Goal: Task Accomplishment & Management: Manage account settings

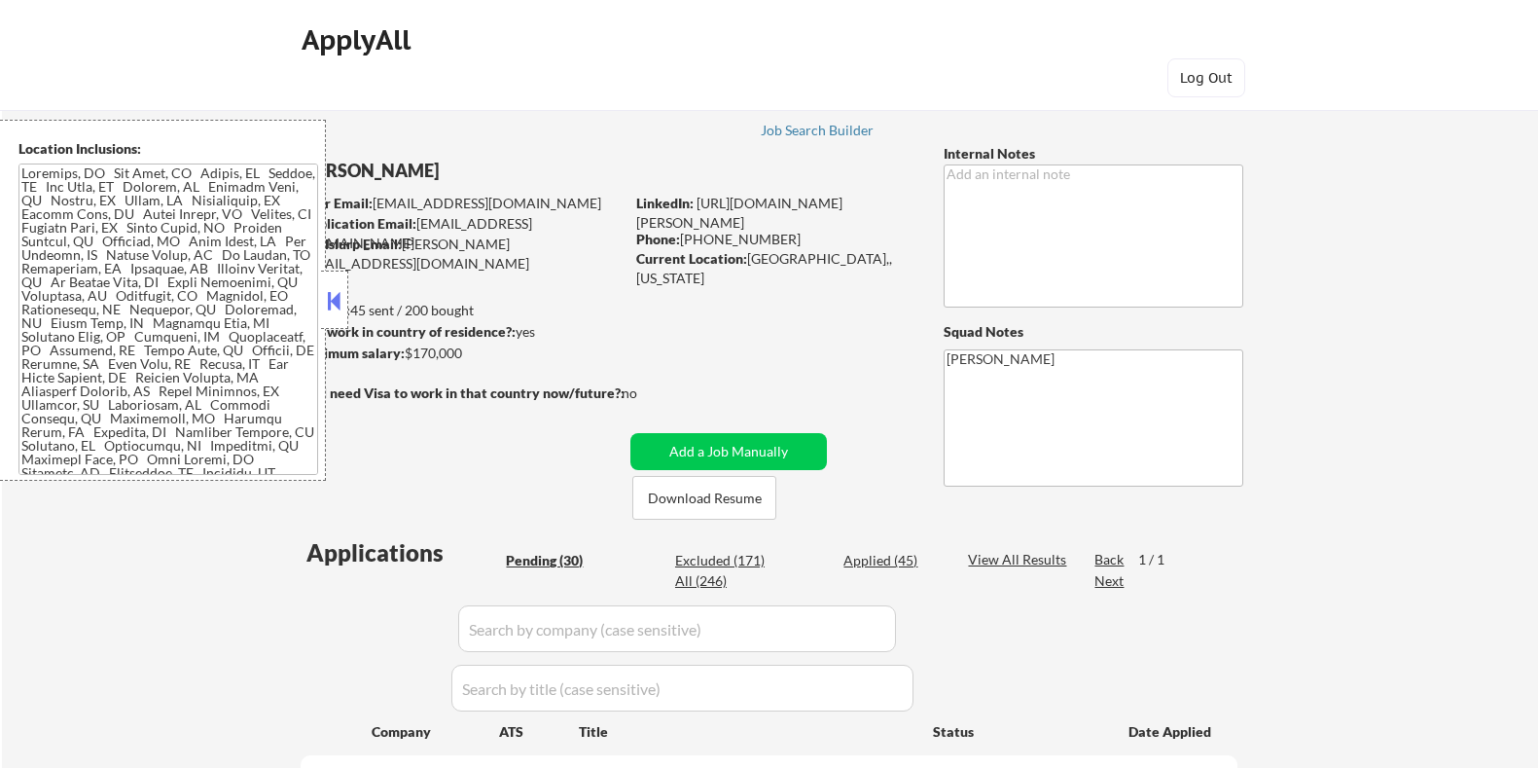
select select ""pending""
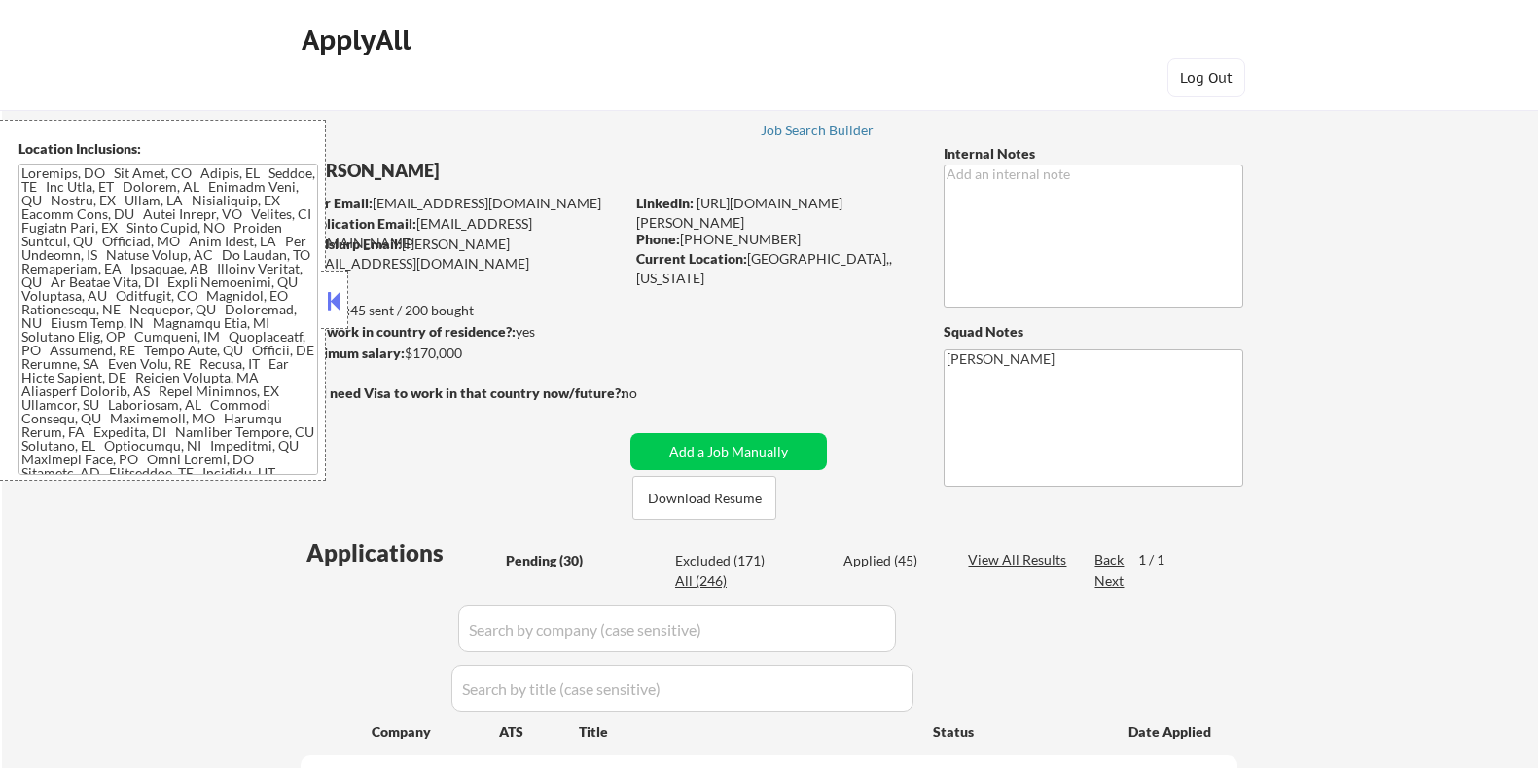
select select ""pending""
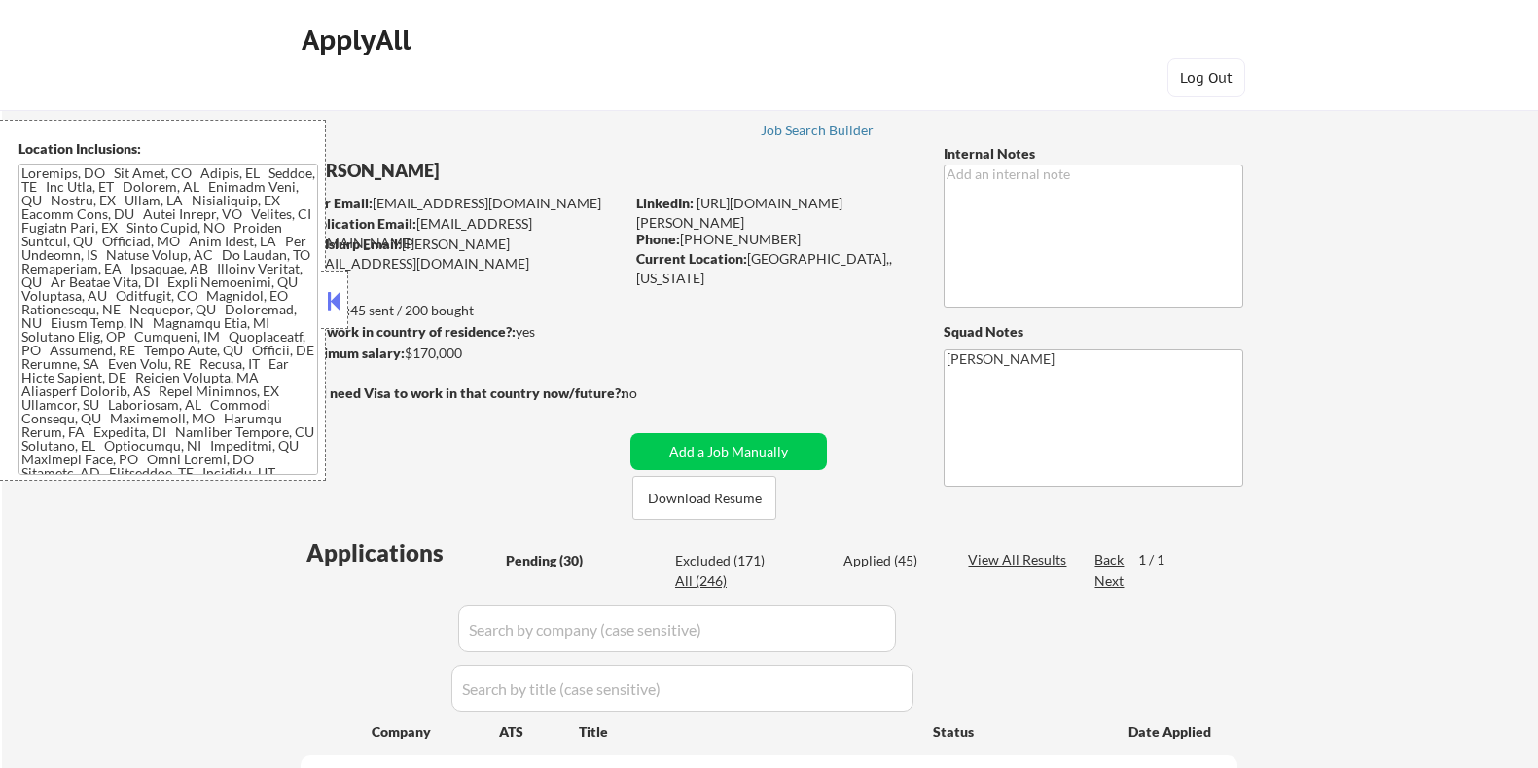
select select ""pending""
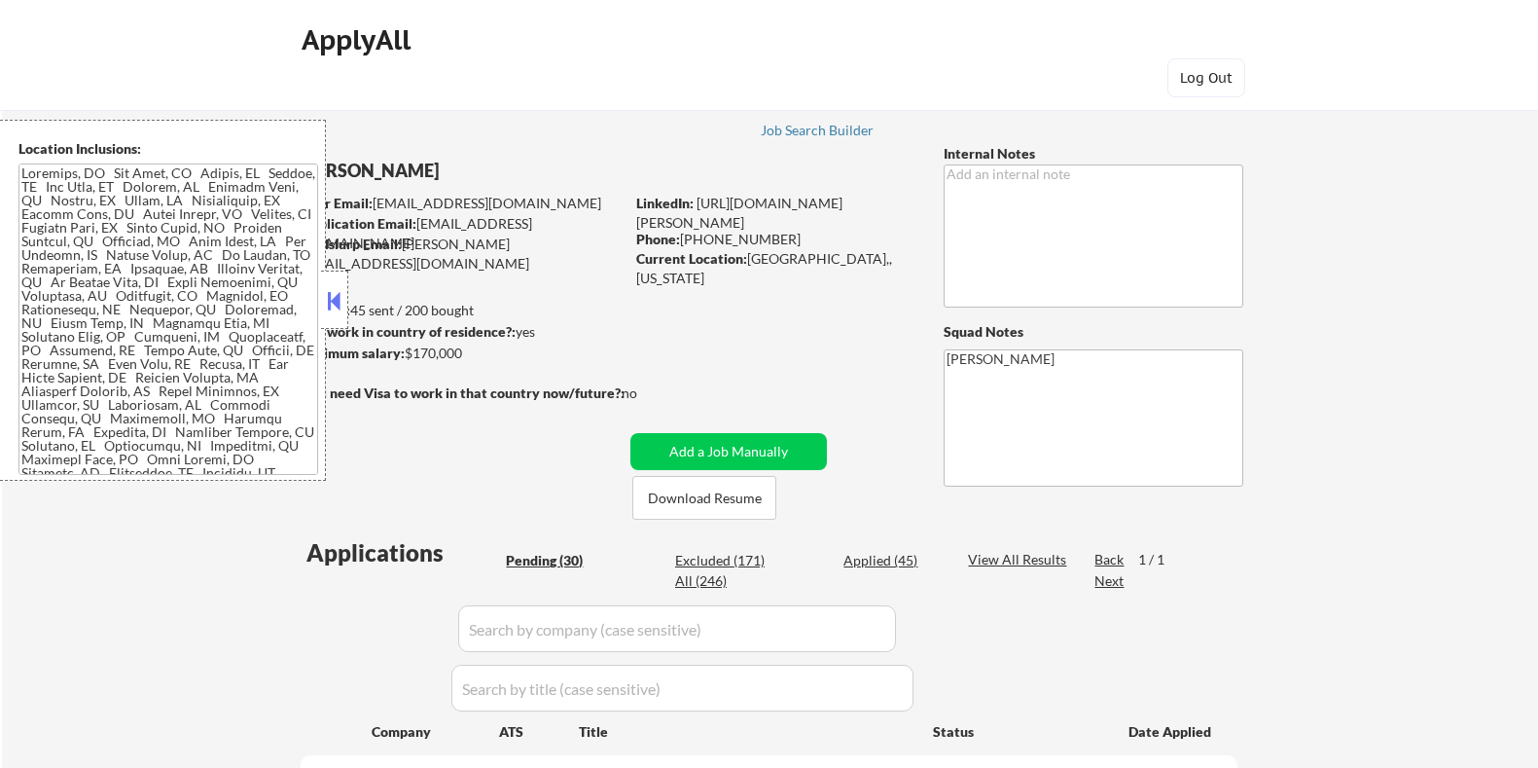
select select ""pending""
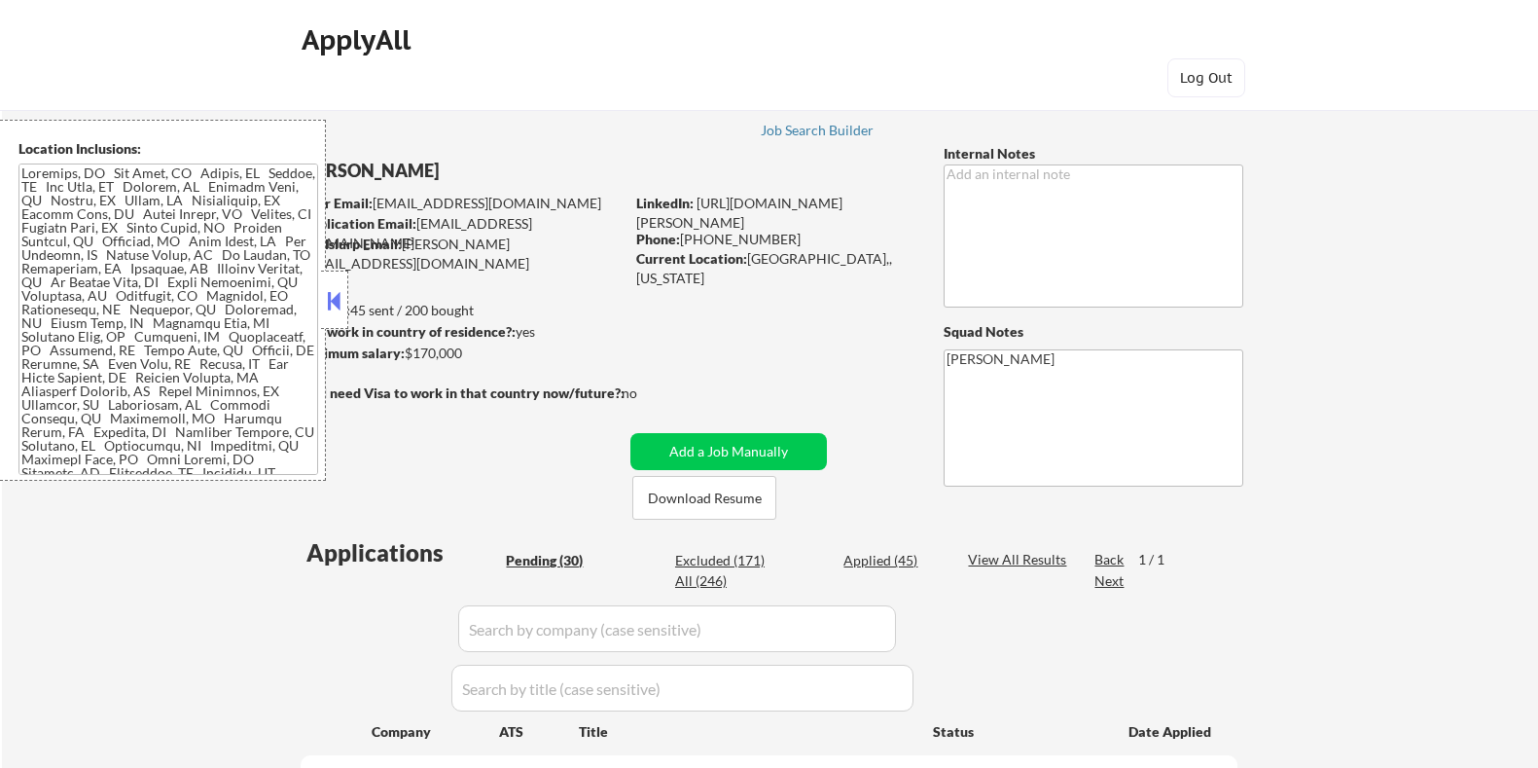
select select ""pending""
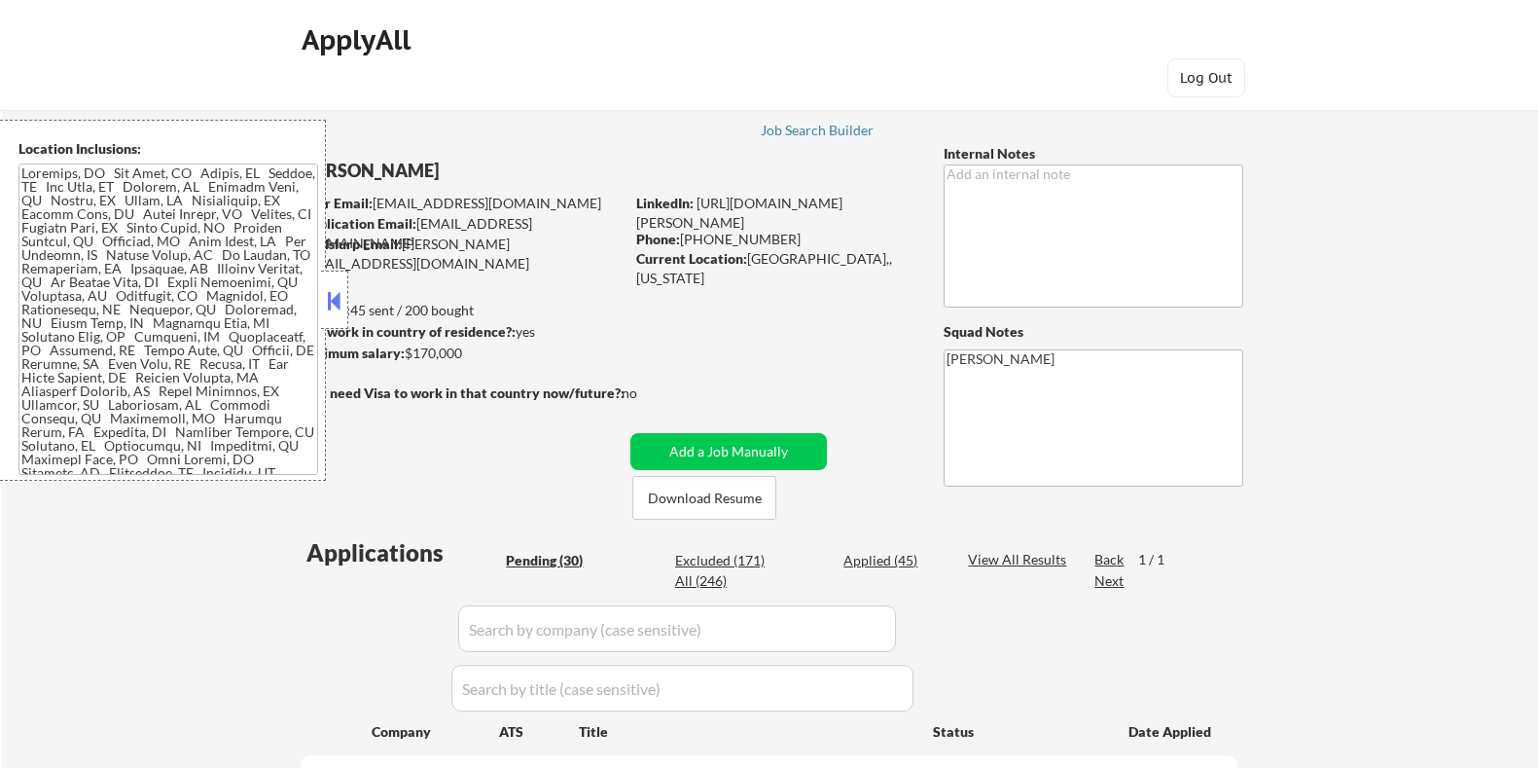
select select ""pending""
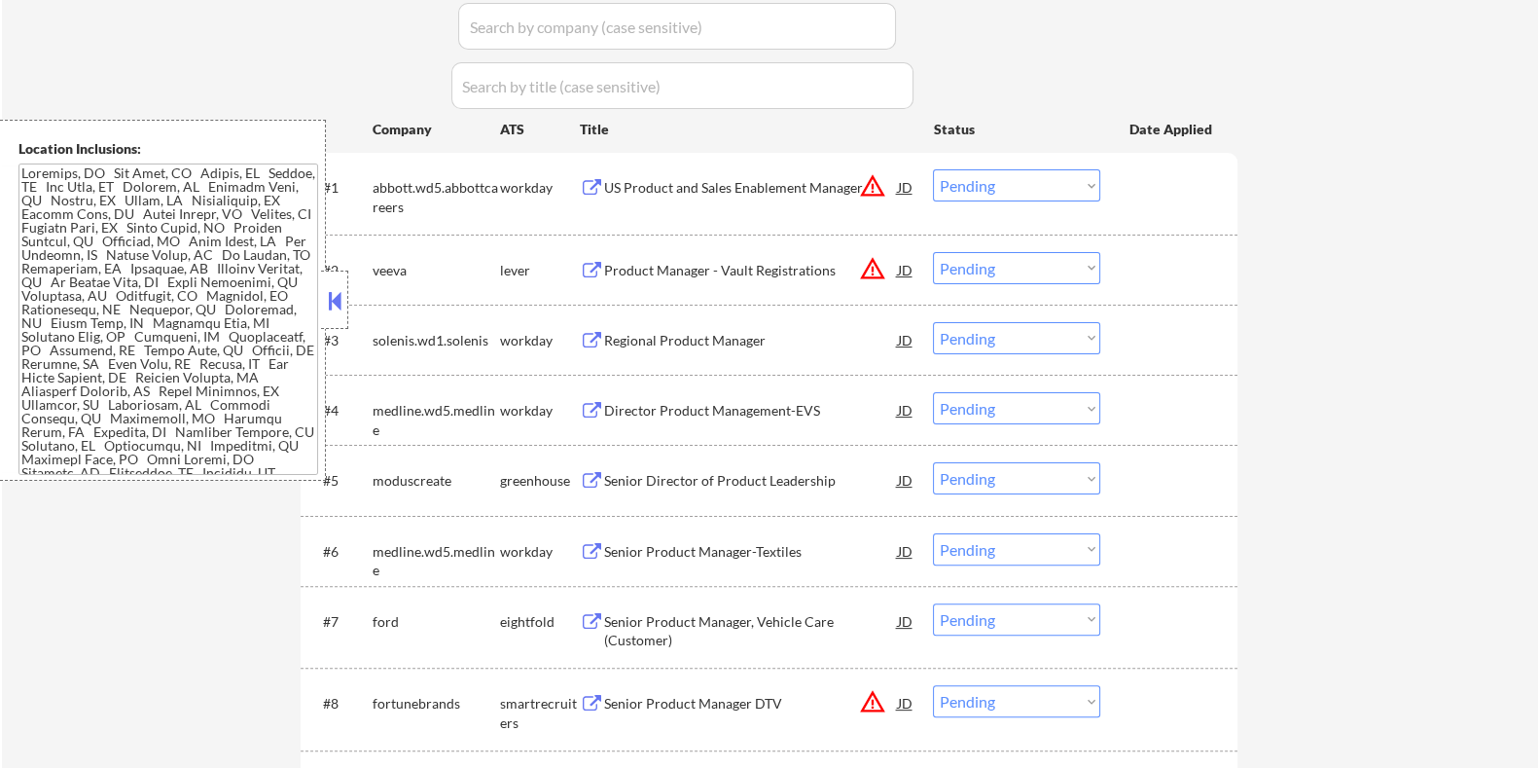
scroll to position [608, 0]
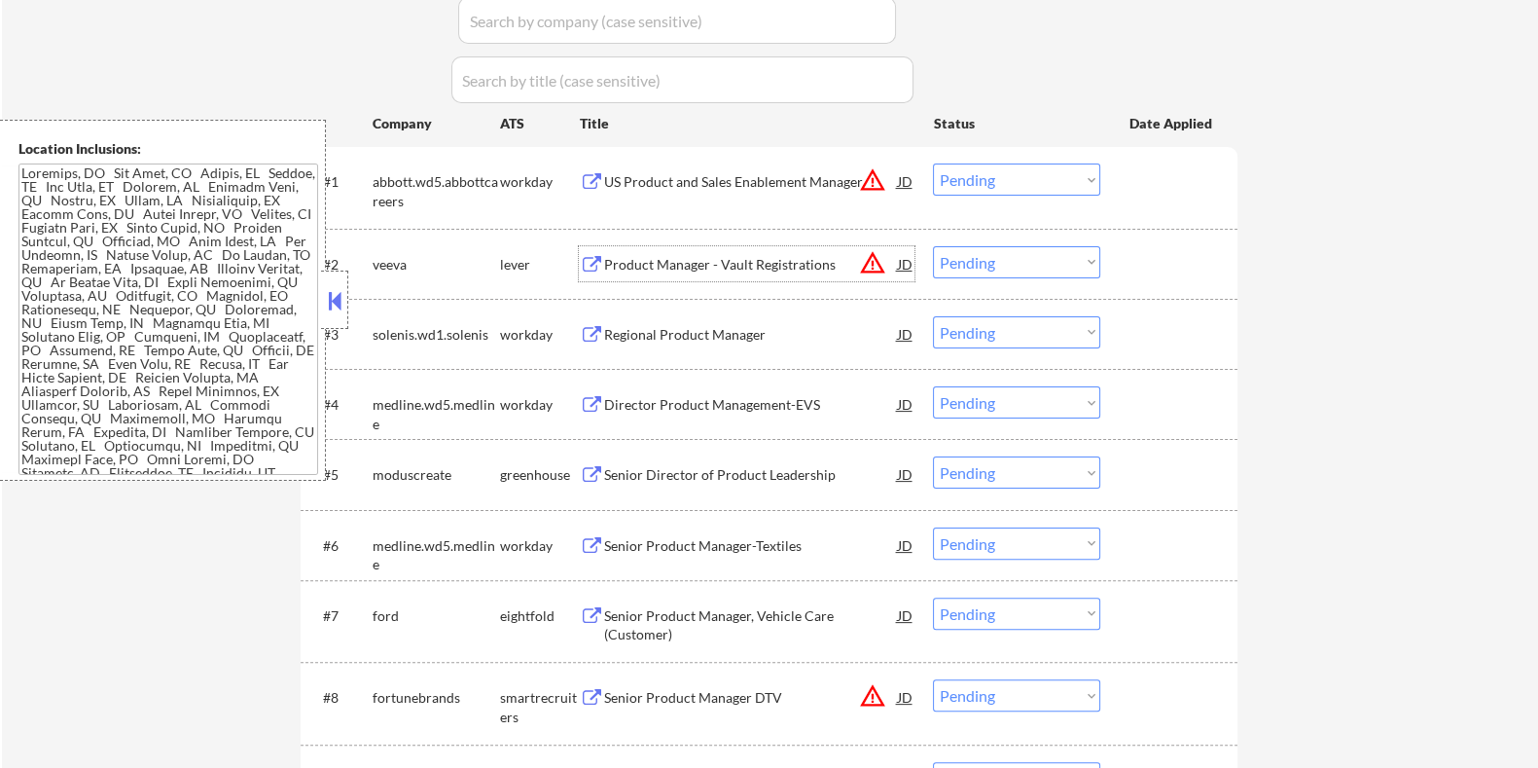
click at [691, 259] on div "Product Manager - Vault Registrations" at bounding box center [750, 264] width 294 height 19
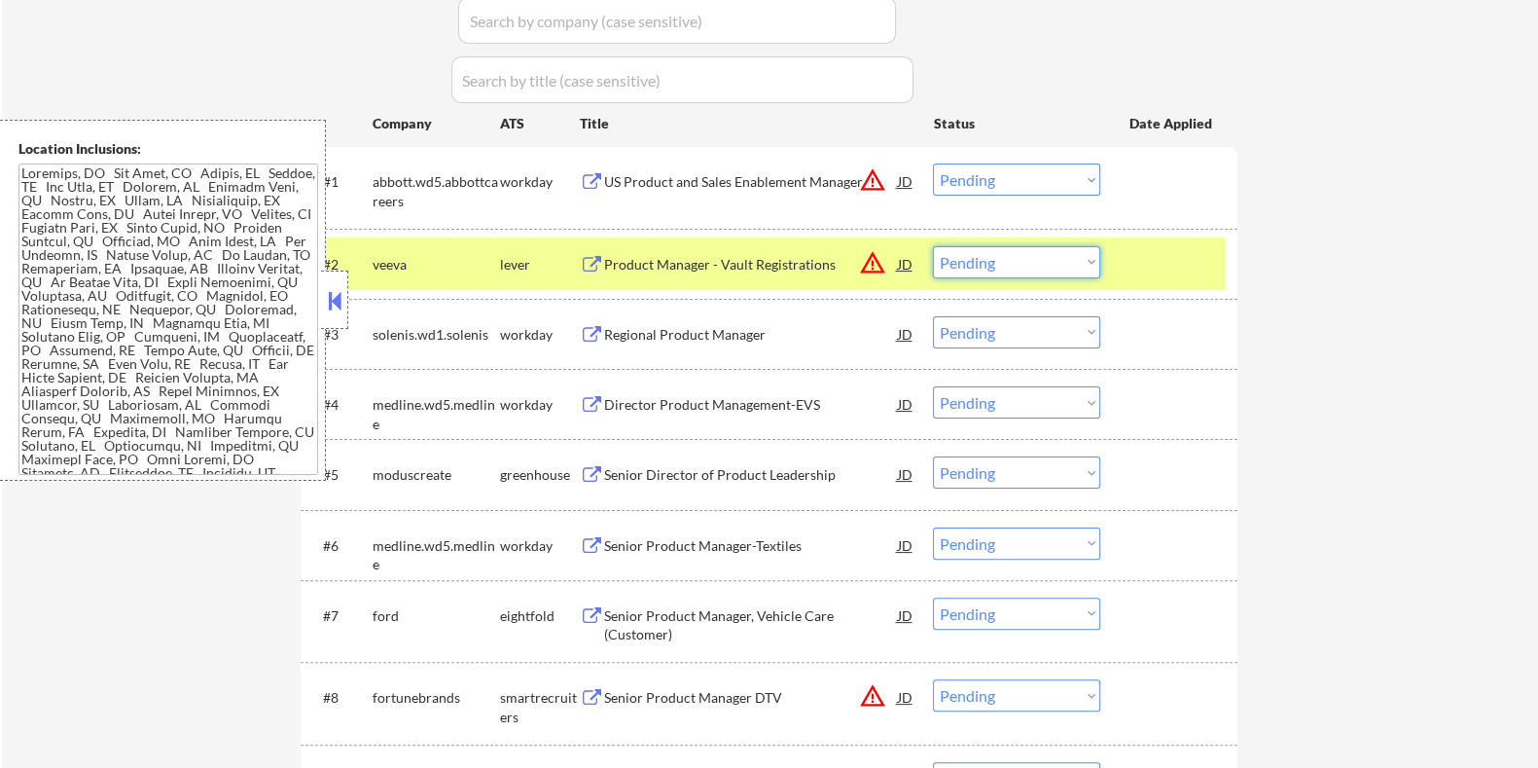
click at [1065, 257] on select "Choose an option... Pending Applied Excluded (Questions) Excluded (Expired) Exc…" at bounding box center [1016, 262] width 167 height 32
click at [933, 246] on select "Choose an option... Pending Applied Excluded (Questions) Excluded (Expired) Exc…" at bounding box center [1016, 262] width 167 height 32
select select ""pending""
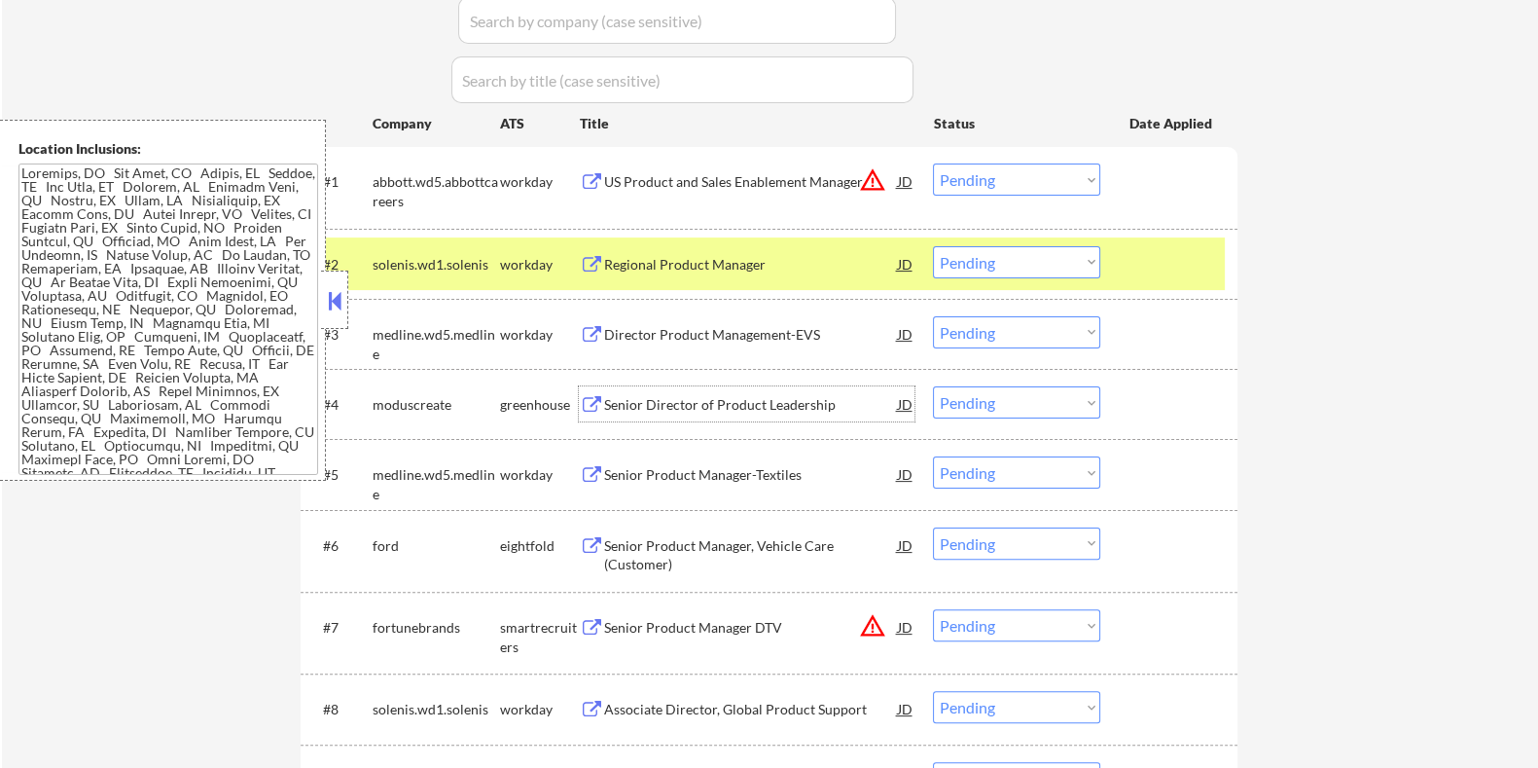
click at [701, 415] on div "Senior Director of Product Leadership" at bounding box center [750, 403] width 294 height 35
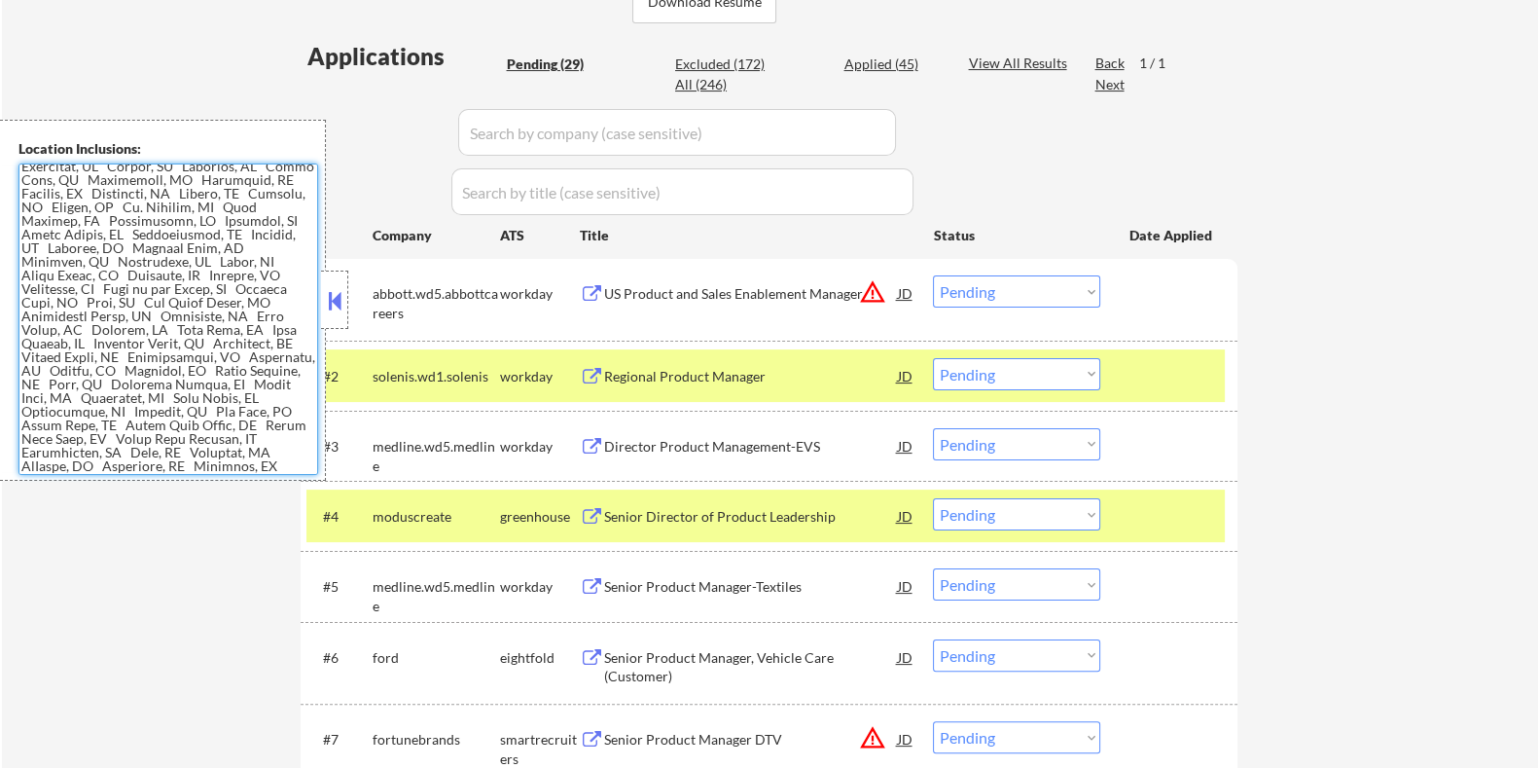
scroll to position [365, 0]
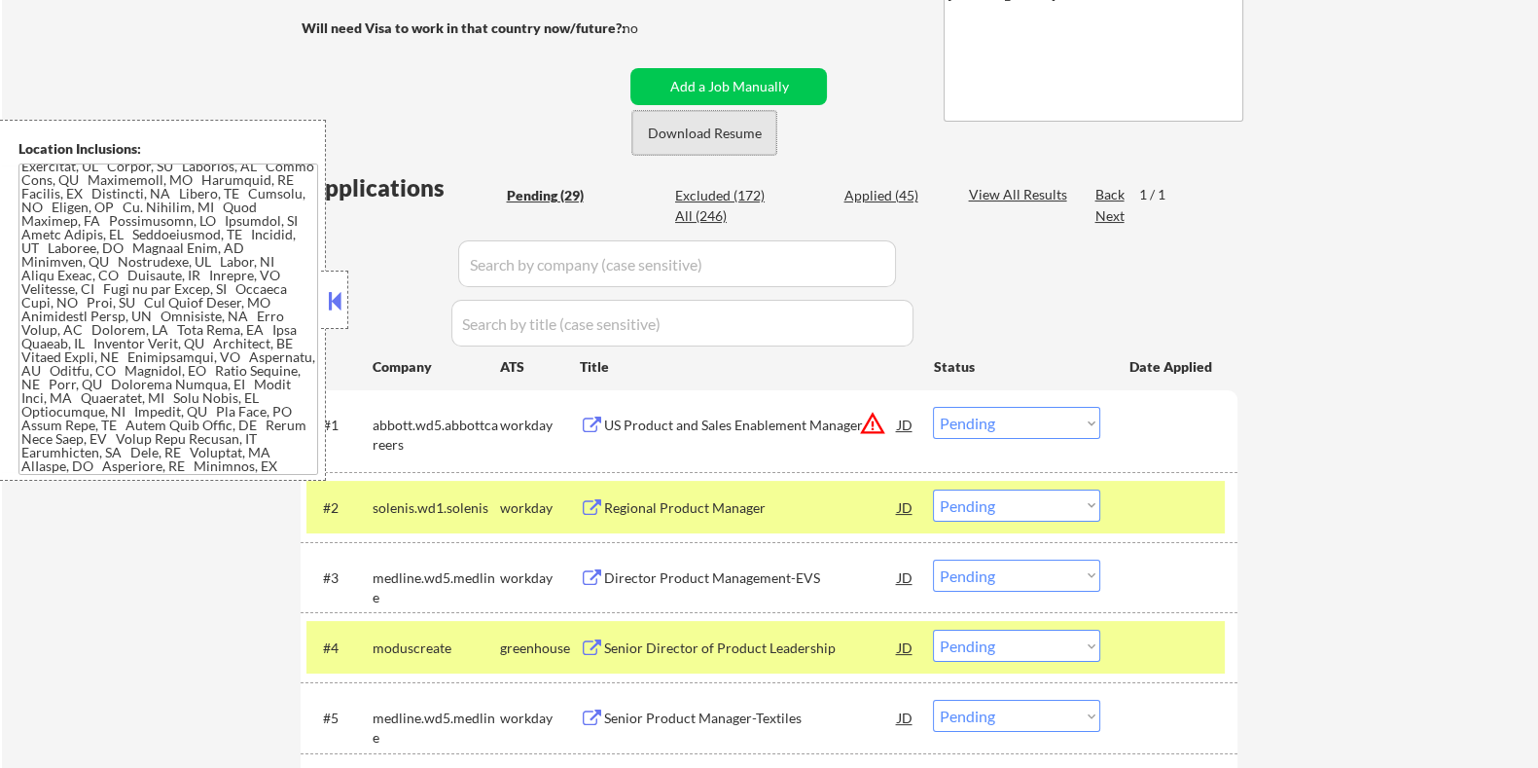
click at [700, 131] on button "Download Resume" at bounding box center [704, 133] width 144 height 44
click at [336, 295] on button at bounding box center [334, 300] width 21 height 29
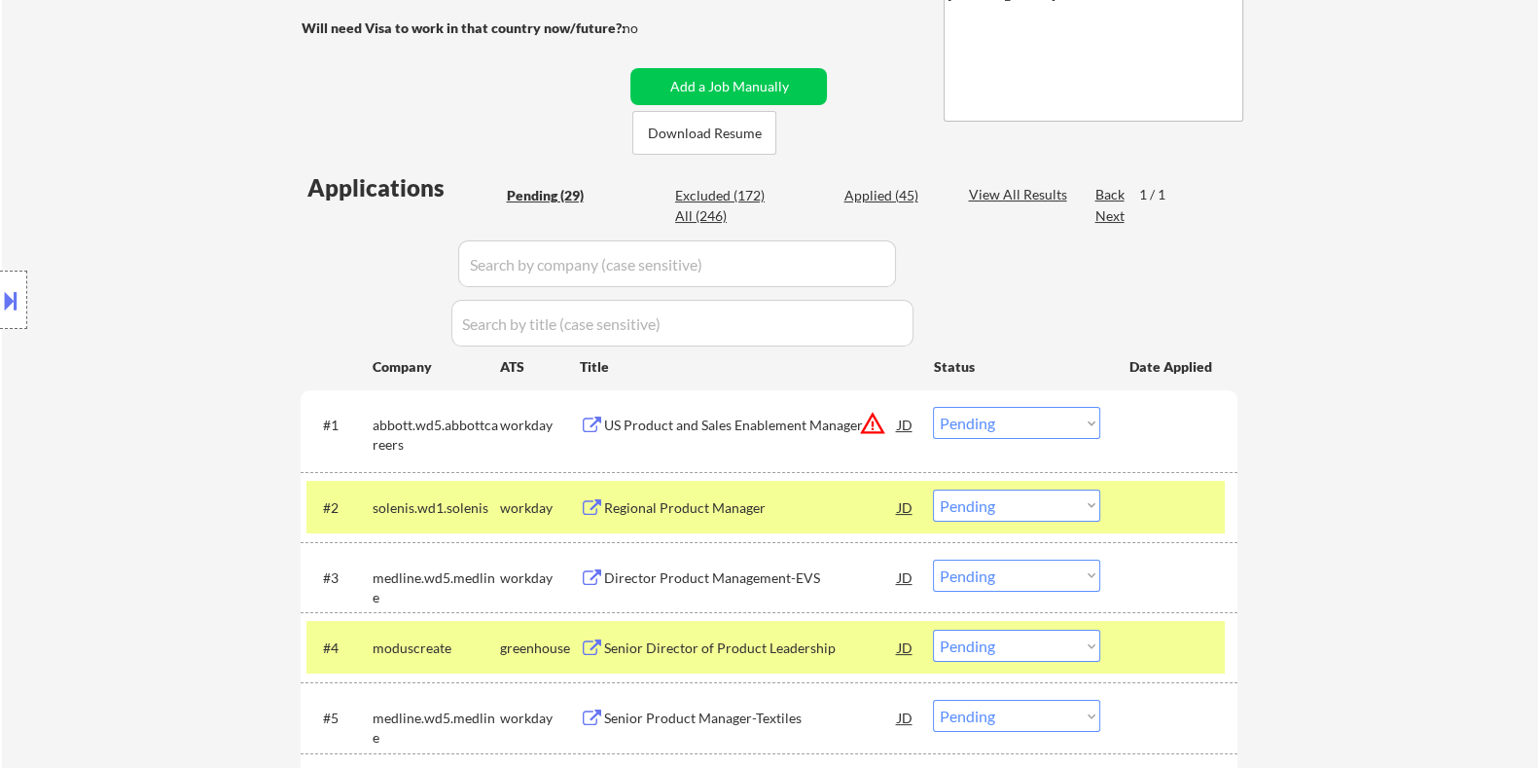
click at [983, 648] on select "Choose an option... Pending Applied Excluded (Questions) Excluded (Expired) Exc…" at bounding box center [1016, 645] width 167 height 32
click at [933, 629] on select "Choose an option... Pending Applied Excluded (Questions) Excluded (Expired) Exc…" at bounding box center [1016, 645] width 167 height 32
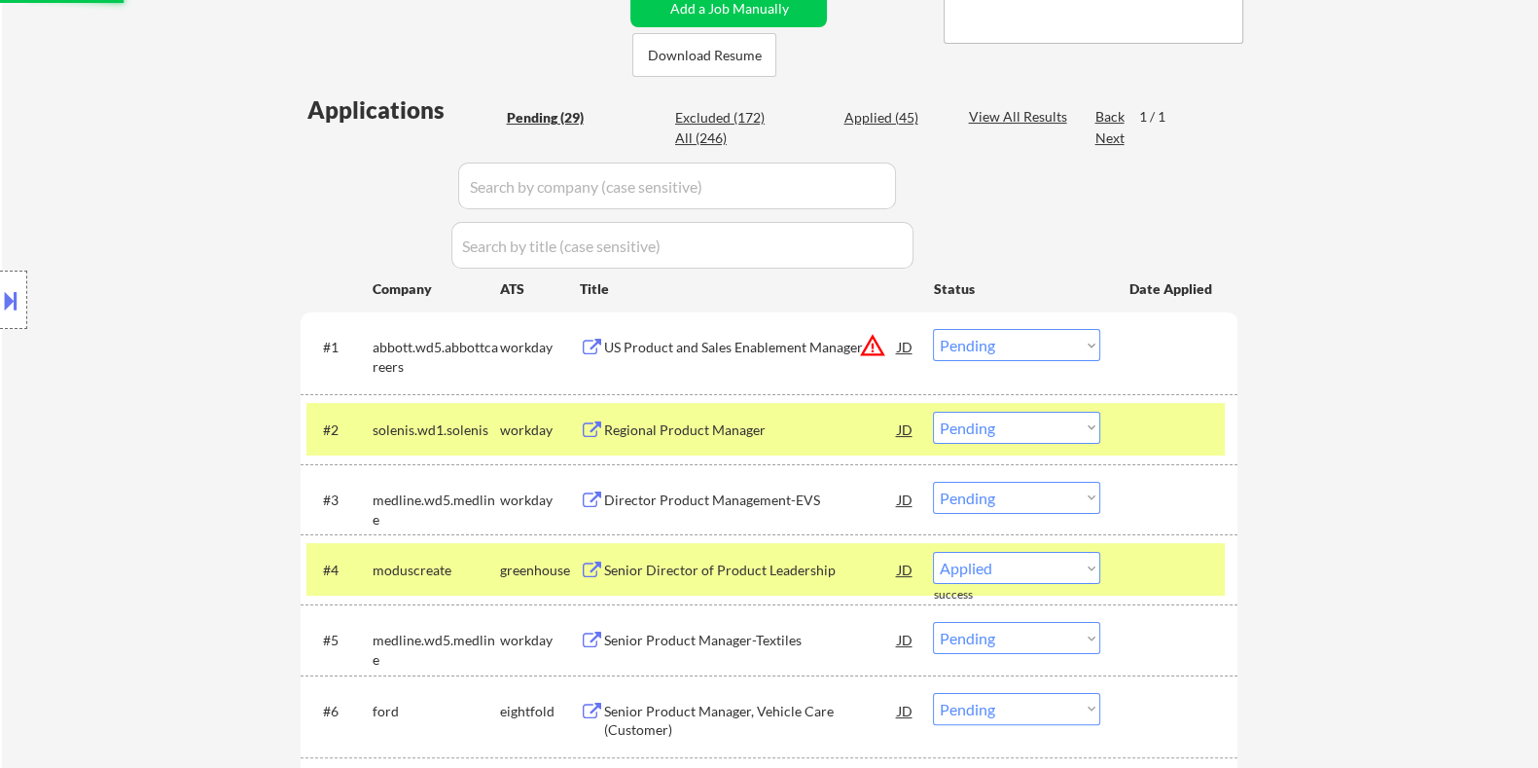
scroll to position [485, 0]
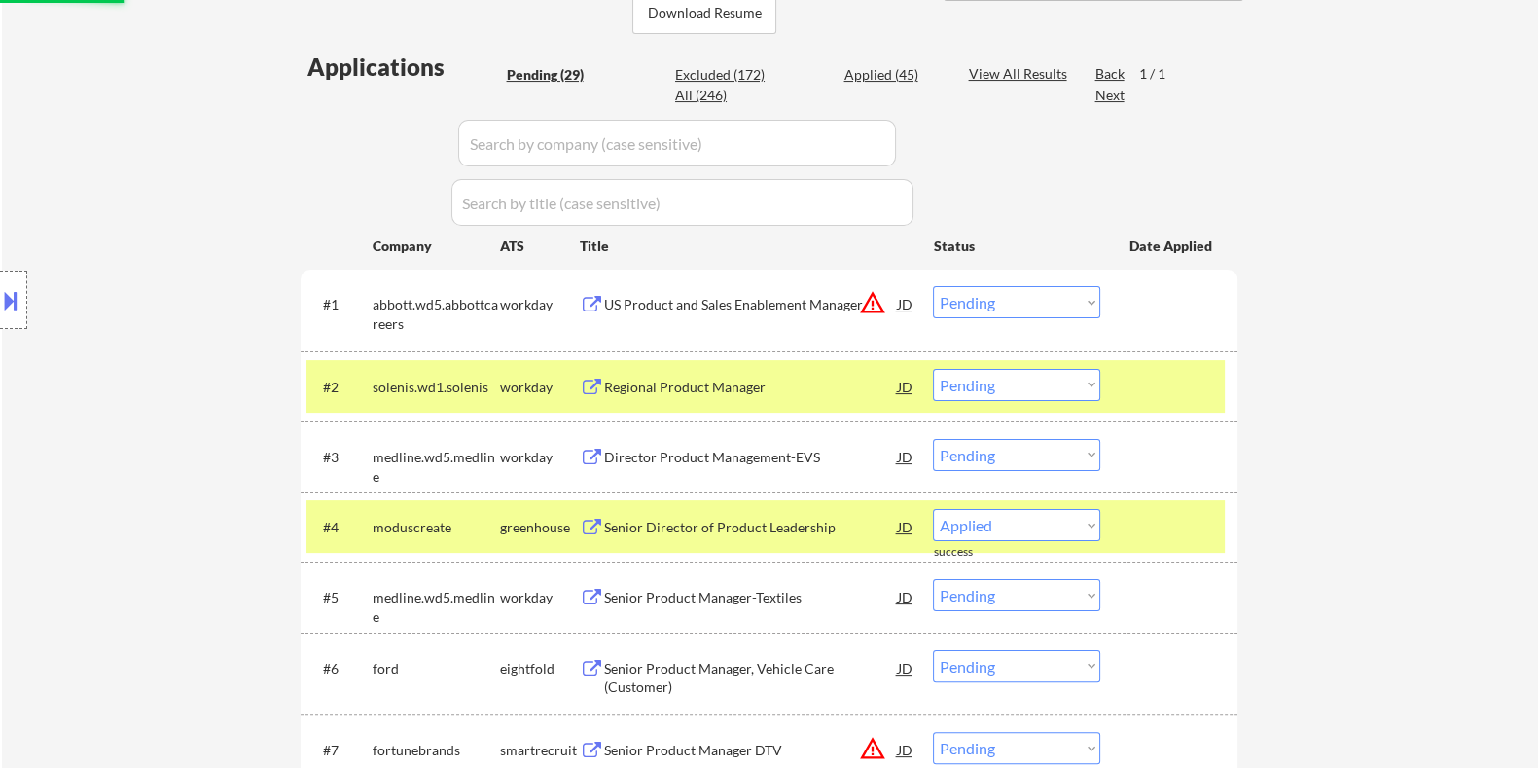
select select ""pending""
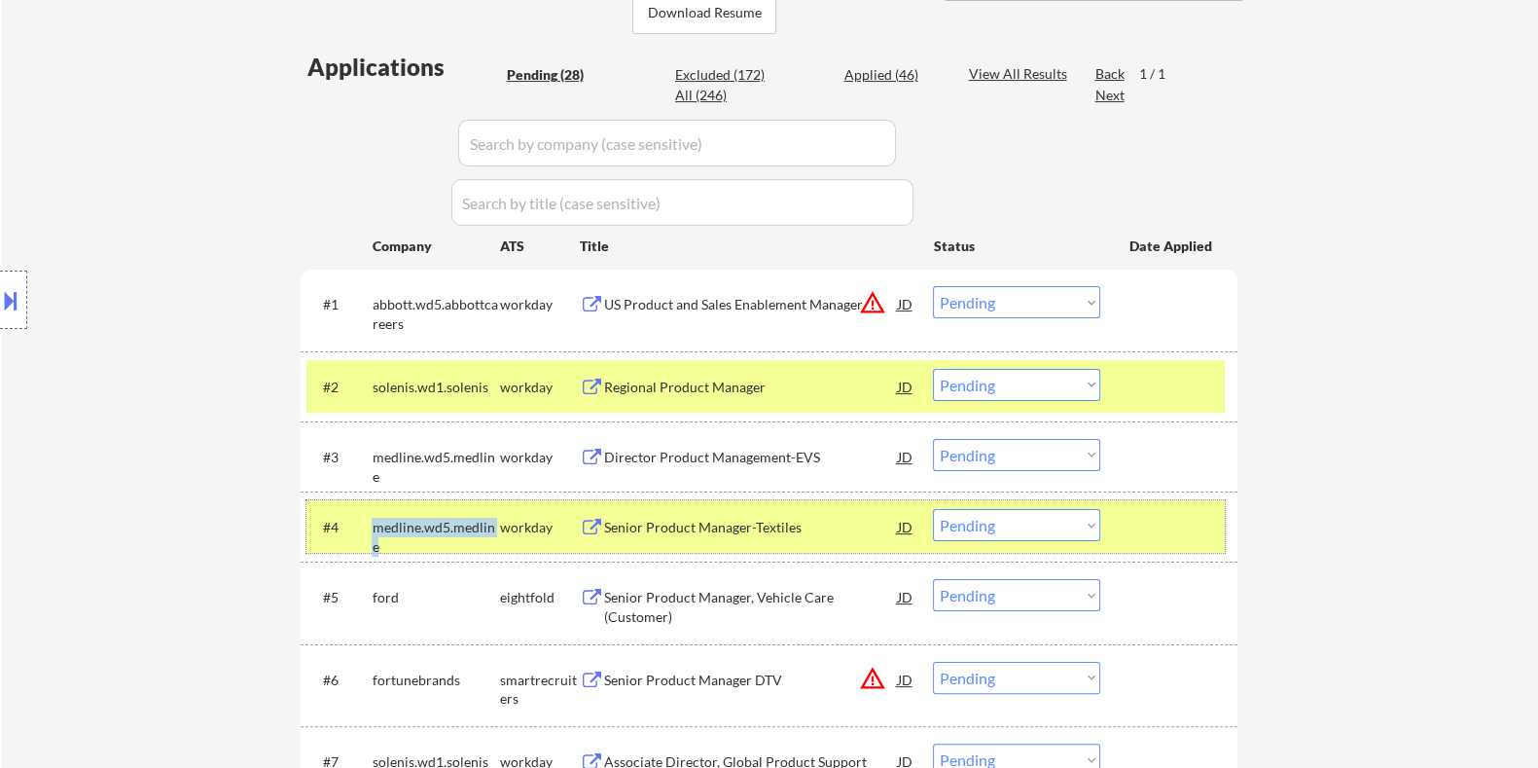
drag, startPoint x: 366, startPoint y: 520, endPoint x: 497, endPoint y: 520, distance: 131.3
click at [497, 520] on div "#4 medline.wd5.medline workday Senior Product Manager-Textiles JD Choose an opt…" at bounding box center [765, 526] width 918 height 53
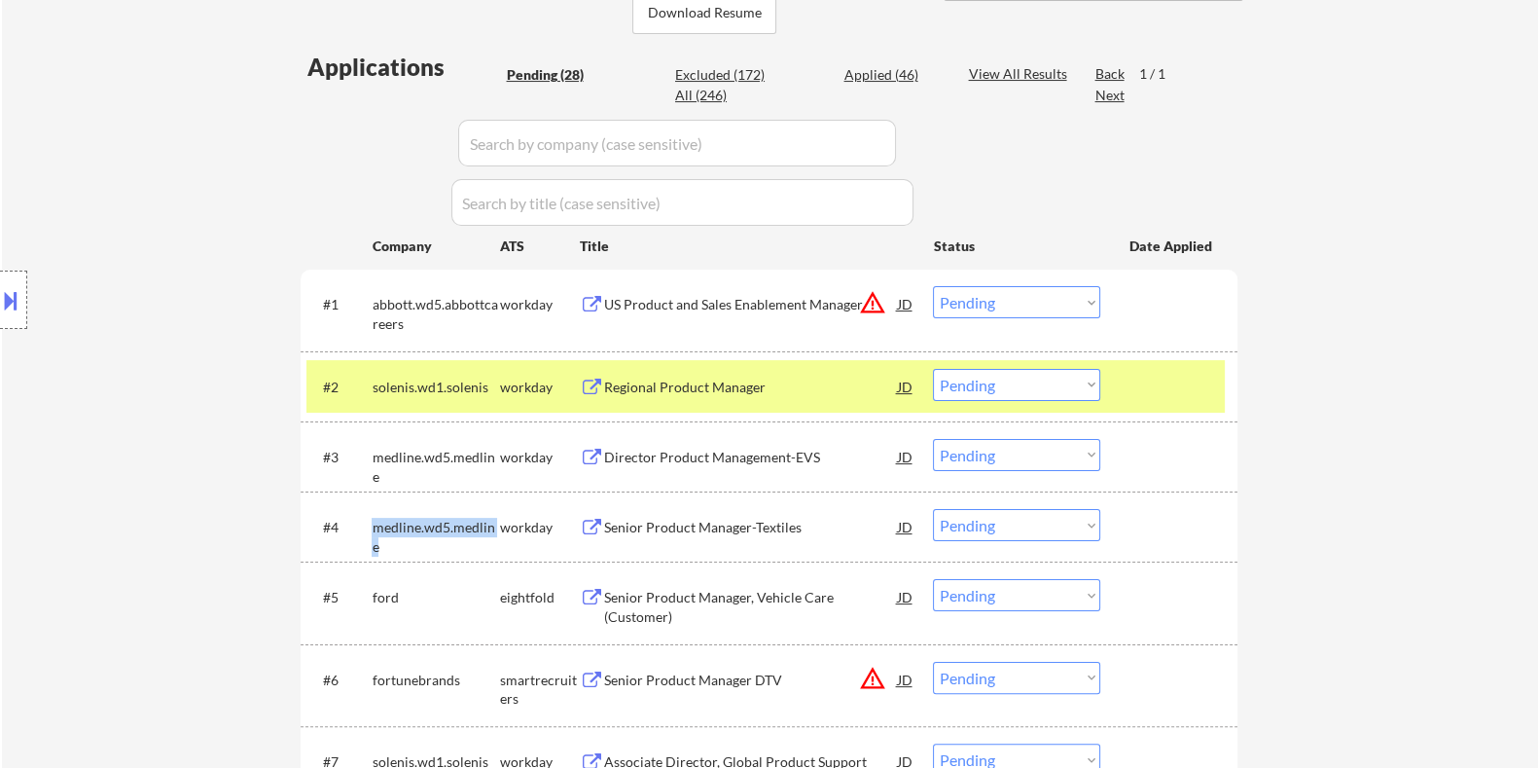
copy div "medline.wd5.medline"
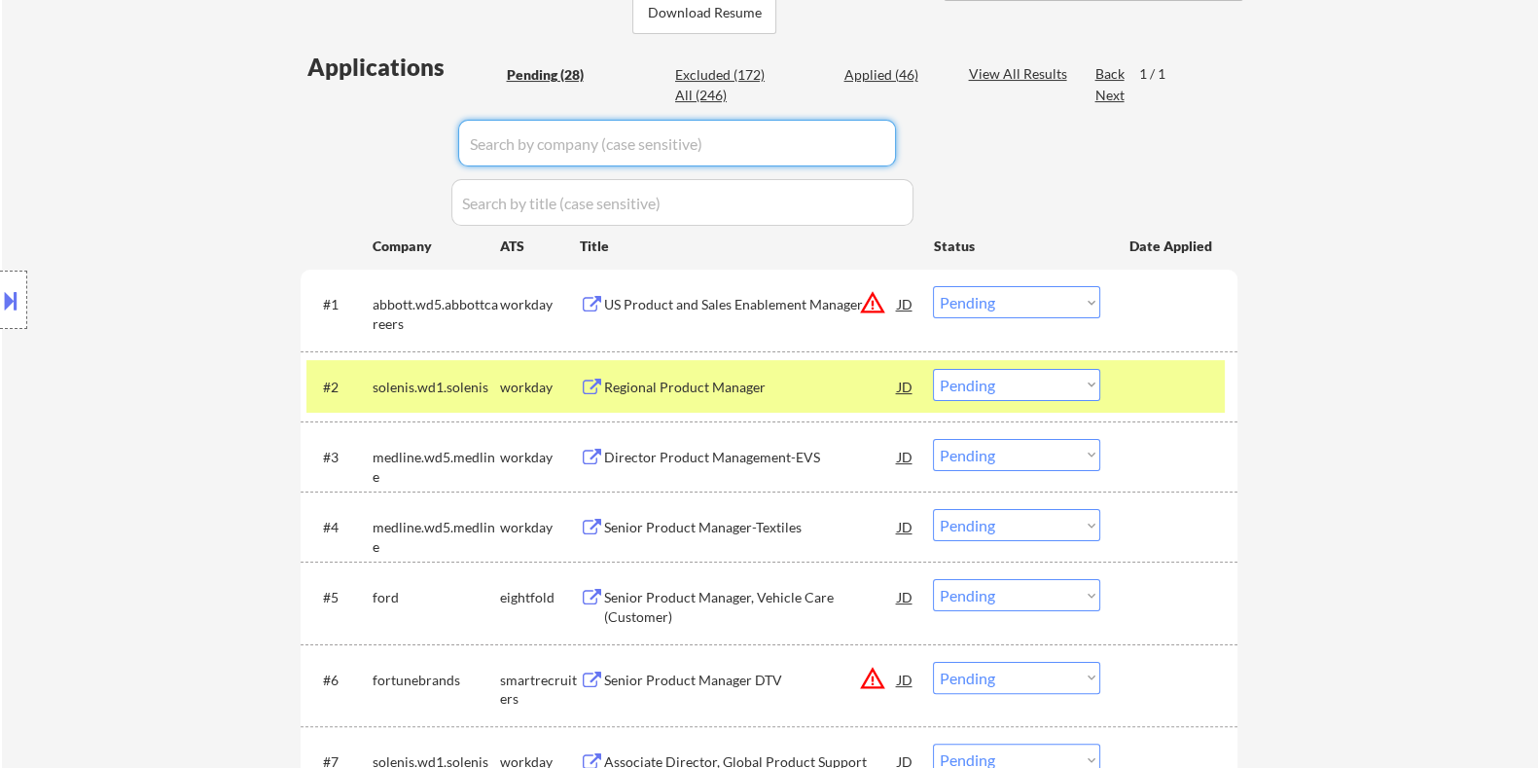
click at [484, 147] on input "input" at bounding box center [677, 143] width 438 height 47
paste input "medline.wd5.medline"
type input "medline.wd5.medline"
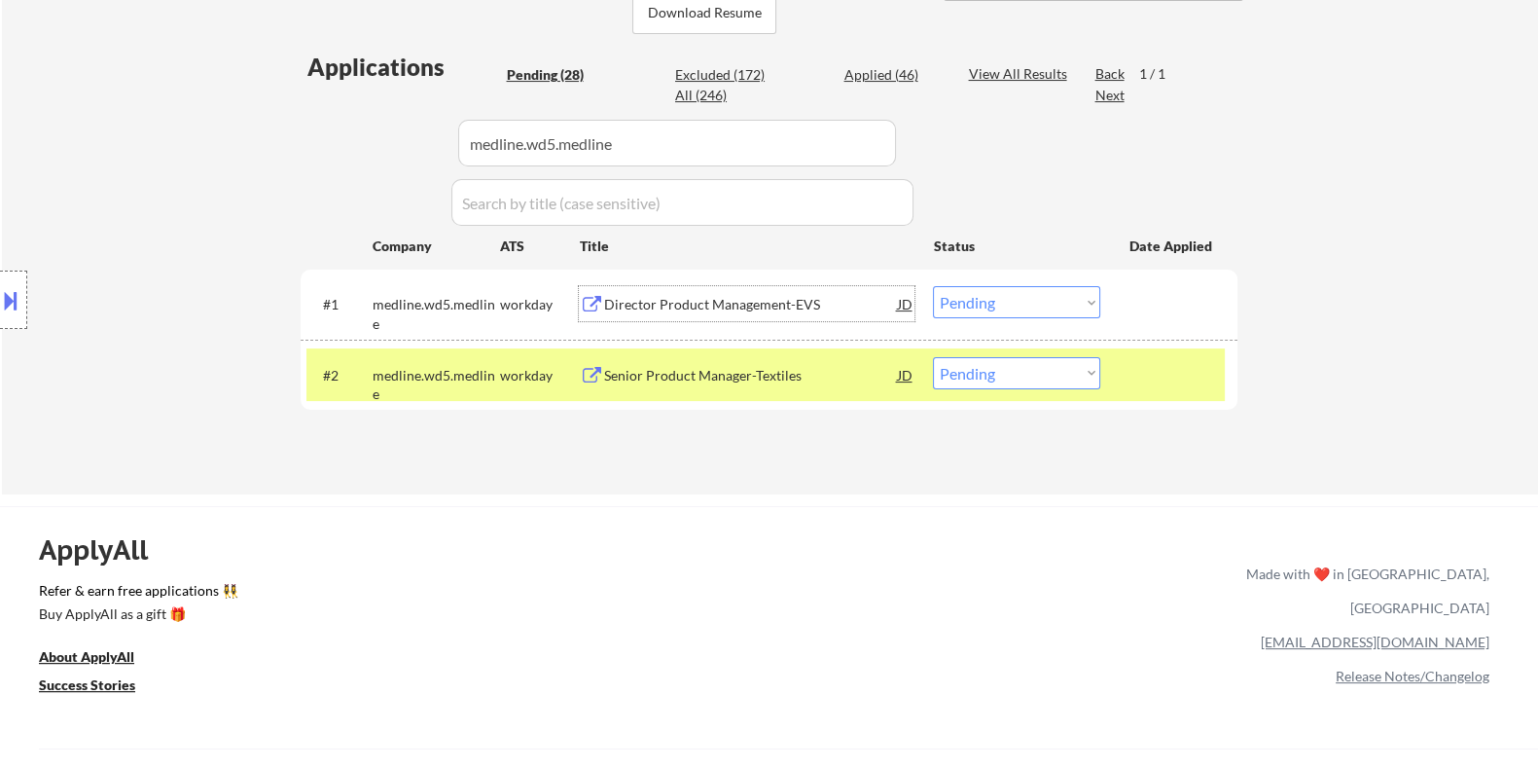
click at [767, 297] on div "Director Product Management-EVS" at bounding box center [750, 304] width 294 height 19
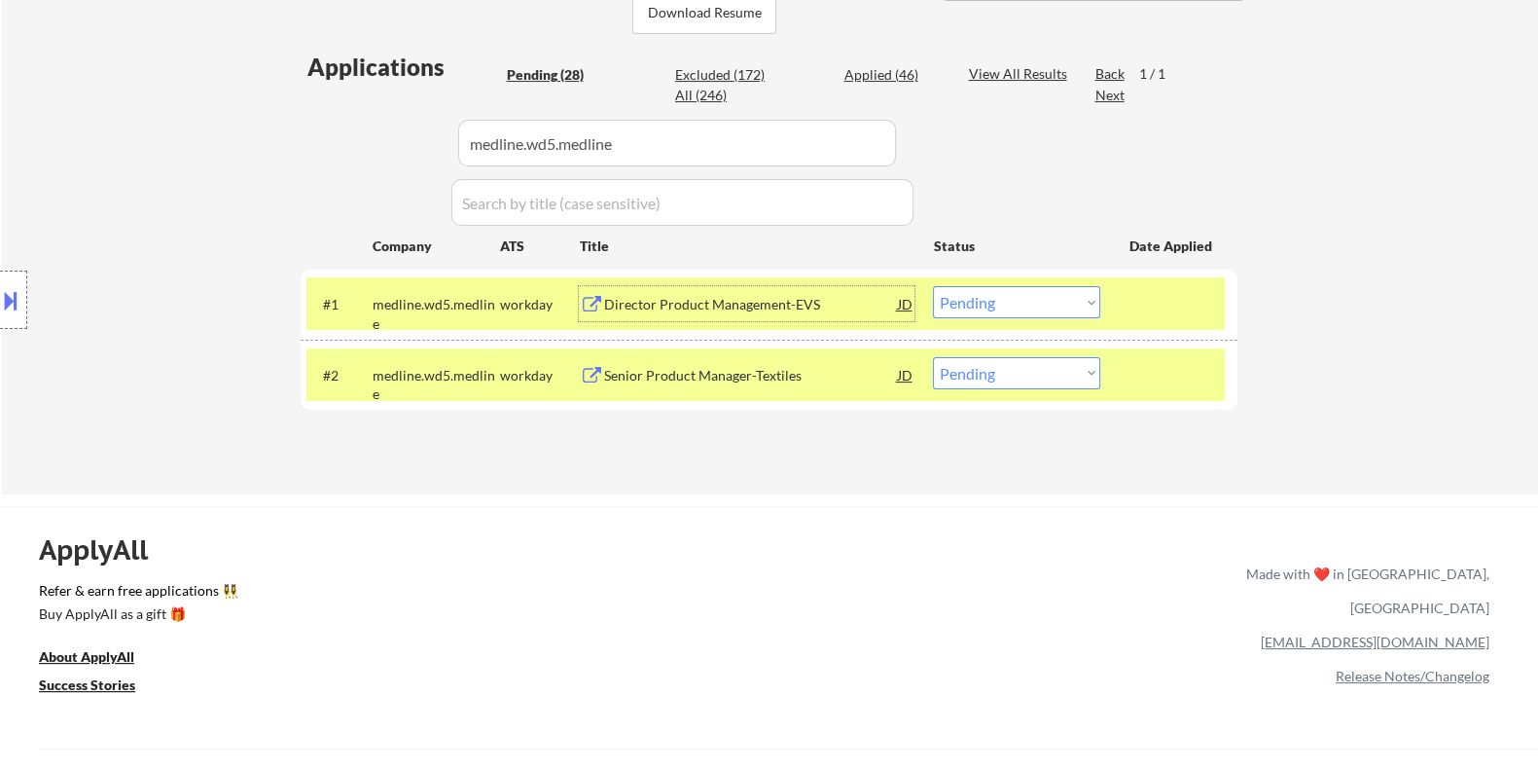
click at [1015, 304] on select "Choose an option... Pending Applied Excluded (Questions) Excluded (Expired) Exc…" at bounding box center [1016, 302] width 167 height 32
click at [933, 286] on select "Choose an option... Pending Applied Excluded (Questions) Excluded (Expired) Exc…" at bounding box center [1016, 302] width 167 height 32
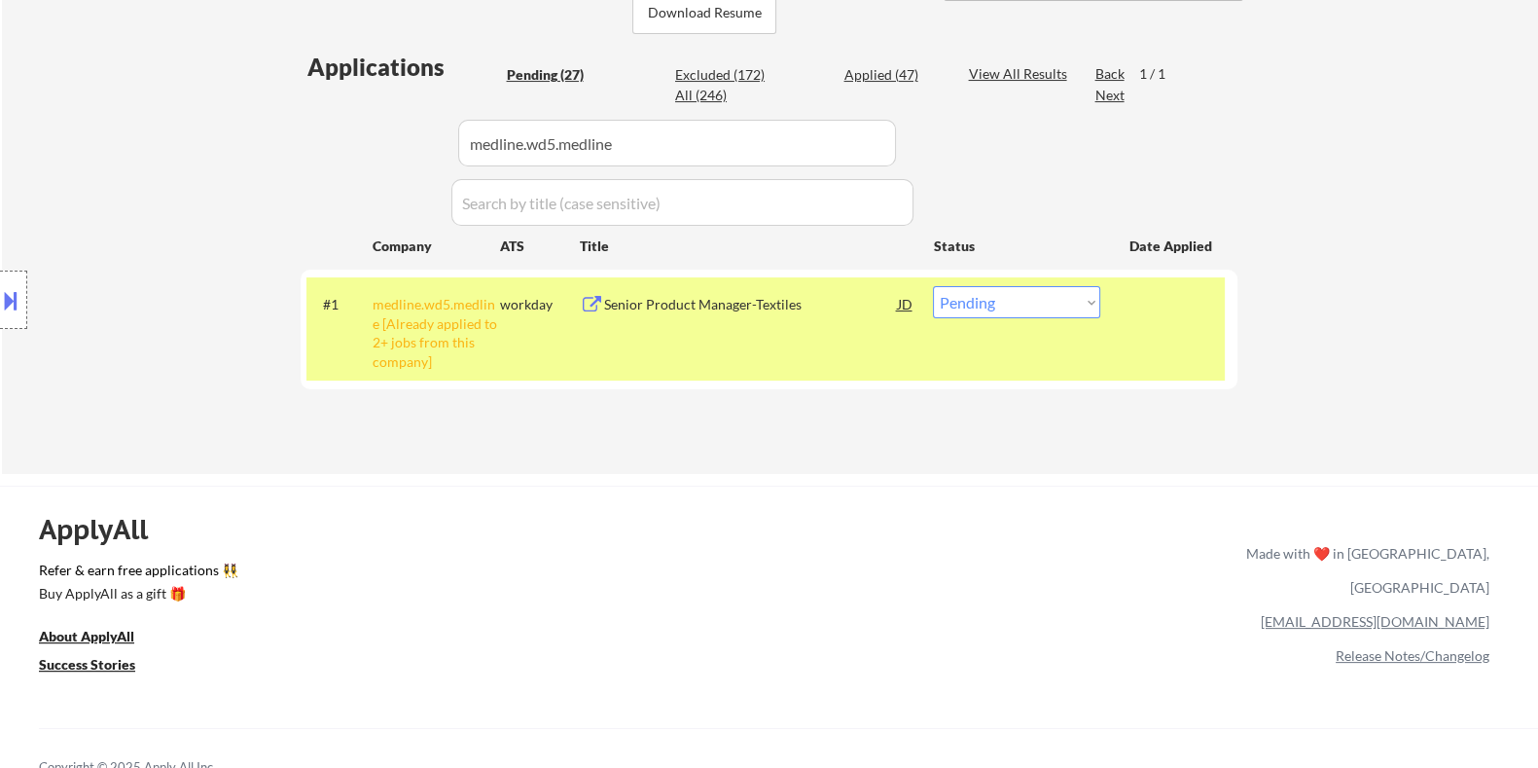
click at [1017, 303] on select "Choose an option... Pending Applied Excluded (Questions) Excluded (Expired) Exc…" at bounding box center [1016, 302] width 167 height 32
select select ""excluded__other_""
click at [933, 286] on select "Choose an option... Pending Applied Excluded (Questions) Excluded (Expired) Exc…" at bounding box center [1016, 302] width 167 height 32
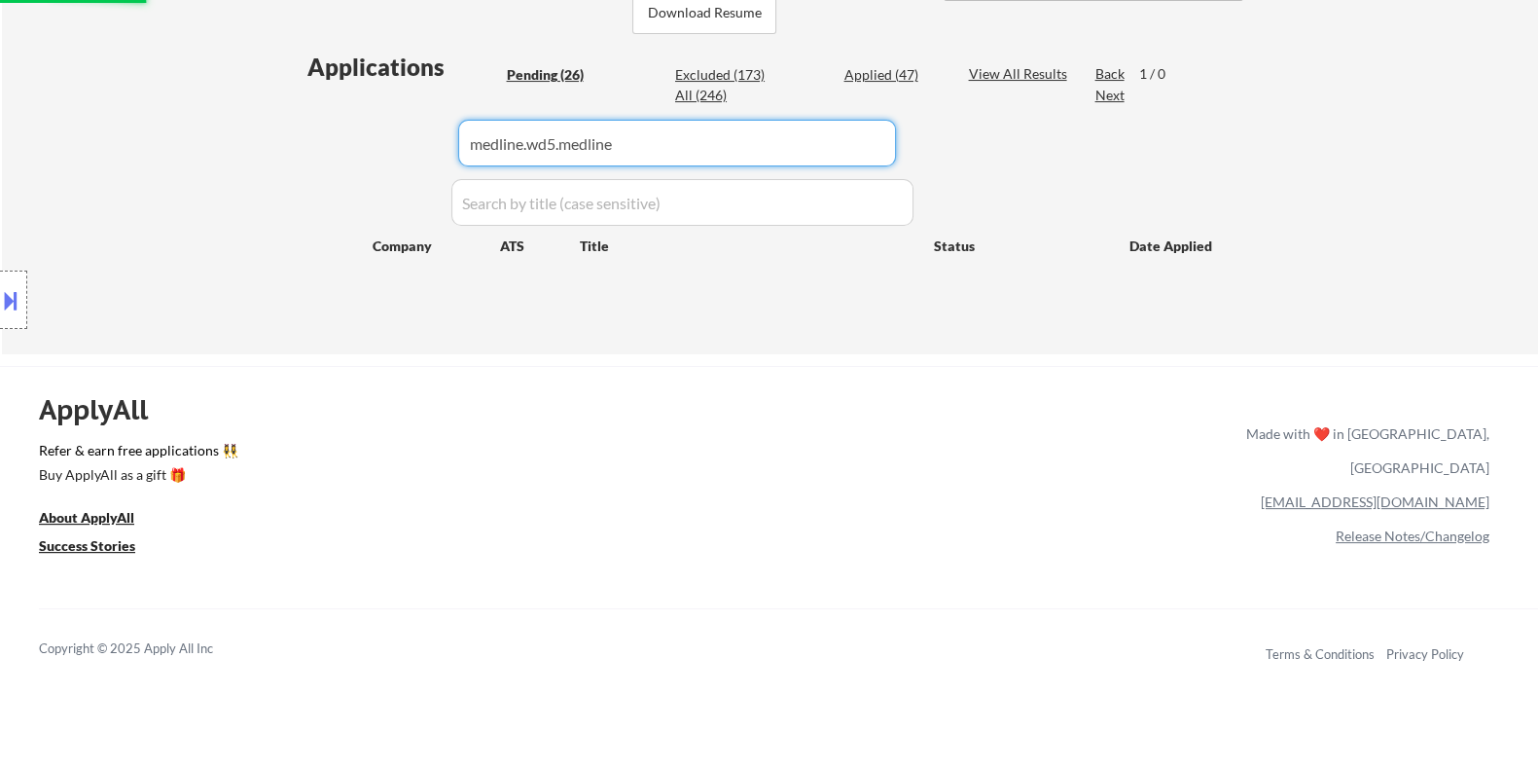
drag, startPoint x: 637, startPoint y: 142, endPoint x: 324, endPoint y: 140, distance: 313.2
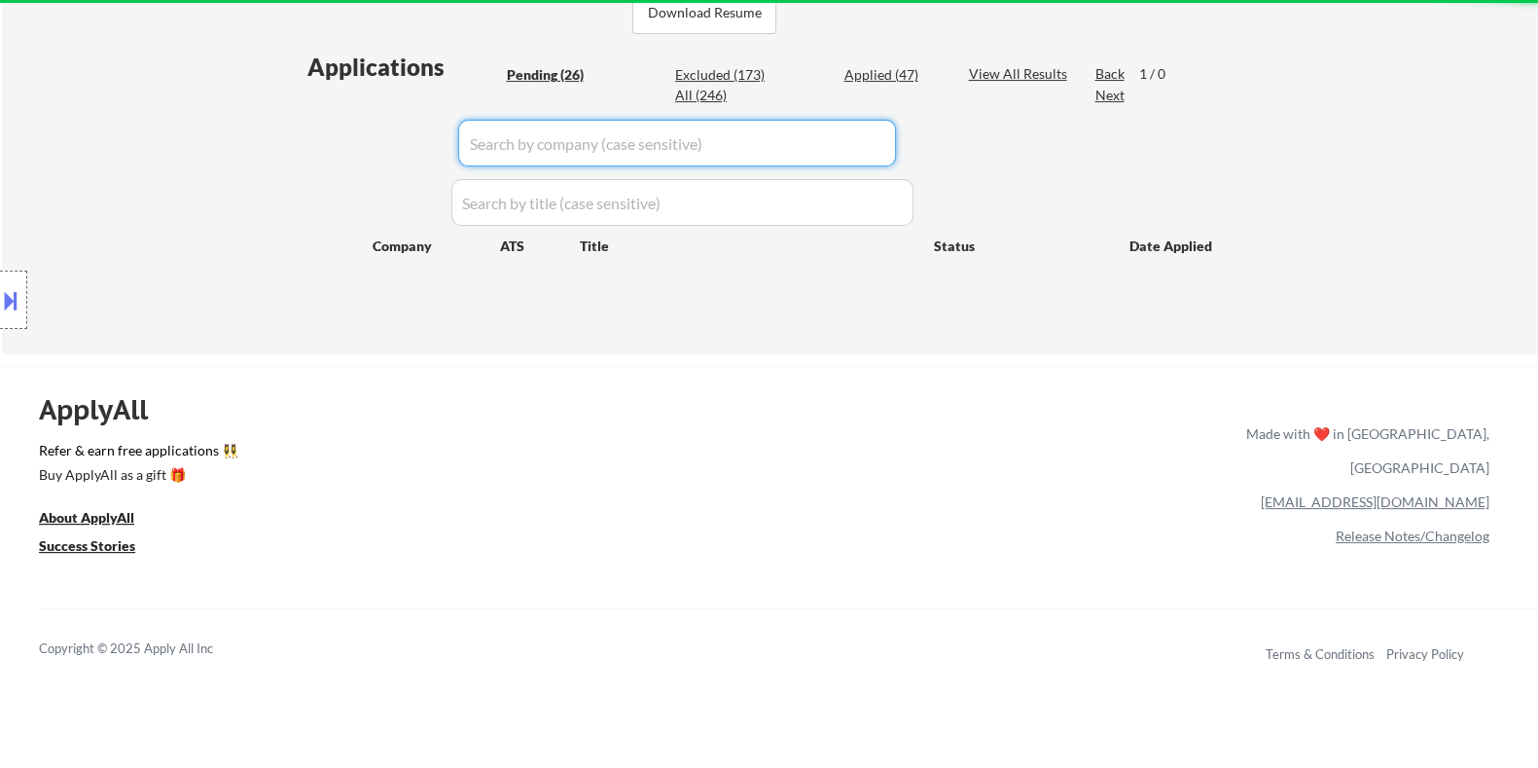
select select ""pending""
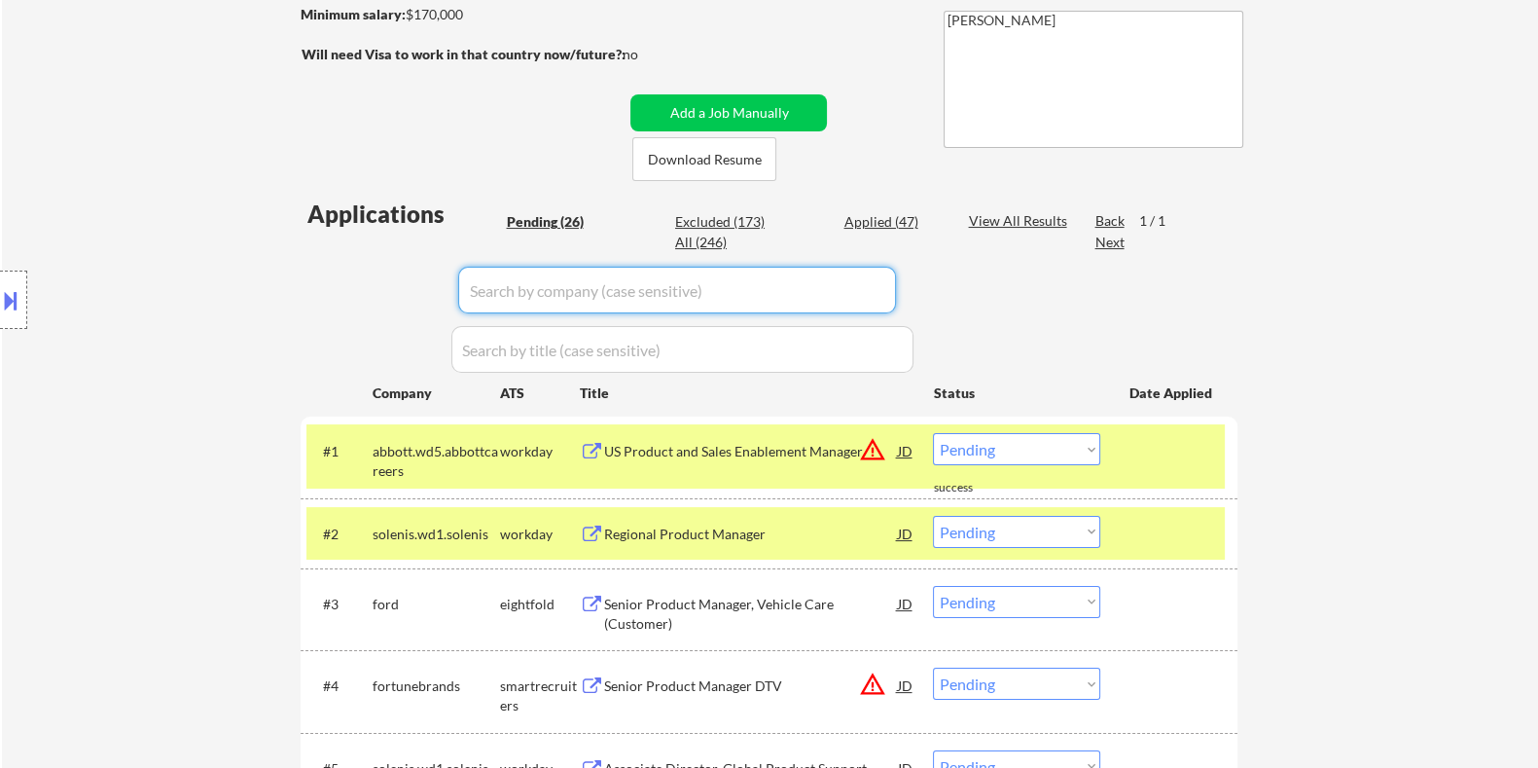
scroll to position [242, 0]
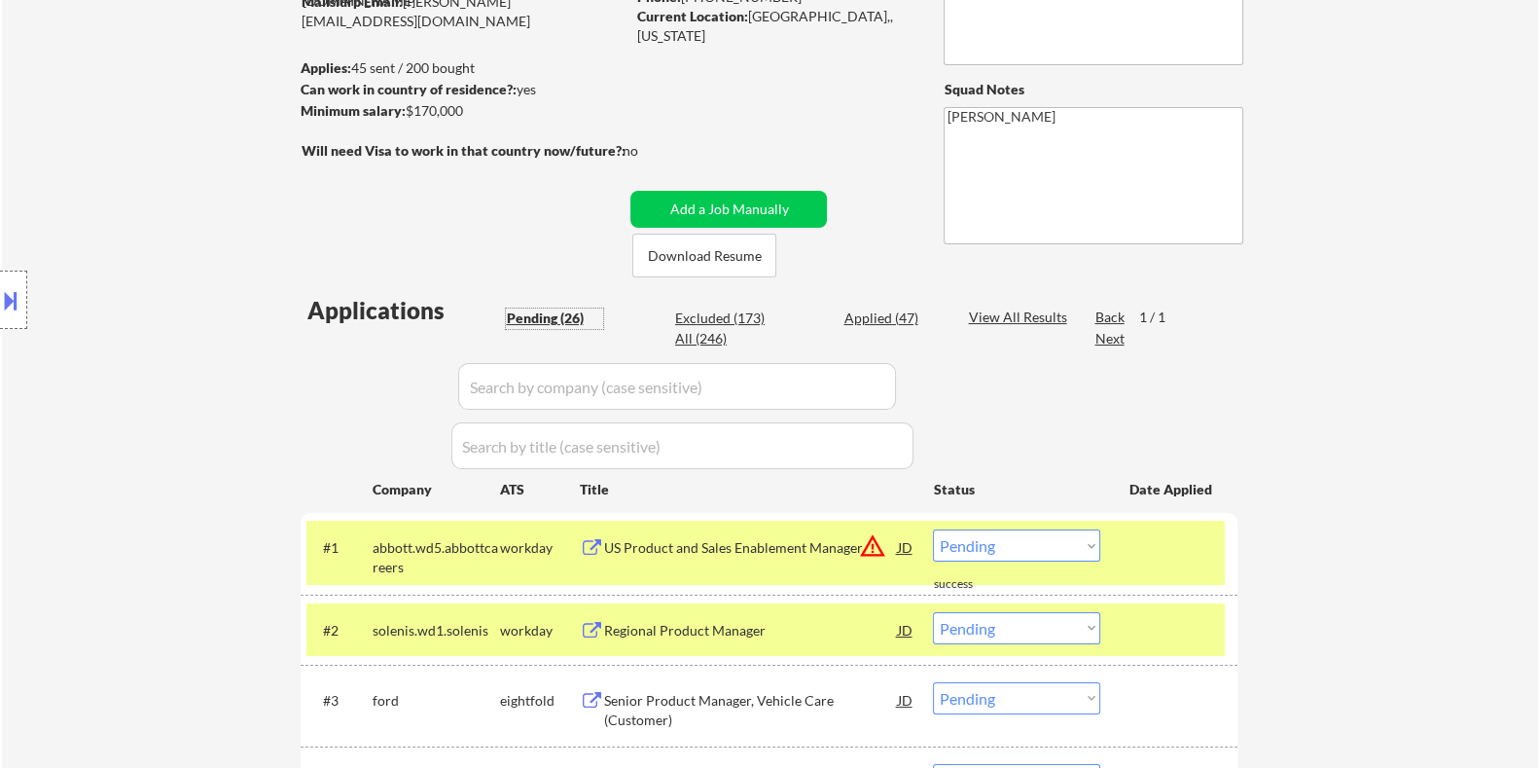
click at [529, 308] on div "Pending (26)" at bounding box center [554, 317] width 97 height 19
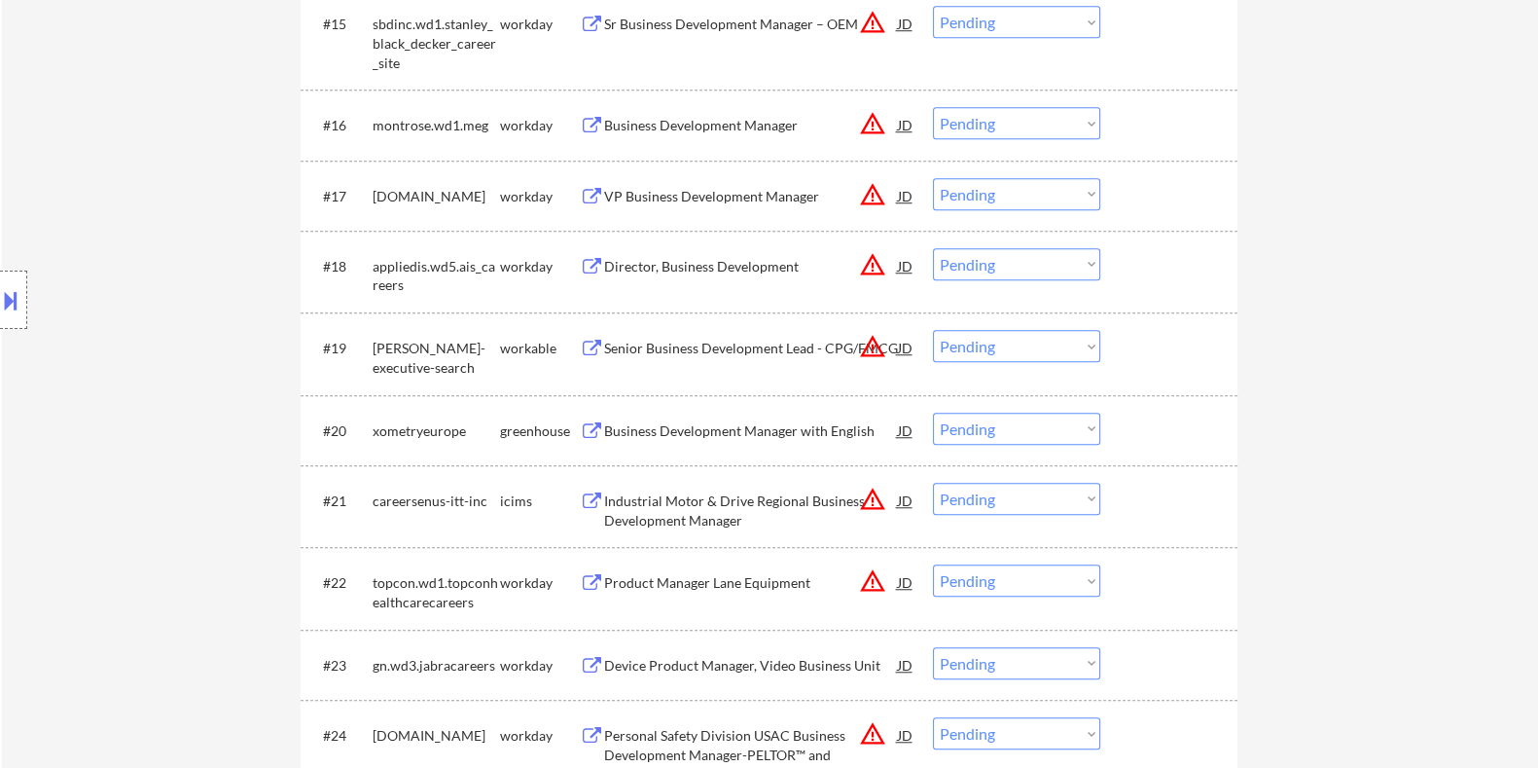
scroll to position [1945, 0]
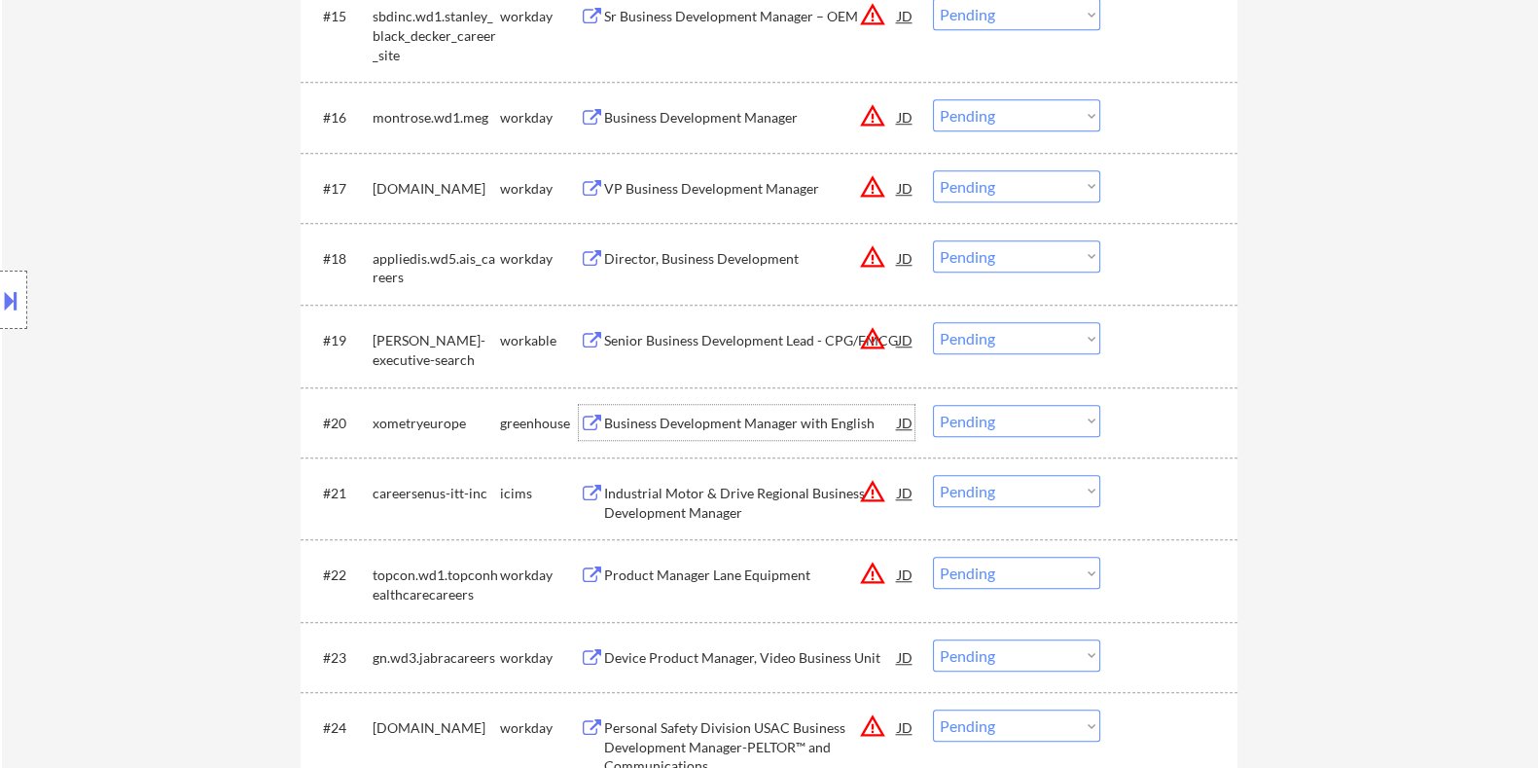
click at [642, 419] on div "Business Development Manager with English" at bounding box center [750, 422] width 294 height 19
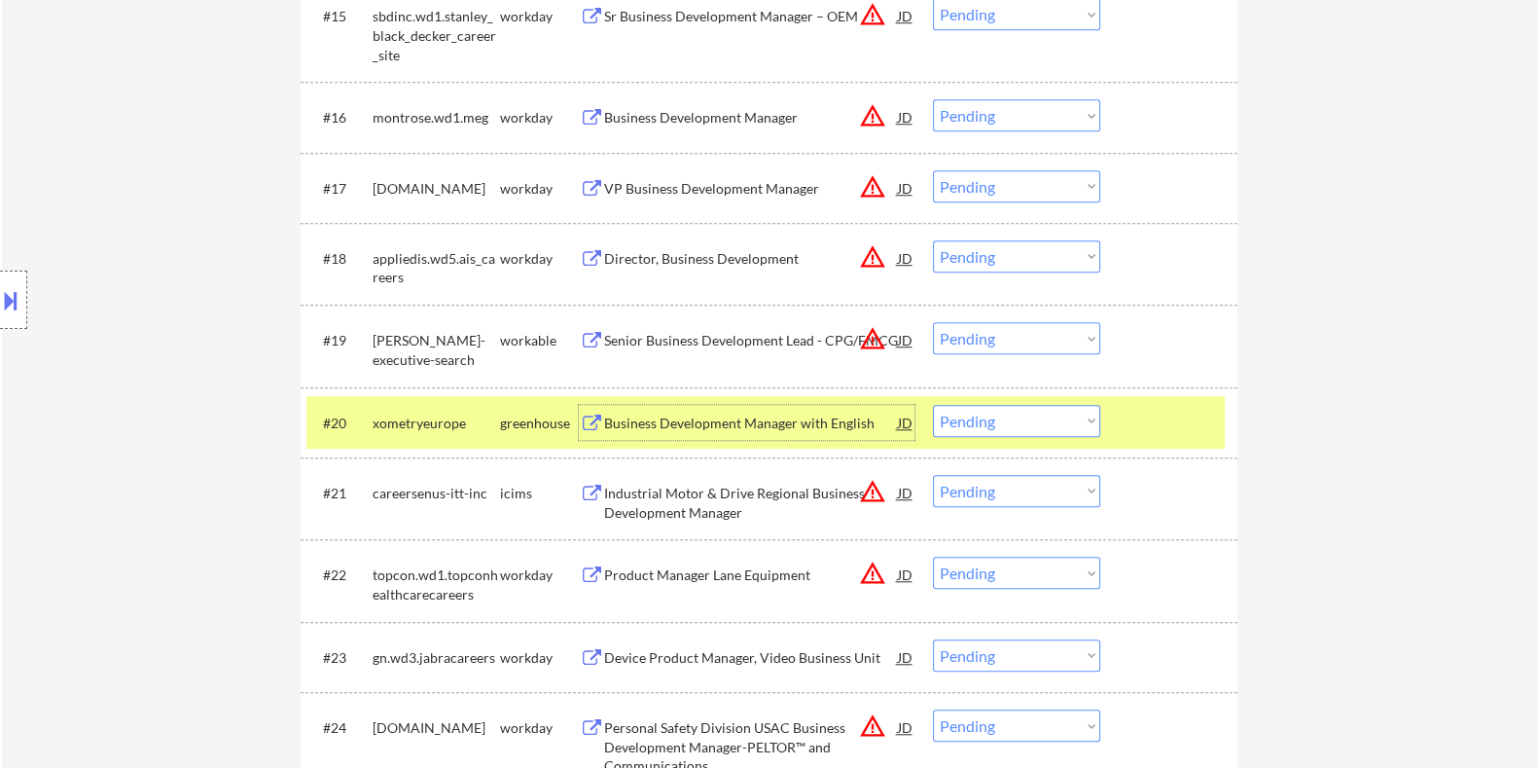
click at [1017, 414] on select "Choose an option... Pending Applied Excluded (Questions) Excluded (Expired) Exc…" at bounding box center [1016, 421] width 167 height 32
click at [933, 405] on select "Choose an option... Pending Applied Excluded (Questions) Excluded (Expired) Exc…" at bounding box center [1016, 421] width 167 height 32
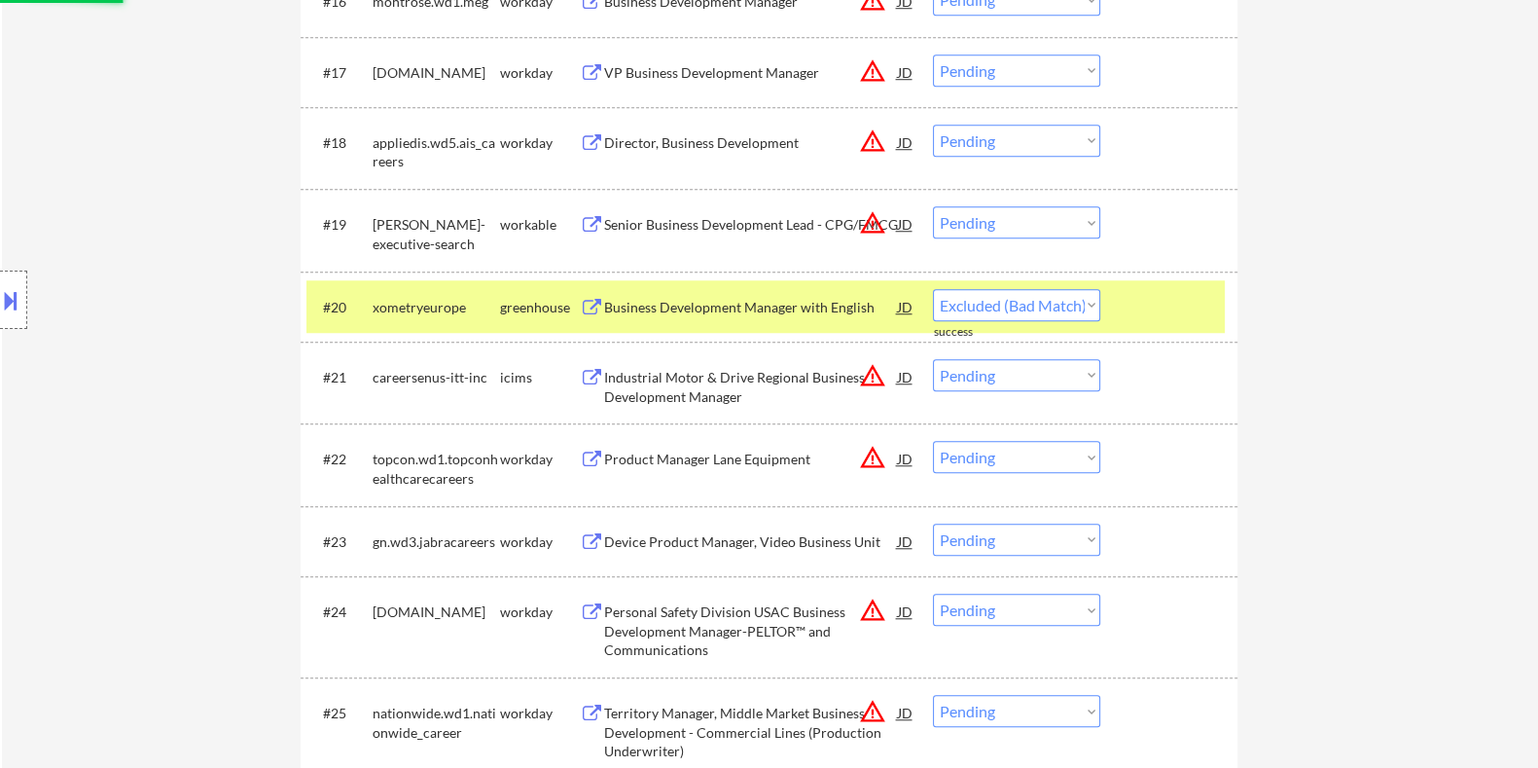
select select ""pending""
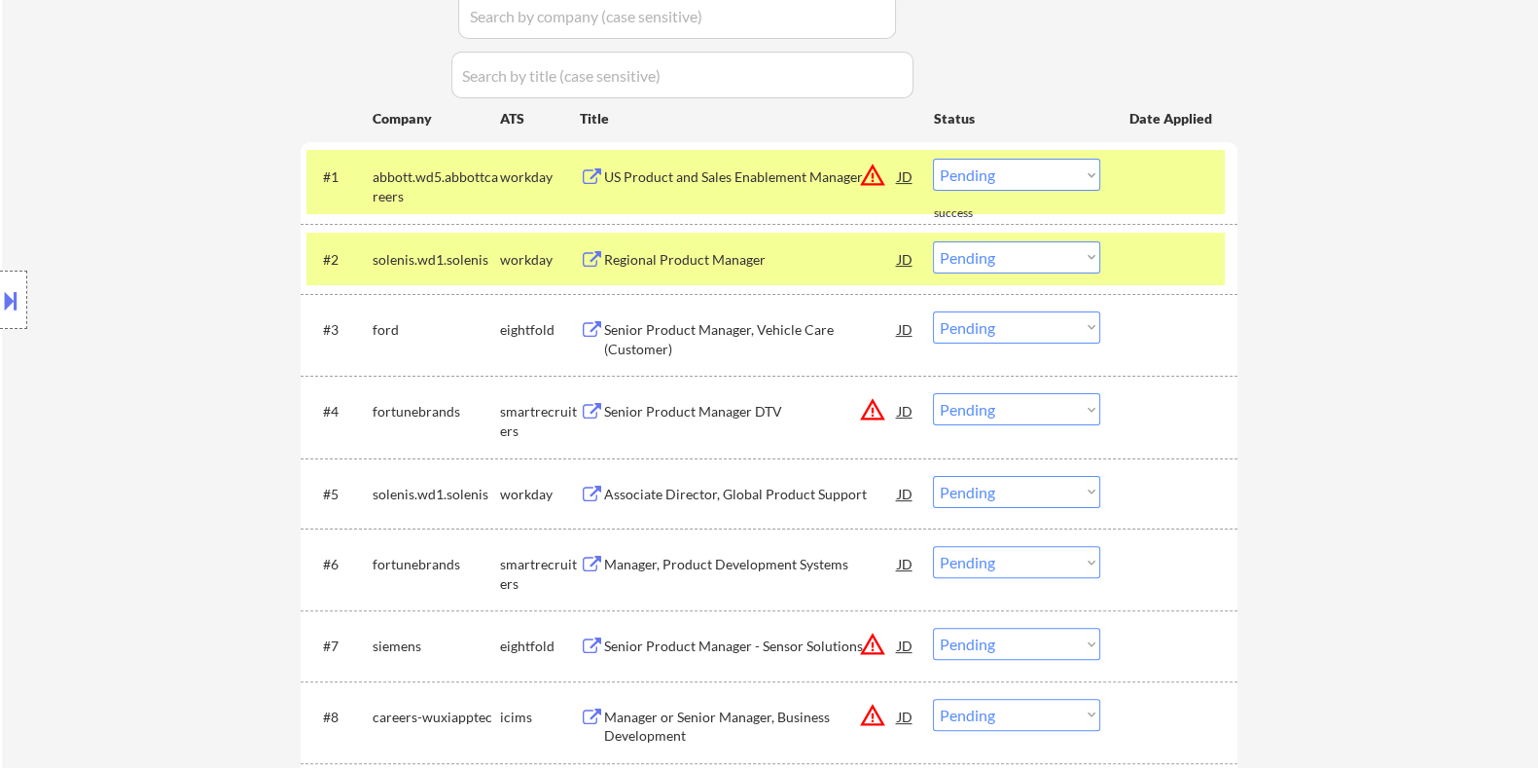
scroll to position [608, 0]
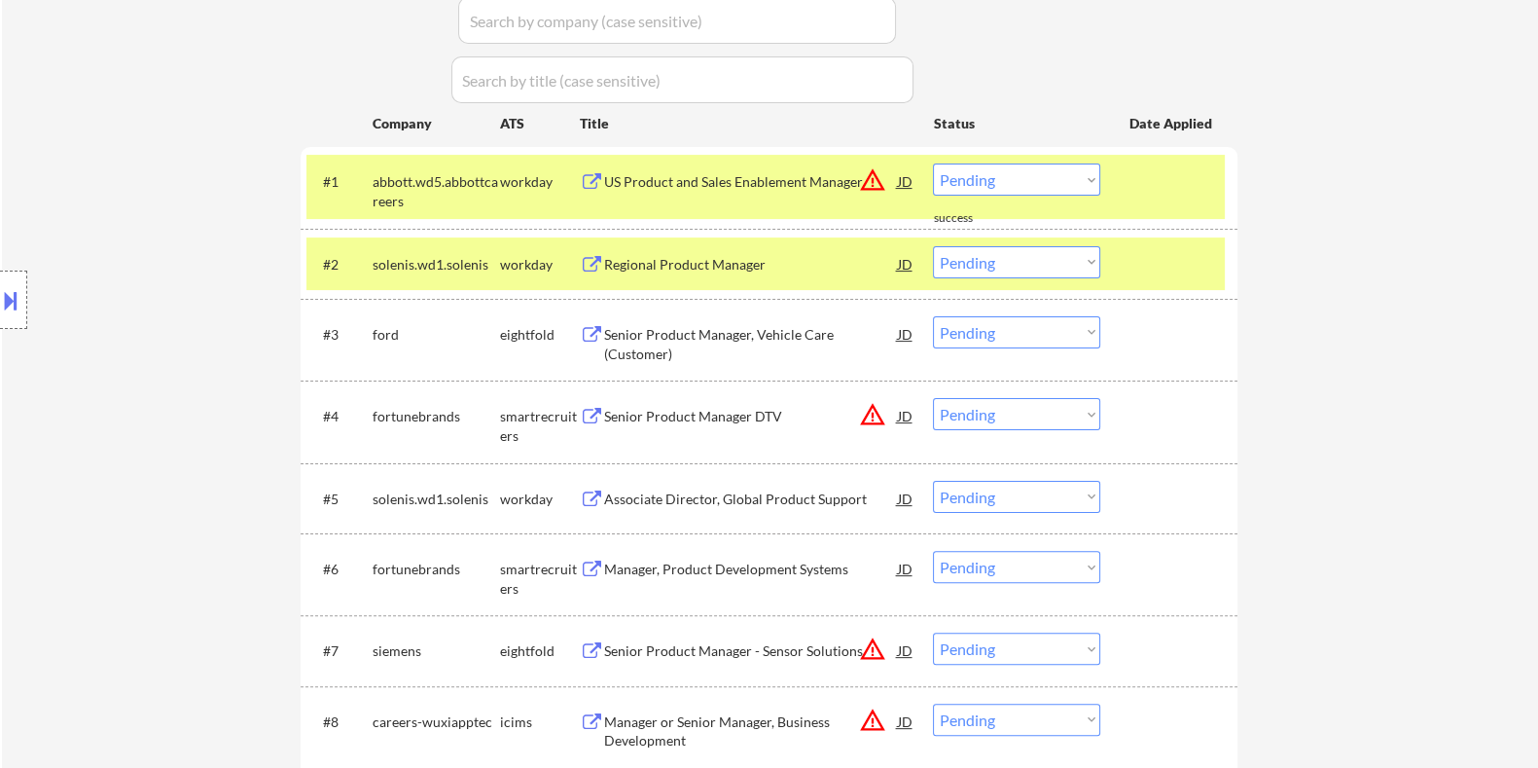
click at [667, 253] on div "Regional Product Manager" at bounding box center [750, 263] width 294 height 35
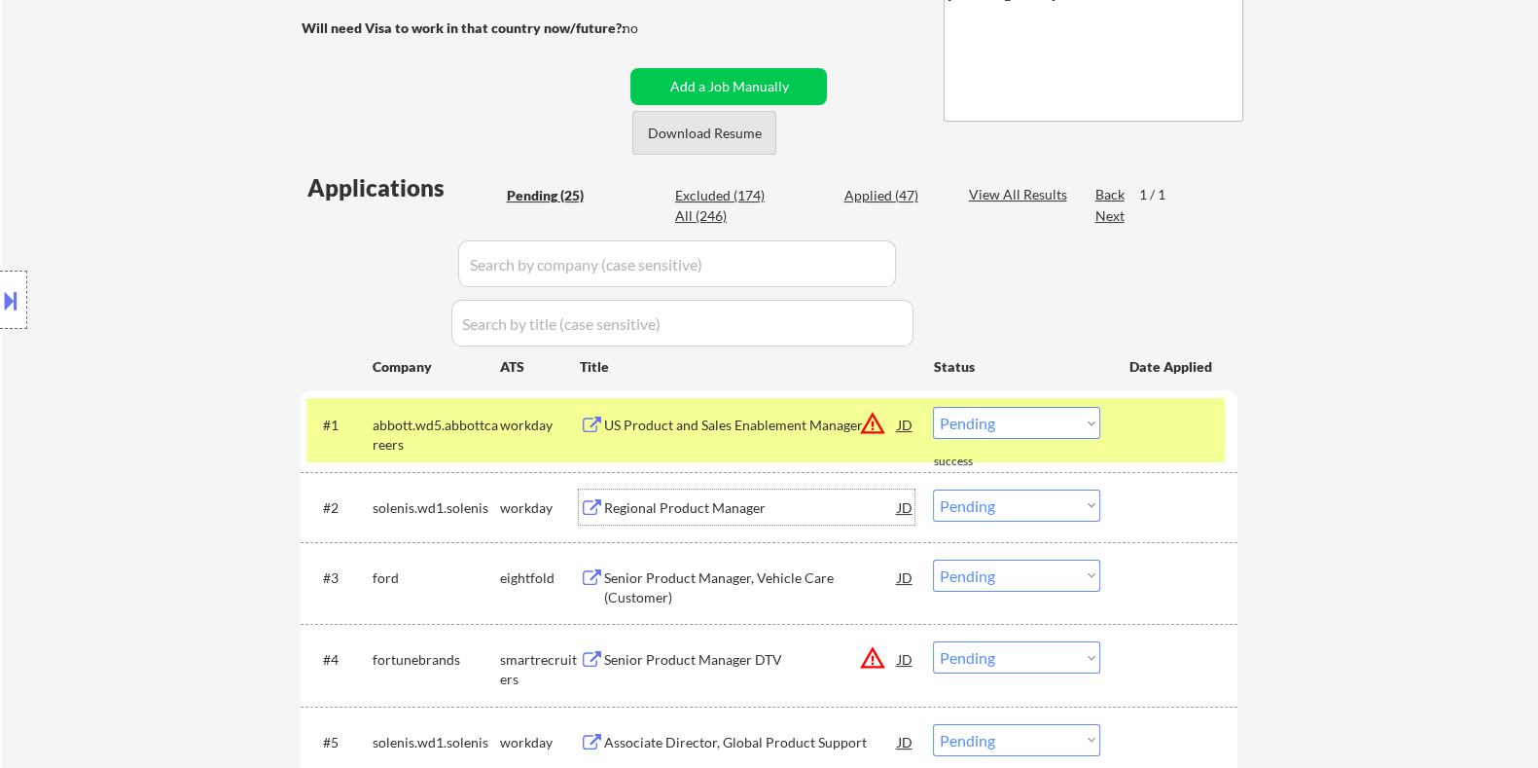
scroll to position [242, 0]
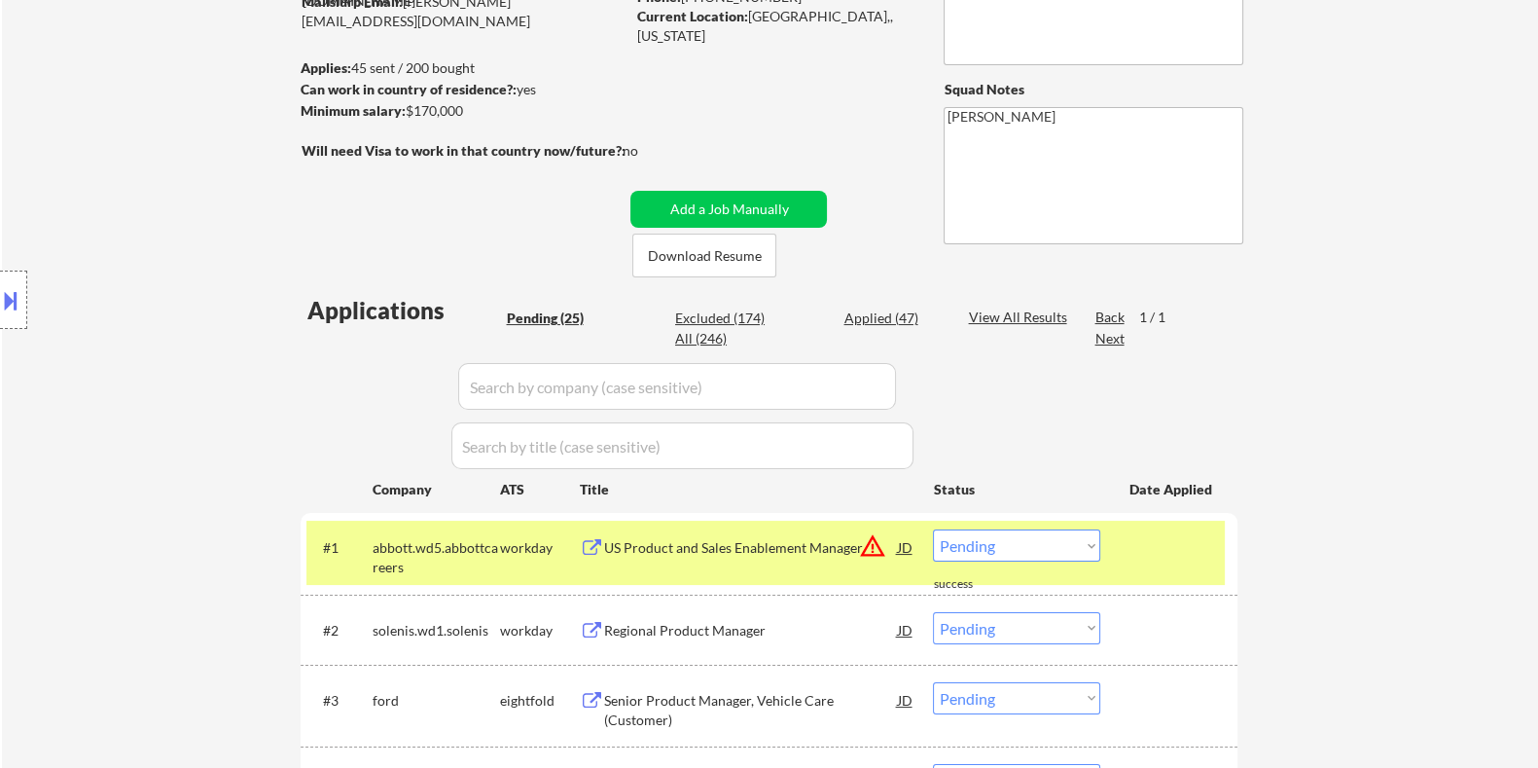
drag, startPoint x: 471, startPoint y: 113, endPoint x: 408, endPoint y: 105, distance: 63.7
click at [408, 105] on div "Minimum salary: $170,000" at bounding box center [462, 110] width 324 height 19
copy div "$170,000"
click at [1010, 634] on select "Choose an option... Pending Applied Excluded (Questions) Excluded (Expired) Exc…" at bounding box center [1016, 628] width 167 height 32
click at [933, 612] on select "Choose an option... Pending Applied Excluded (Questions) Excluded (Expired) Exc…" at bounding box center [1016, 628] width 167 height 32
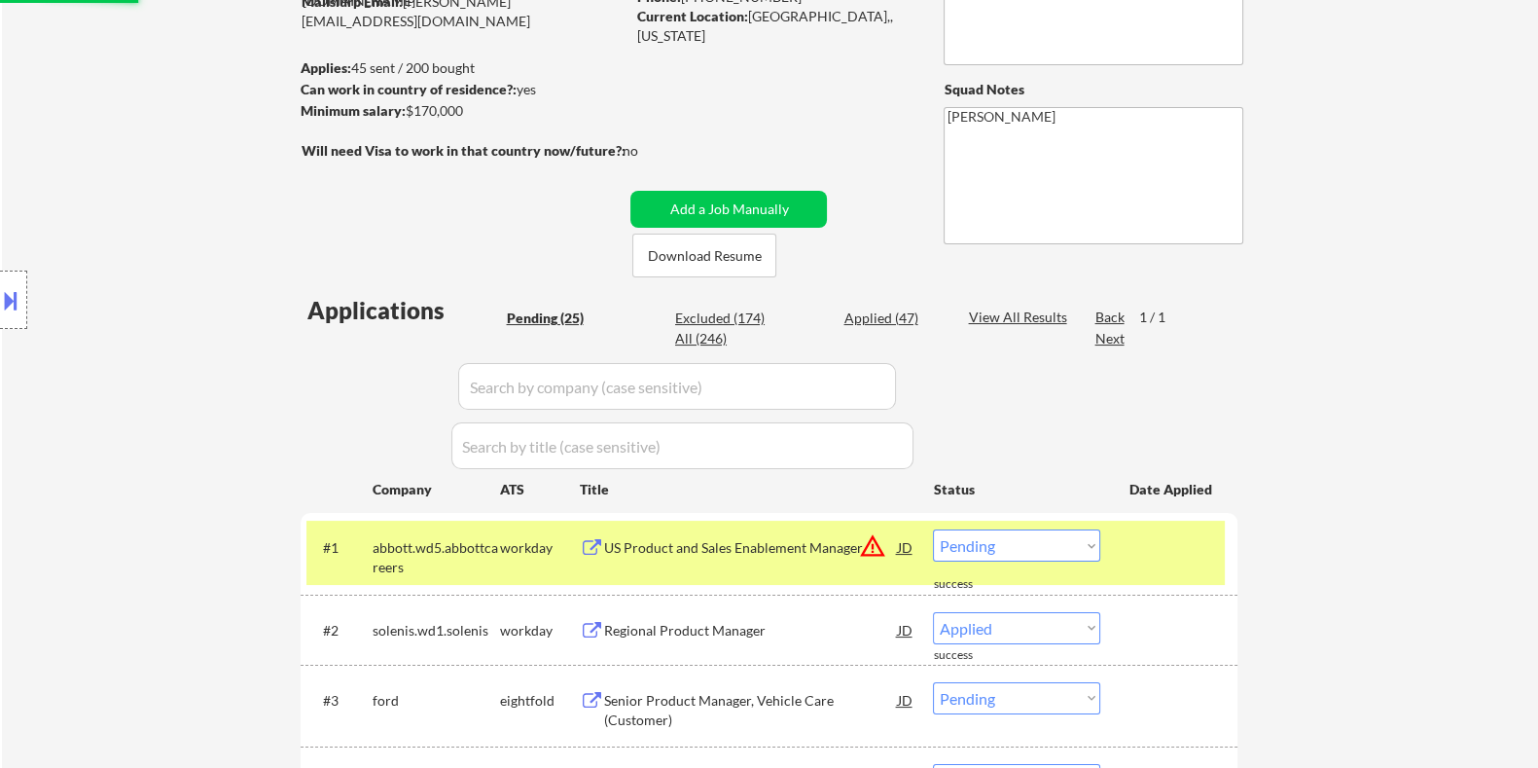
select select ""pending""
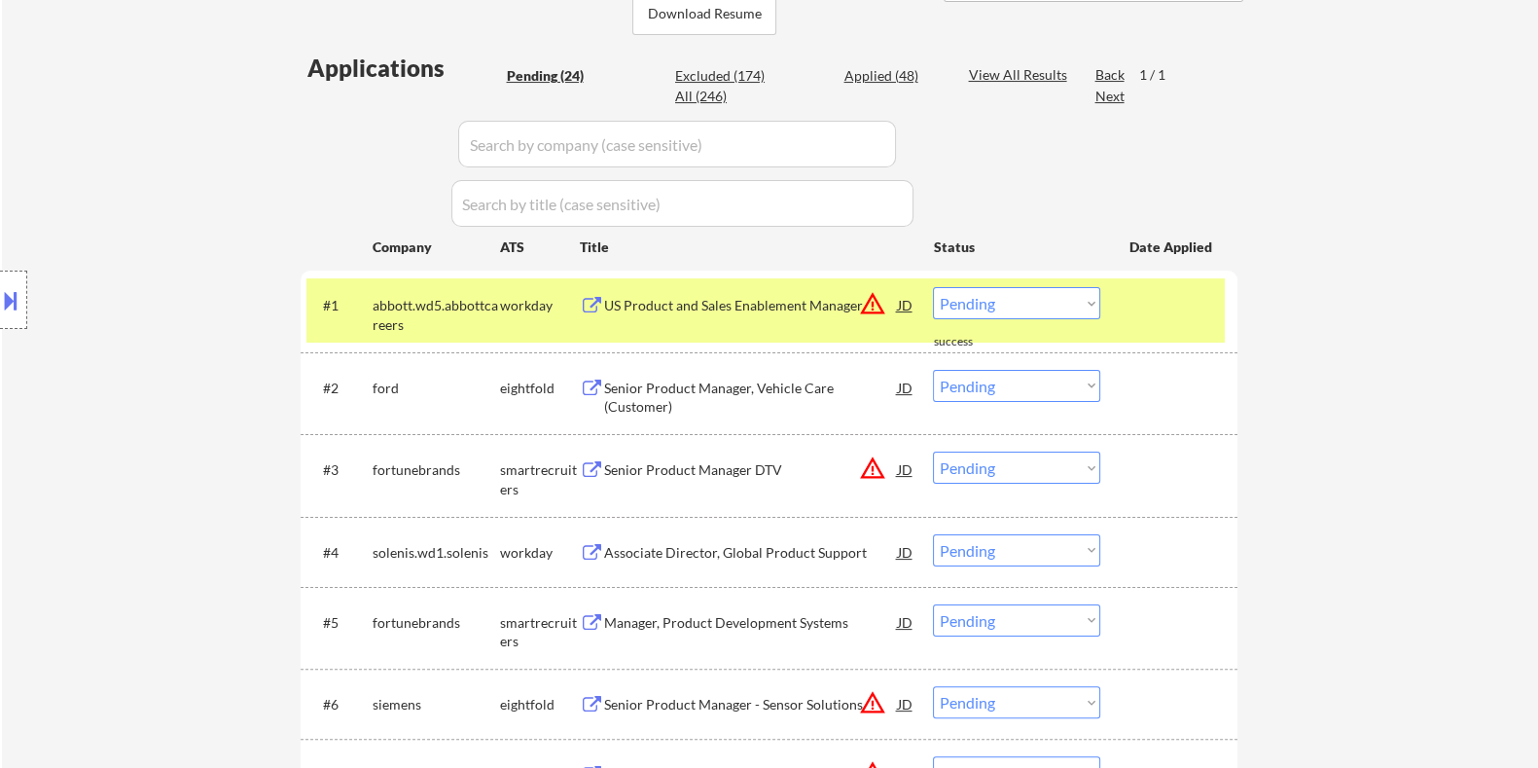
scroll to position [485, 0]
click at [791, 542] on div "Associate Director, Global Product Support" at bounding box center [750, 551] width 294 height 19
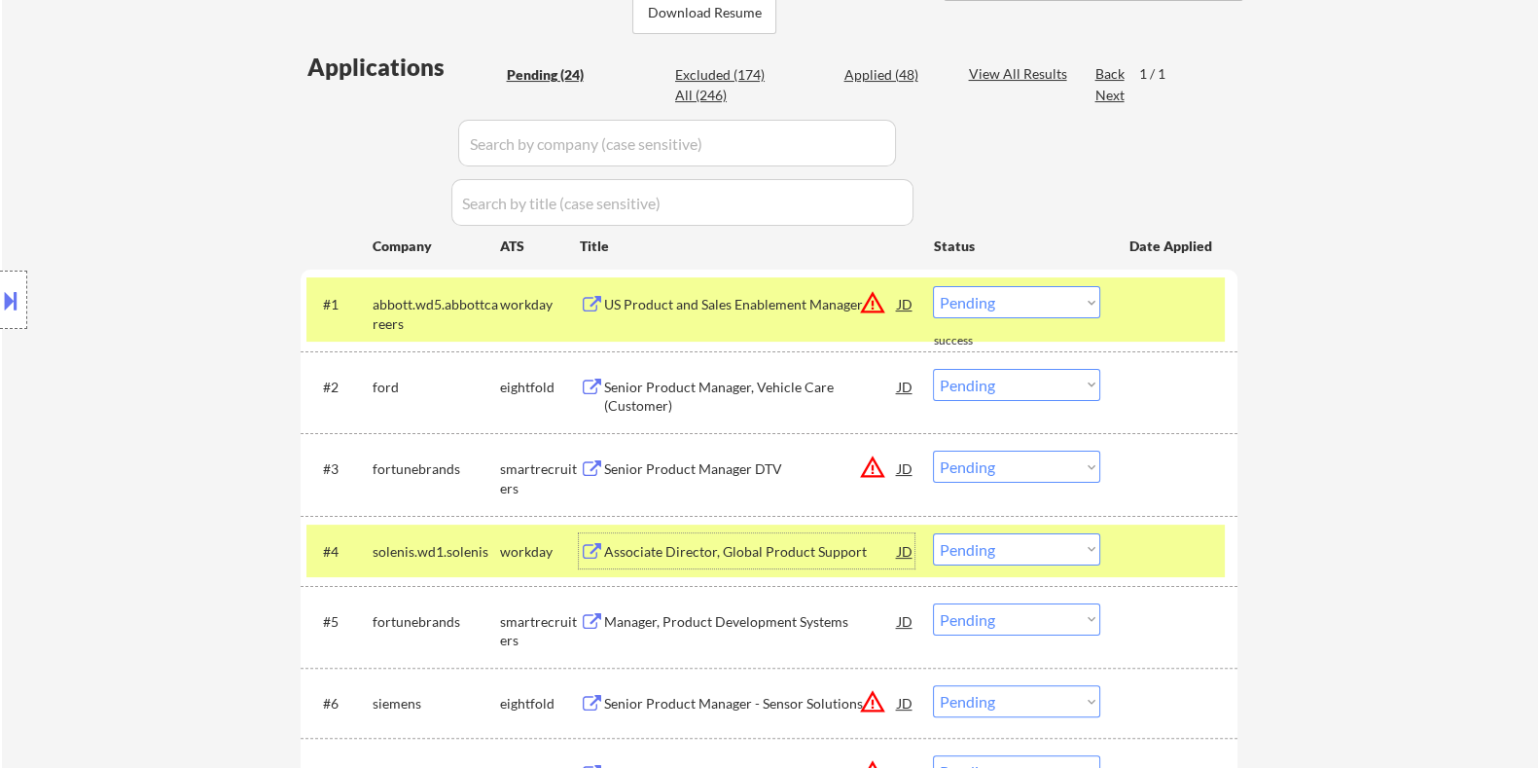
click at [1028, 552] on select "Choose an option... Pending Applied Excluded (Questions) Excluded (Expired) Exc…" at bounding box center [1016, 549] width 167 height 32
click at [933, 533] on select "Choose an option... Pending Applied Excluded (Questions) Excluded (Expired) Exc…" at bounding box center [1016, 549] width 167 height 32
select select ""pending""
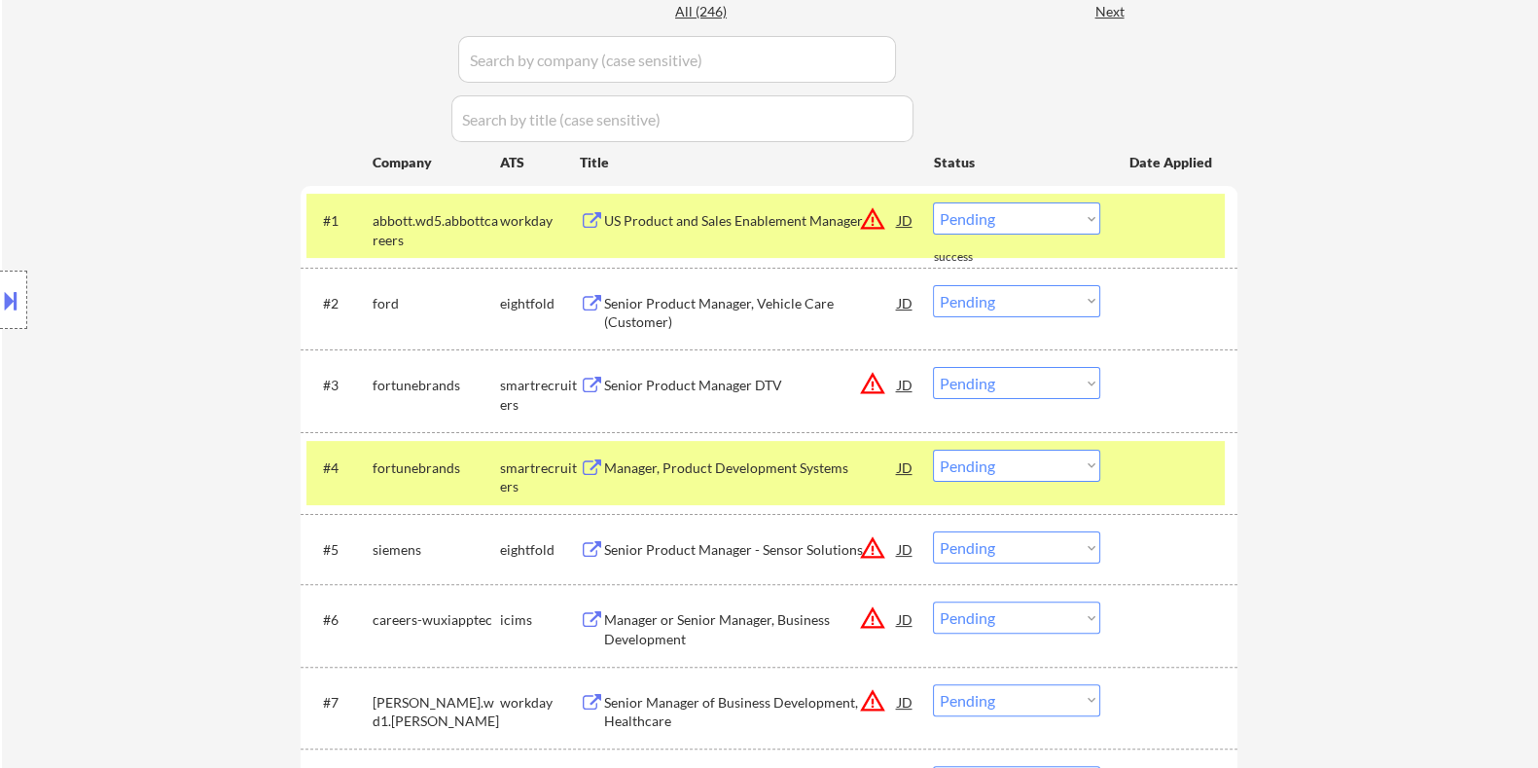
scroll to position [608, 0]
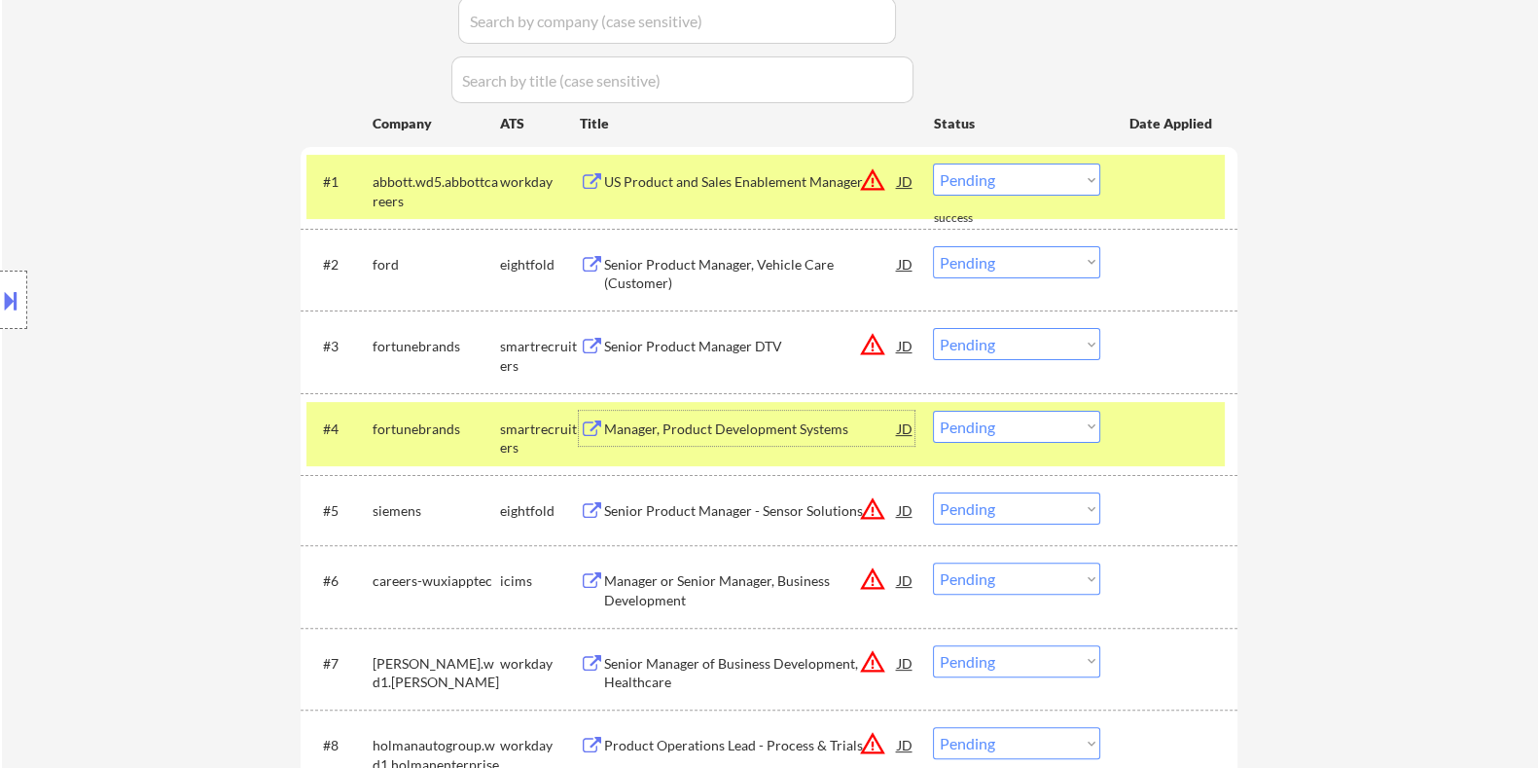
click at [720, 426] on div "Manager, Product Development Systems" at bounding box center [750, 428] width 294 height 19
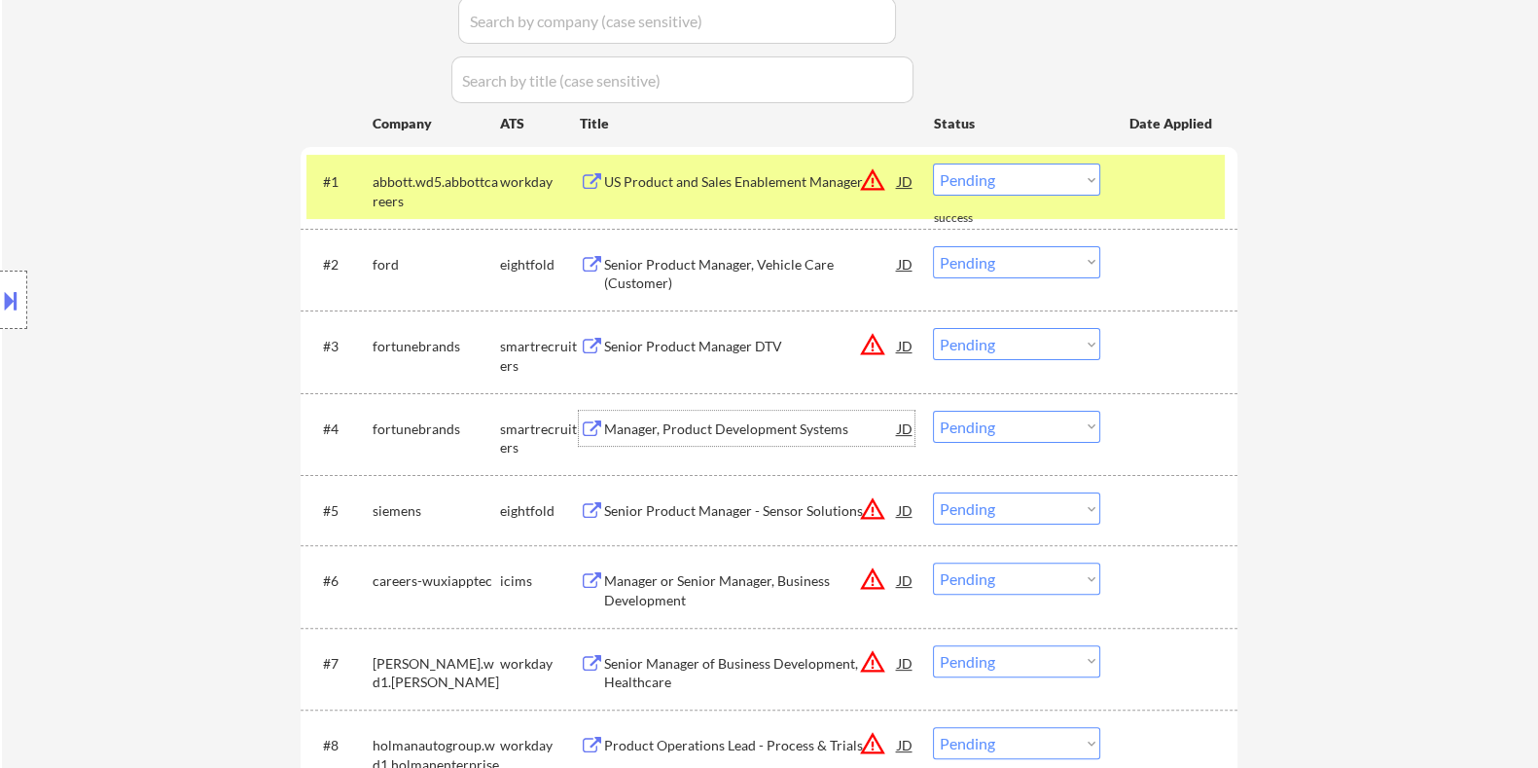
click at [998, 182] on select "Choose an option... Pending Applied Excluded (Questions) Excluded (Expired) Exc…" at bounding box center [1016, 179] width 167 height 32
click at [933, 163] on select "Choose an option... Pending Applied Excluded (Questions) Excluded (Expired) Exc…" at bounding box center [1016, 179] width 167 height 32
select select ""pending""
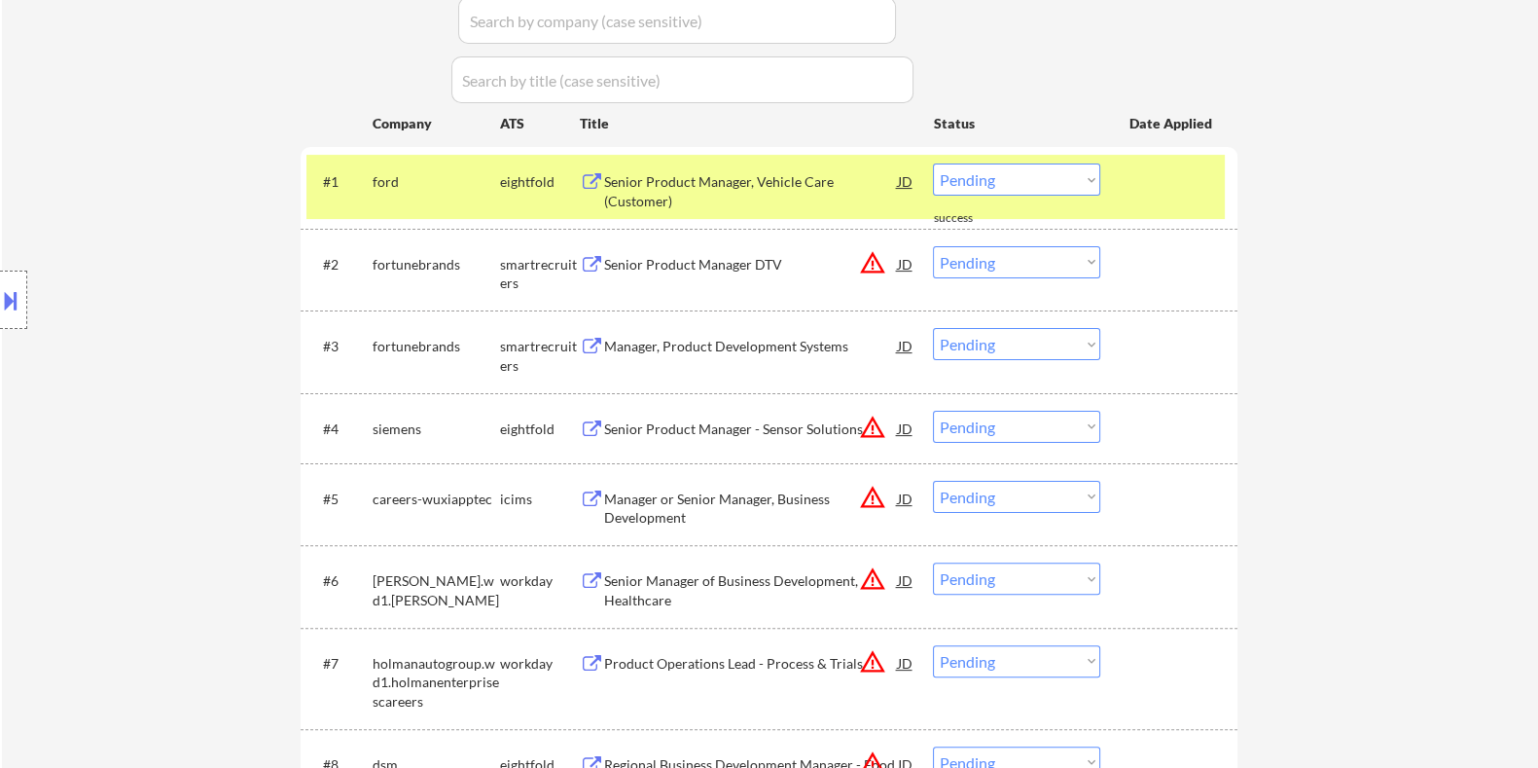
click at [743, 278] on div "Senior Product Manager DTV" at bounding box center [750, 263] width 294 height 35
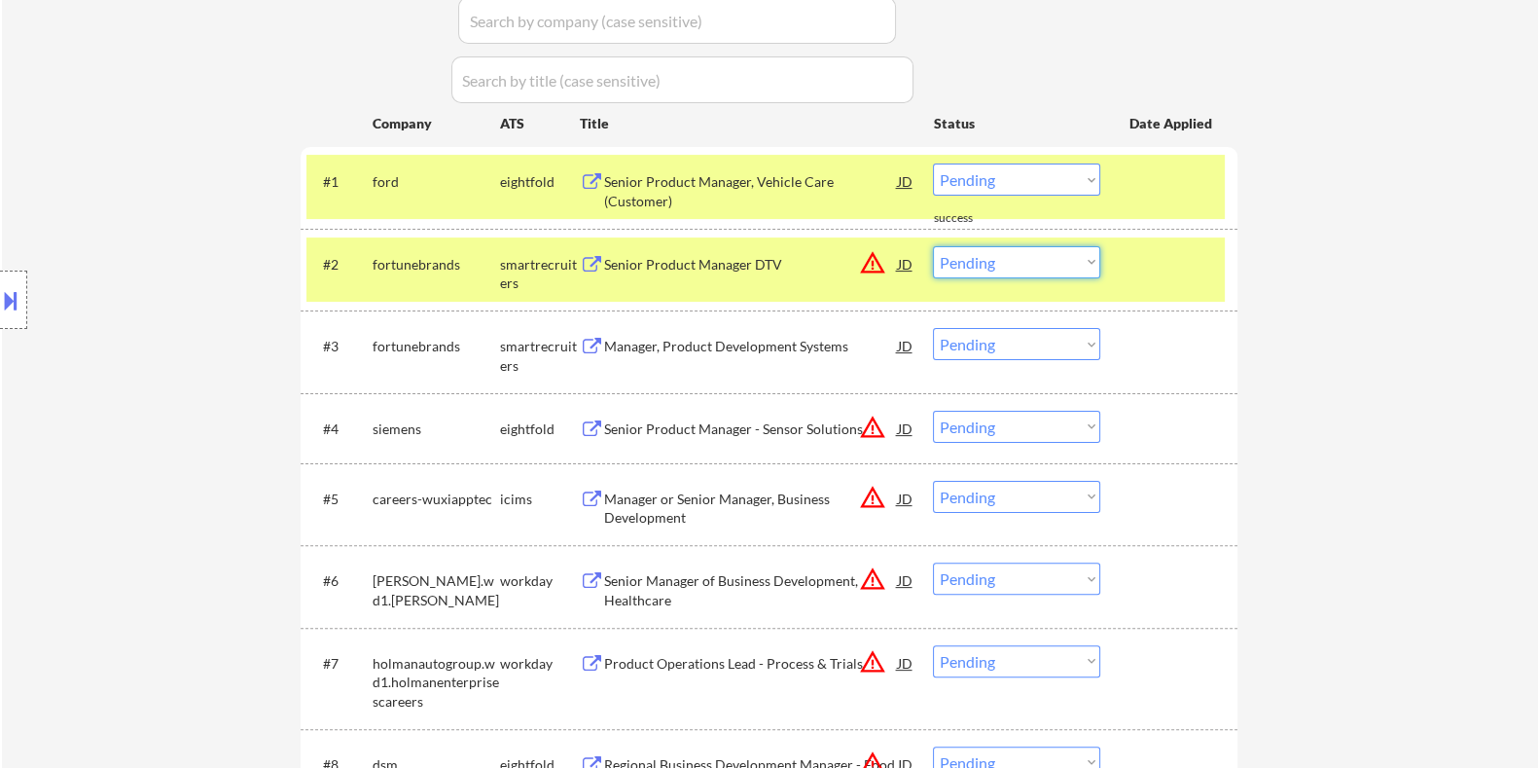
click at [1053, 262] on select "Choose an option... Pending Applied Excluded (Questions) Excluded (Expired) Exc…" at bounding box center [1016, 262] width 167 height 32
click at [933, 246] on select "Choose an option... Pending Applied Excluded (Questions) Excluded (Expired) Exc…" at bounding box center [1016, 262] width 167 height 32
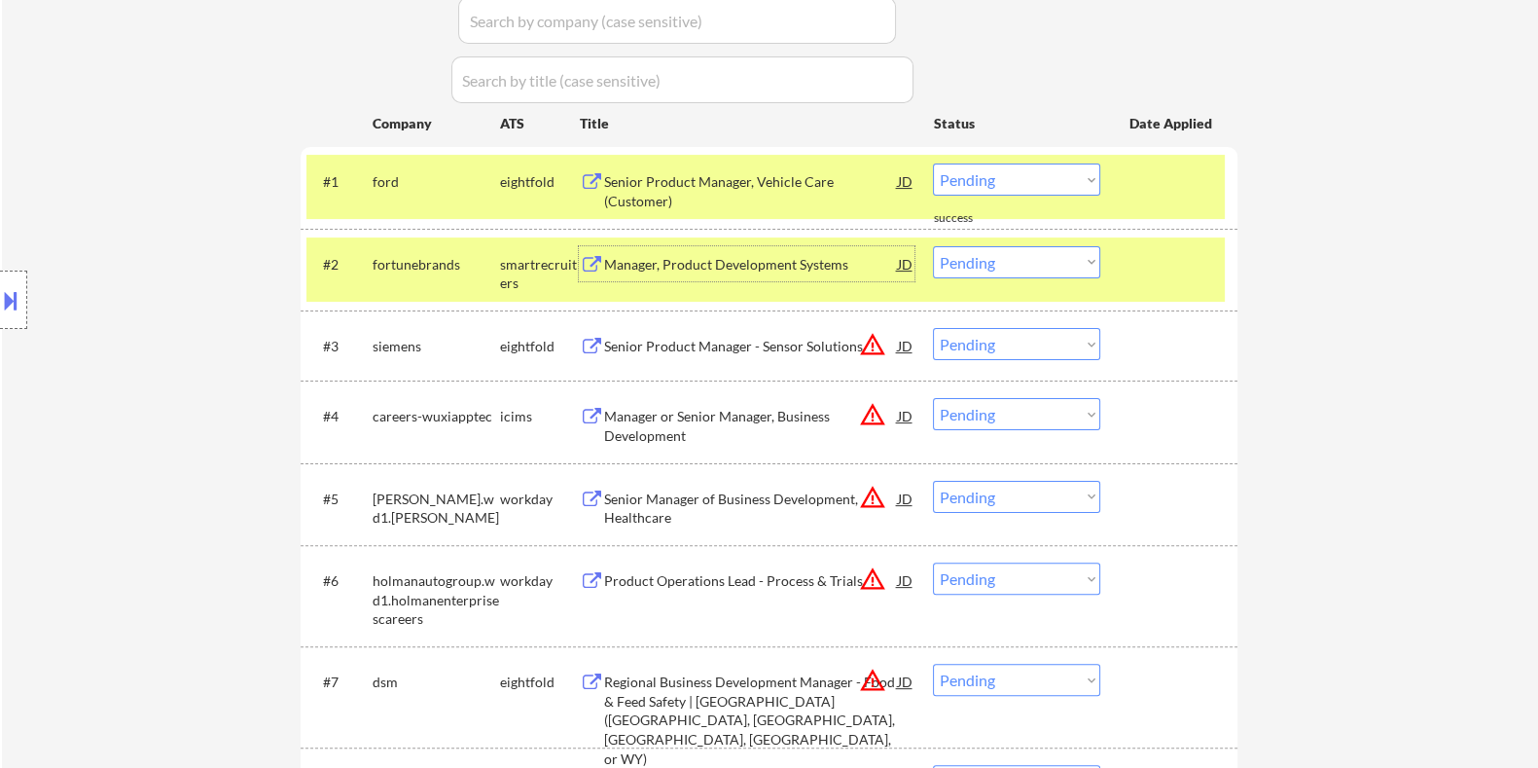
click at [708, 255] on div "Manager, Product Development Systems" at bounding box center [750, 264] width 294 height 19
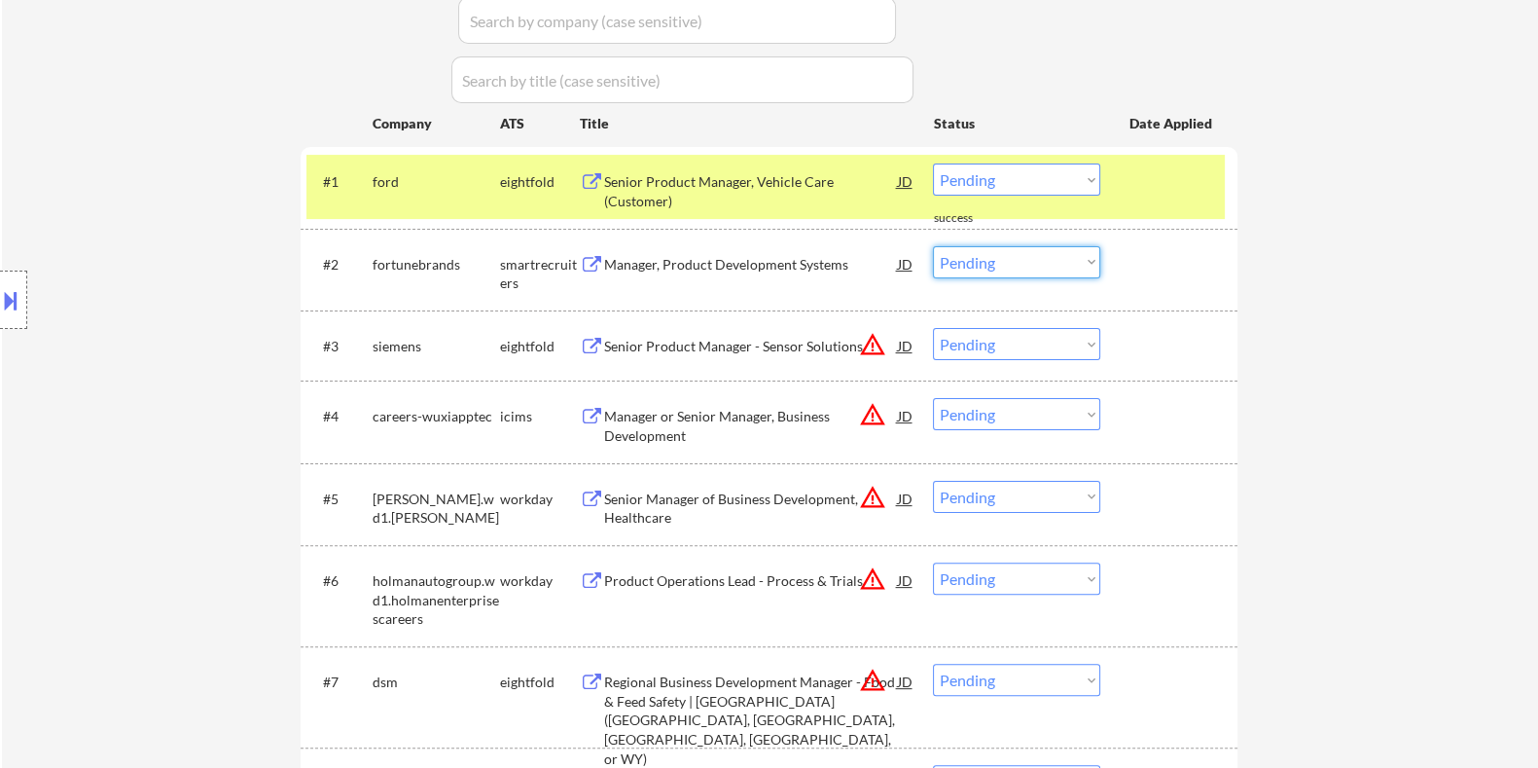
click at [990, 270] on select "Choose an option... Pending Applied Excluded (Questions) Excluded (Expired) Exc…" at bounding box center [1016, 262] width 167 height 32
click at [933, 246] on select "Choose an option... Pending Applied Excluded (Questions) Excluded (Expired) Exc…" at bounding box center [1016, 262] width 167 height 32
select select ""pending""
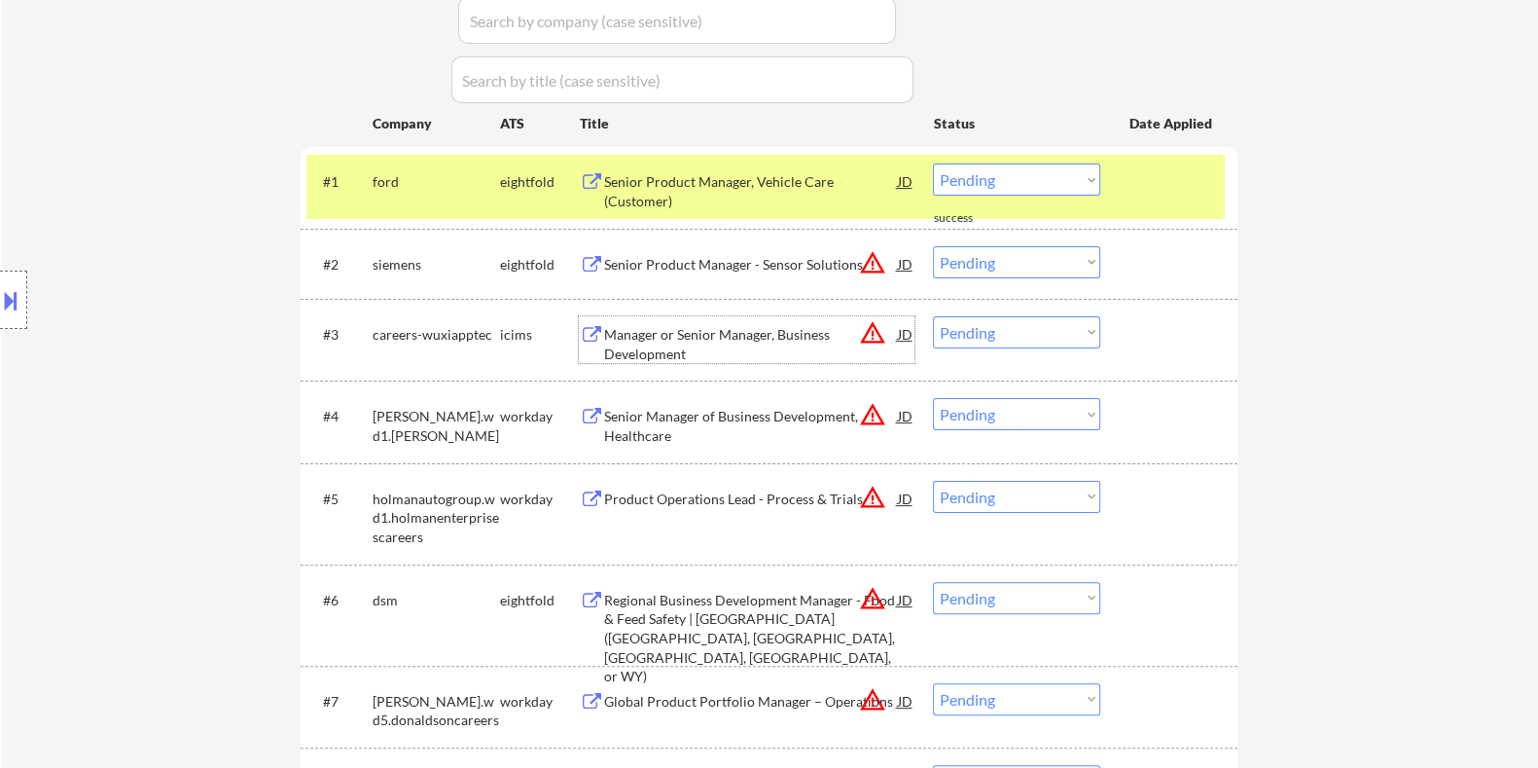
click at [725, 333] on div "Manager or Senior Manager, Business Development" at bounding box center [750, 344] width 294 height 38
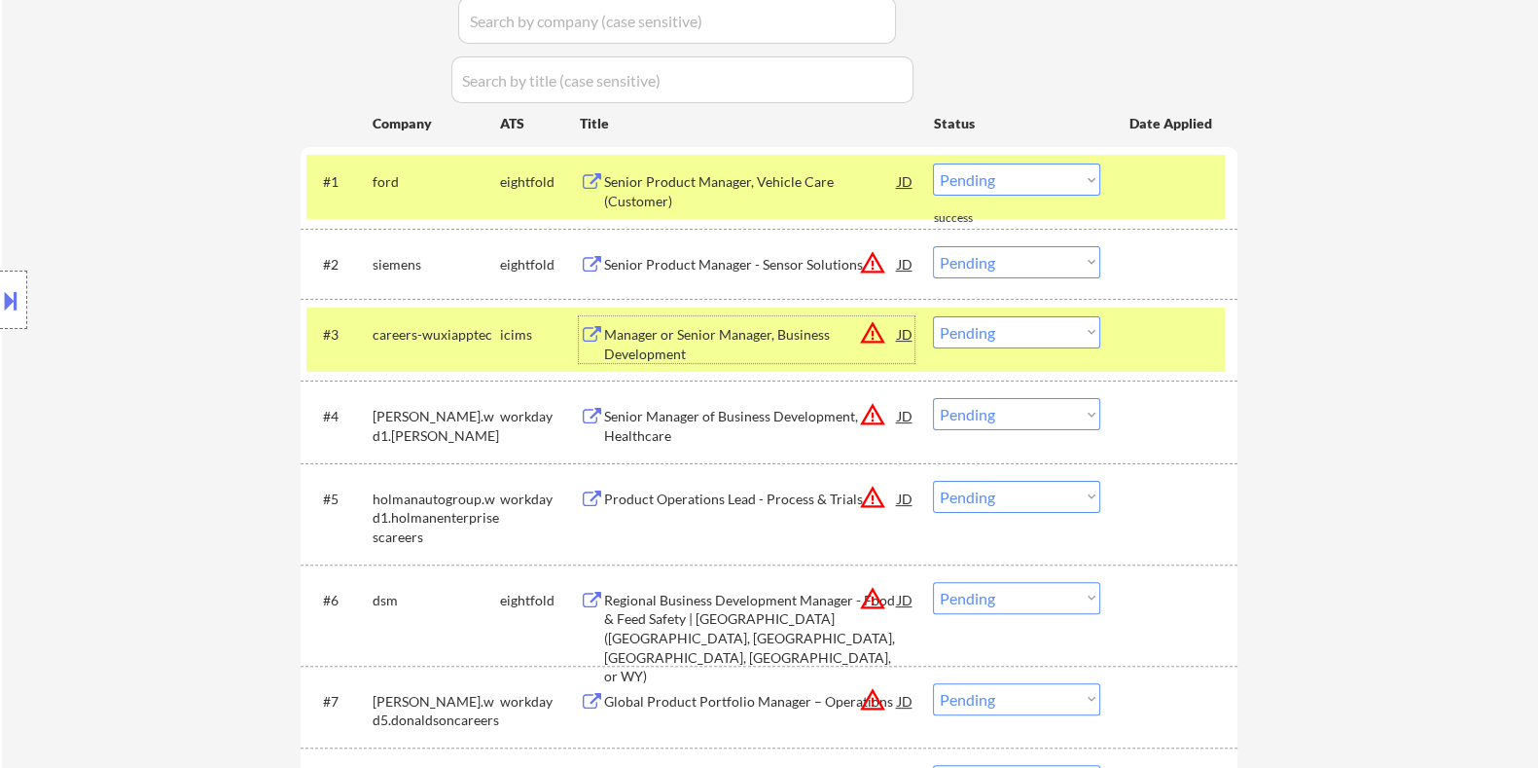
click at [1012, 337] on select "Choose an option... Pending Applied Excluded (Questions) Excluded (Expired) Exc…" at bounding box center [1016, 332] width 167 height 32
click at [933, 316] on select "Choose an option... Pending Applied Excluded (Questions) Excluded (Expired) Exc…" at bounding box center [1016, 332] width 167 height 32
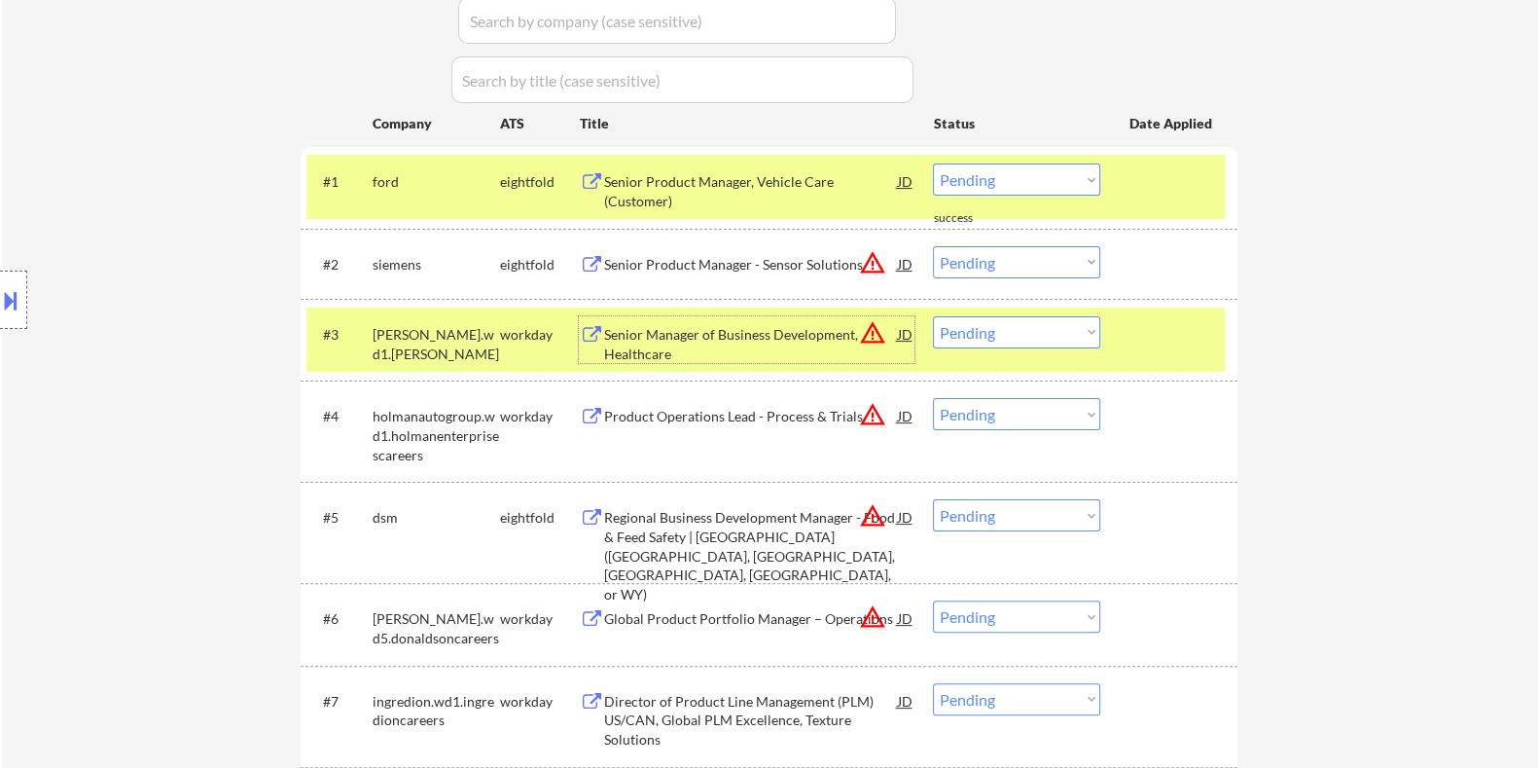
click at [733, 330] on div "Senior Manager of Business Development, Healthcare" at bounding box center [750, 344] width 294 height 38
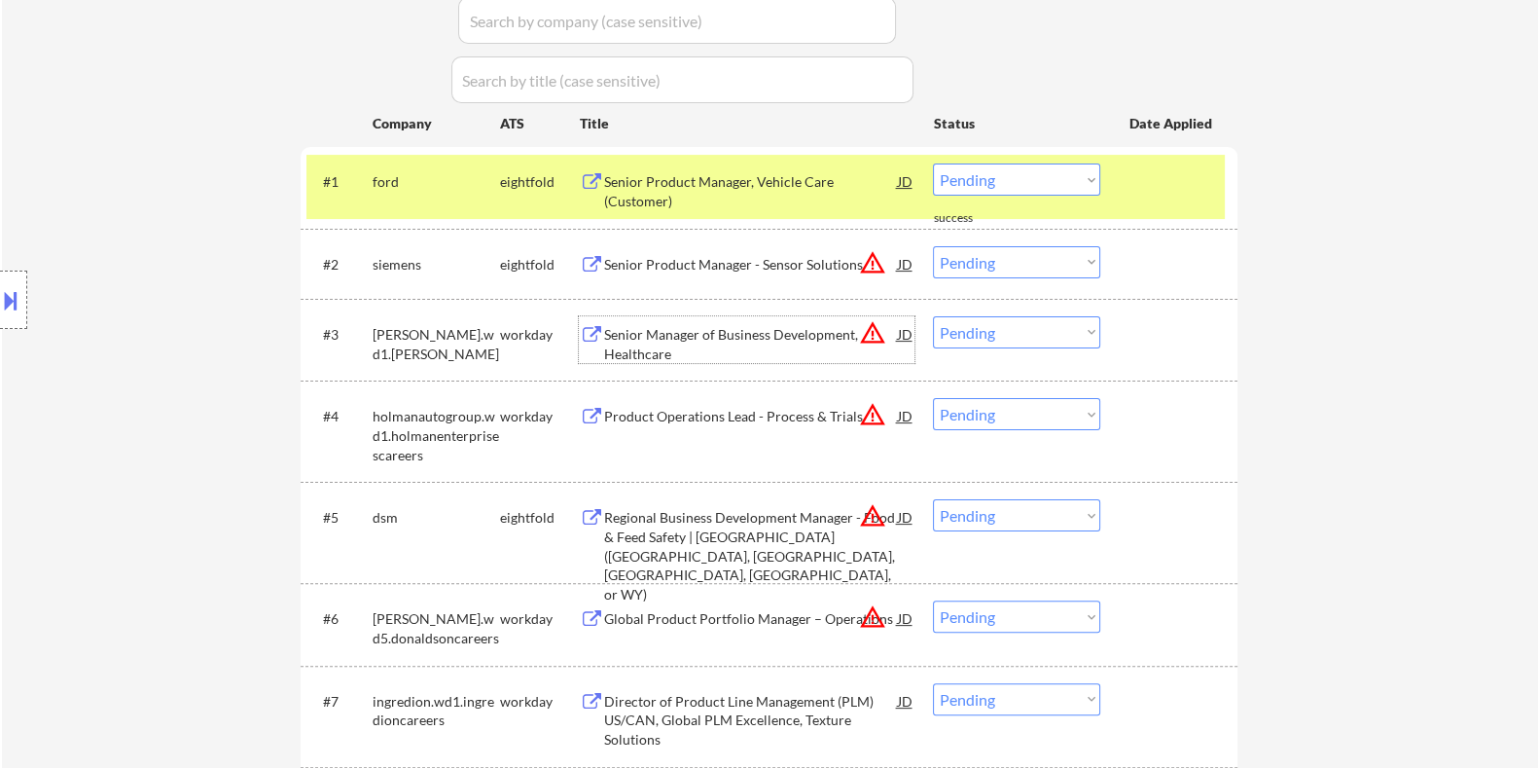
click at [1009, 336] on select "Choose an option... Pending Applied Excluded (Questions) Excluded (Expired) Exc…" at bounding box center [1016, 332] width 167 height 32
click at [933, 316] on select "Choose an option... Pending Applied Excluded (Questions) Excluded (Expired) Exc…" at bounding box center [1016, 332] width 167 height 32
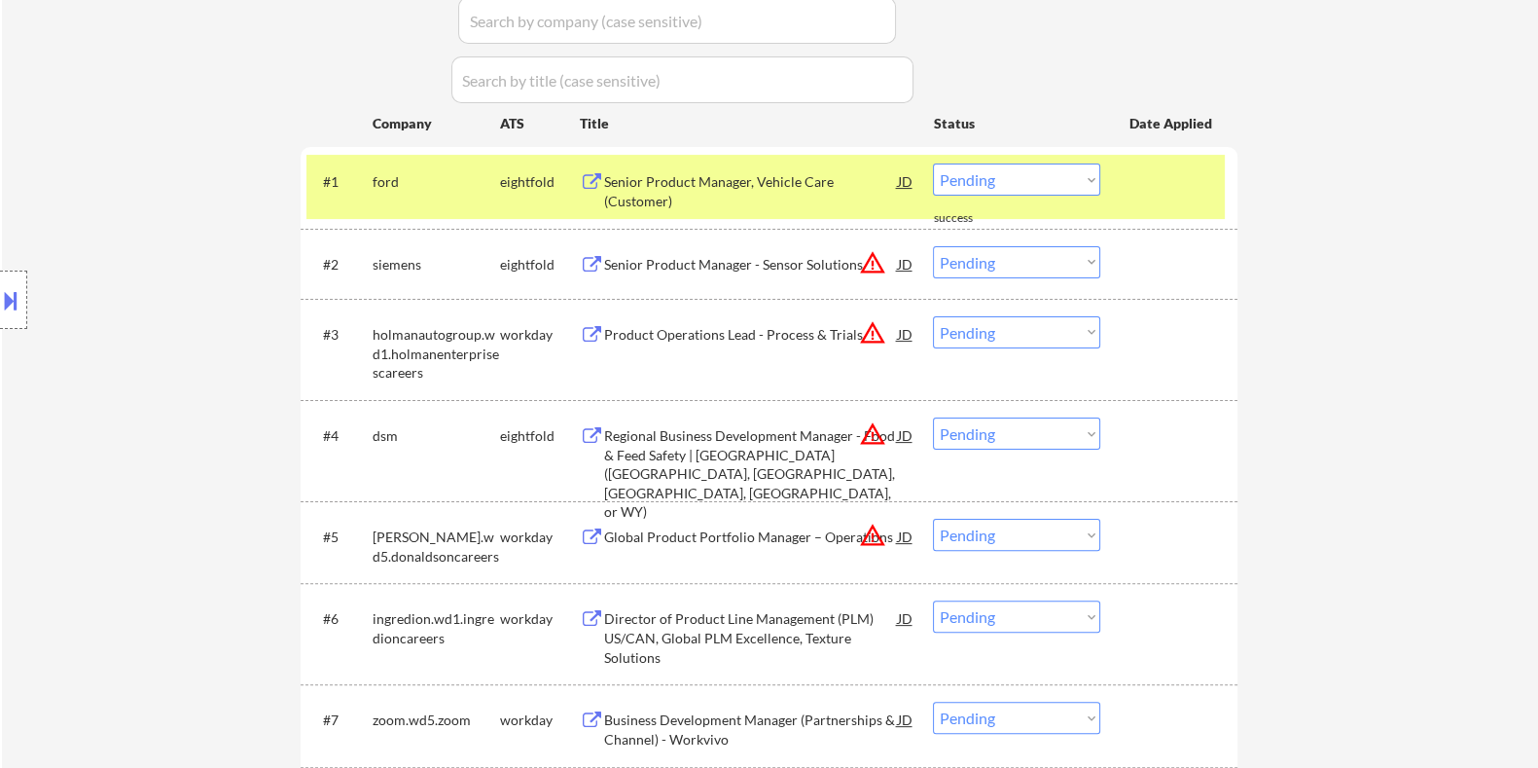
click at [684, 338] on div "Product Operations Lead - Process & Trials" at bounding box center [750, 334] width 294 height 19
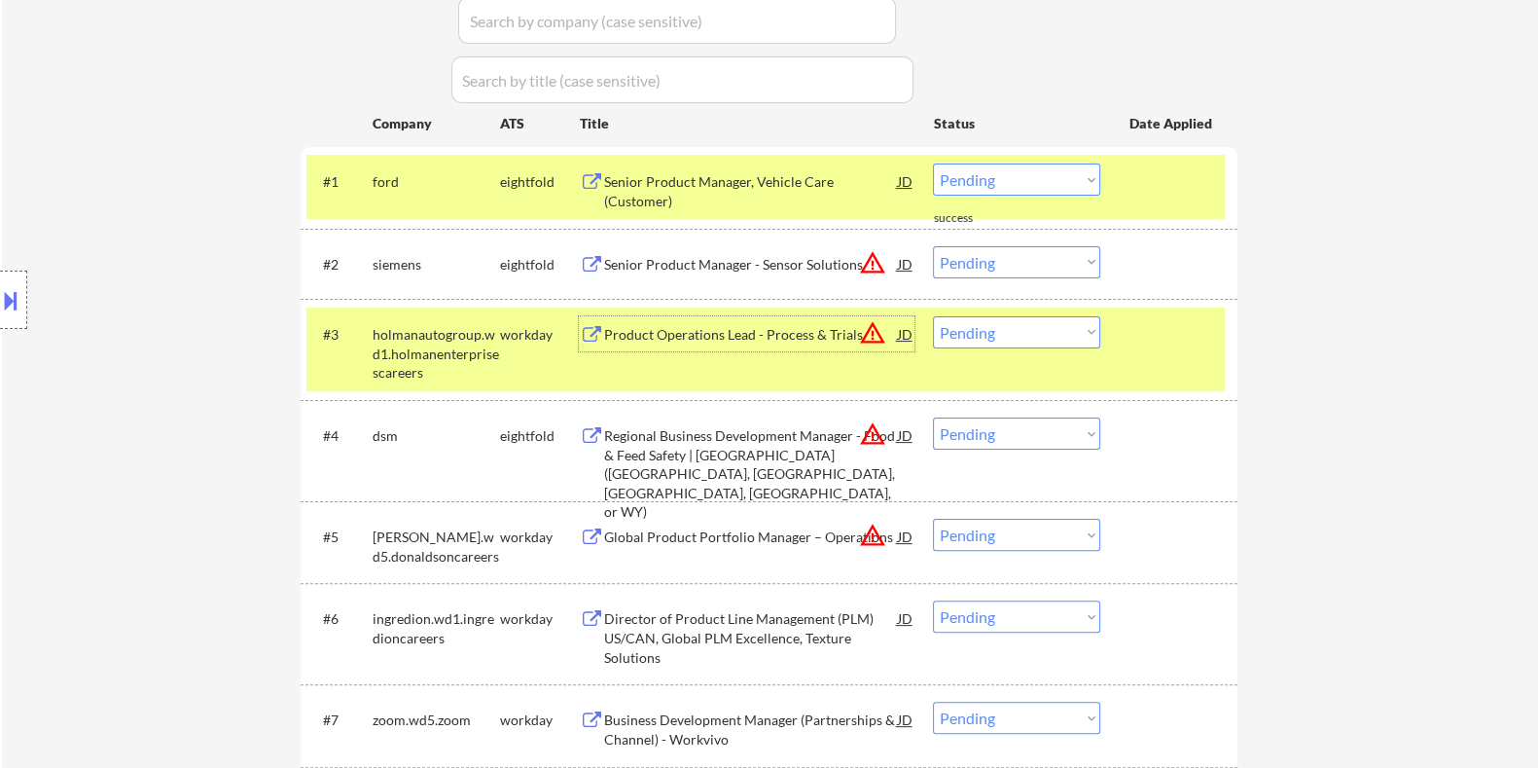
click at [1007, 335] on select "Choose an option... Pending Applied Excluded (Questions) Excluded (Expired) Exc…" at bounding box center [1016, 332] width 167 height 32
click at [933, 316] on select "Choose an option... Pending Applied Excluded (Questions) Excluded (Expired) Exc…" at bounding box center [1016, 332] width 167 height 32
select select ""pending""
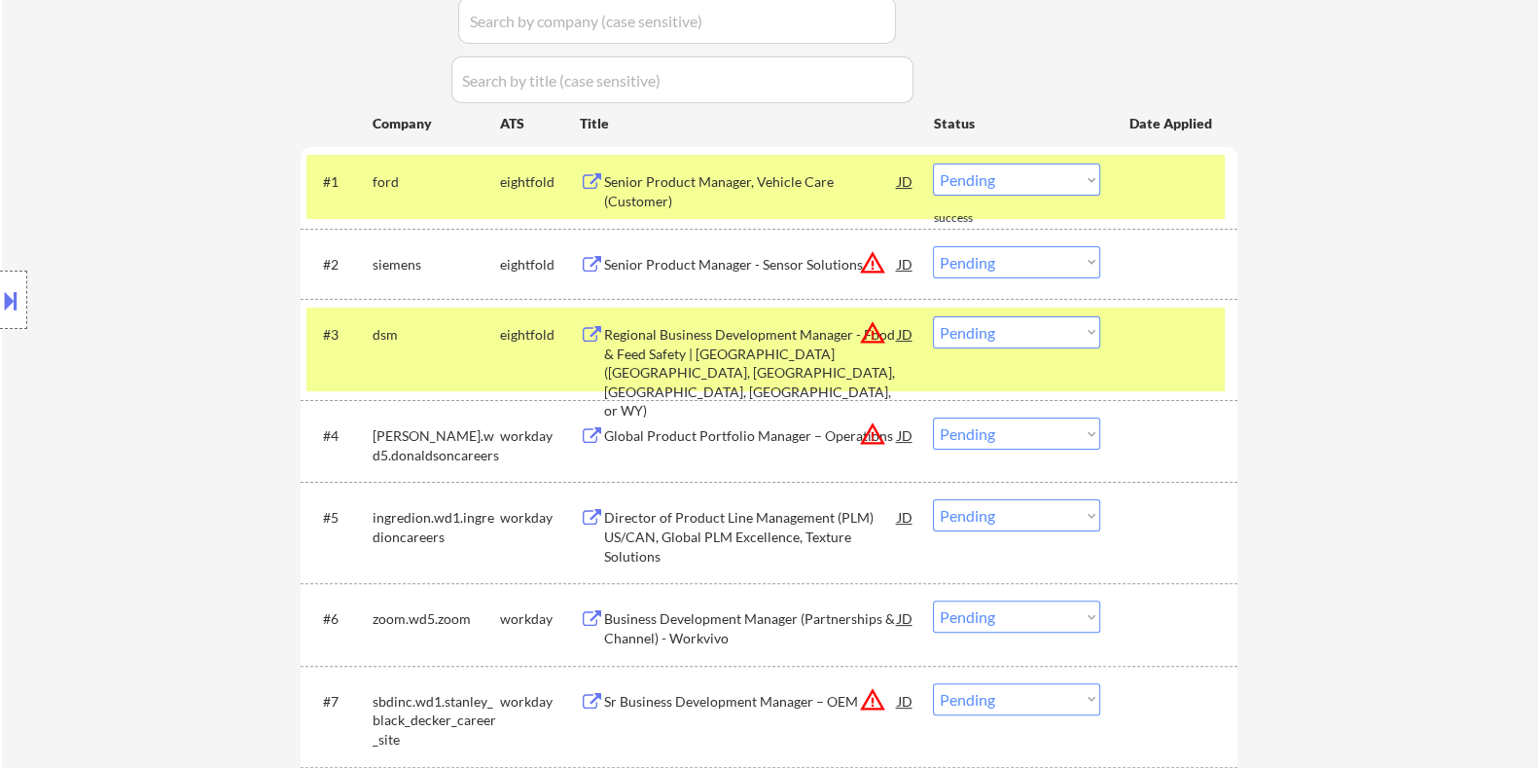
click at [691, 436] on div "Global Product Portfolio Manager – Operations" at bounding box center [750, 435] width 294 height 19
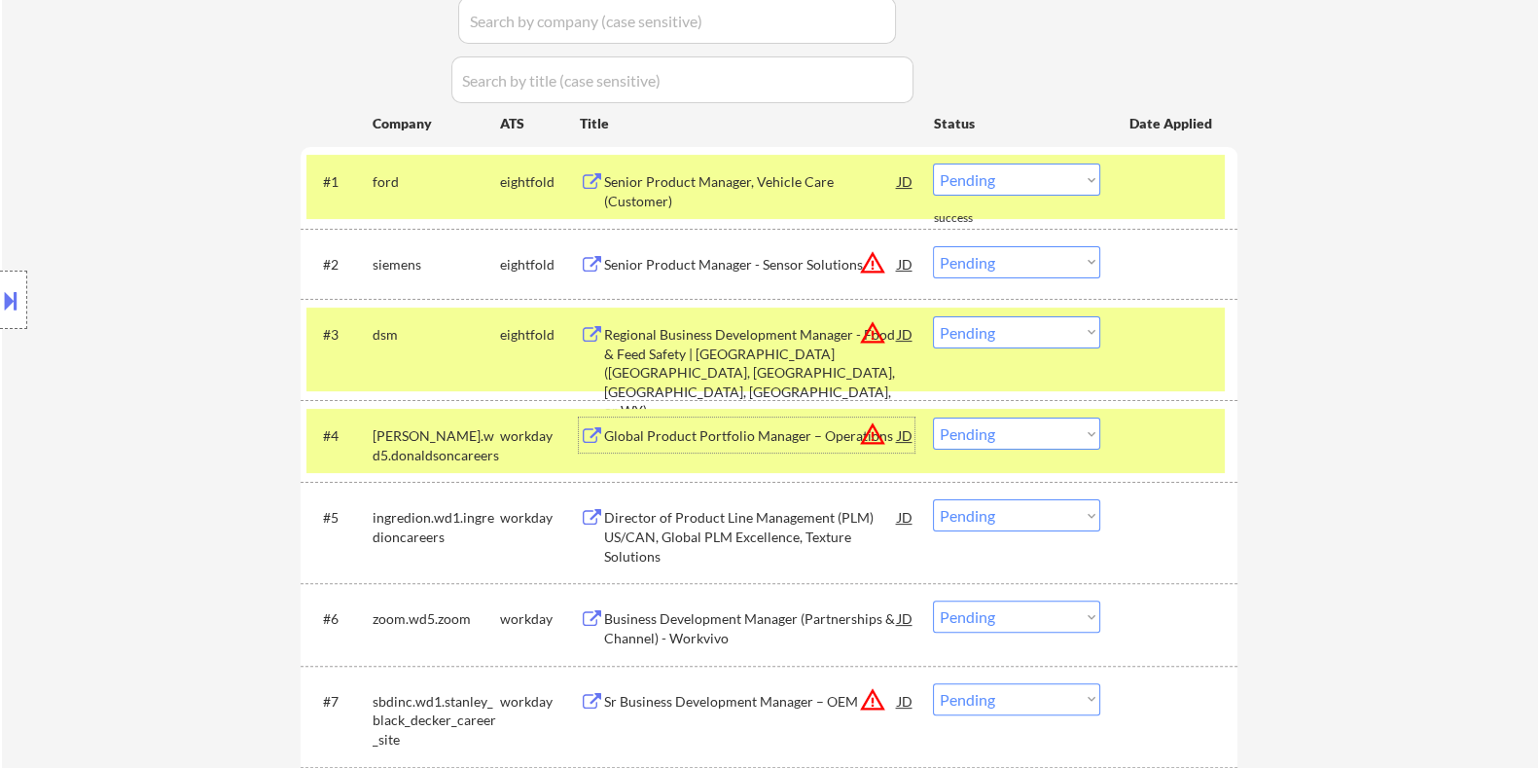
click at [1021, 438] on select "Choose an option... Pending Applied Excluded (Questions) Excluded (Expired) Exc…" at bounding box center [1016, 433] width 167 height 32
click at [933, 417] on select "Choose an option... Pending Applied Excluded (Questions) Excluded (Expired) Exc…" at bounding box center [1016, 433] width 167 height 32
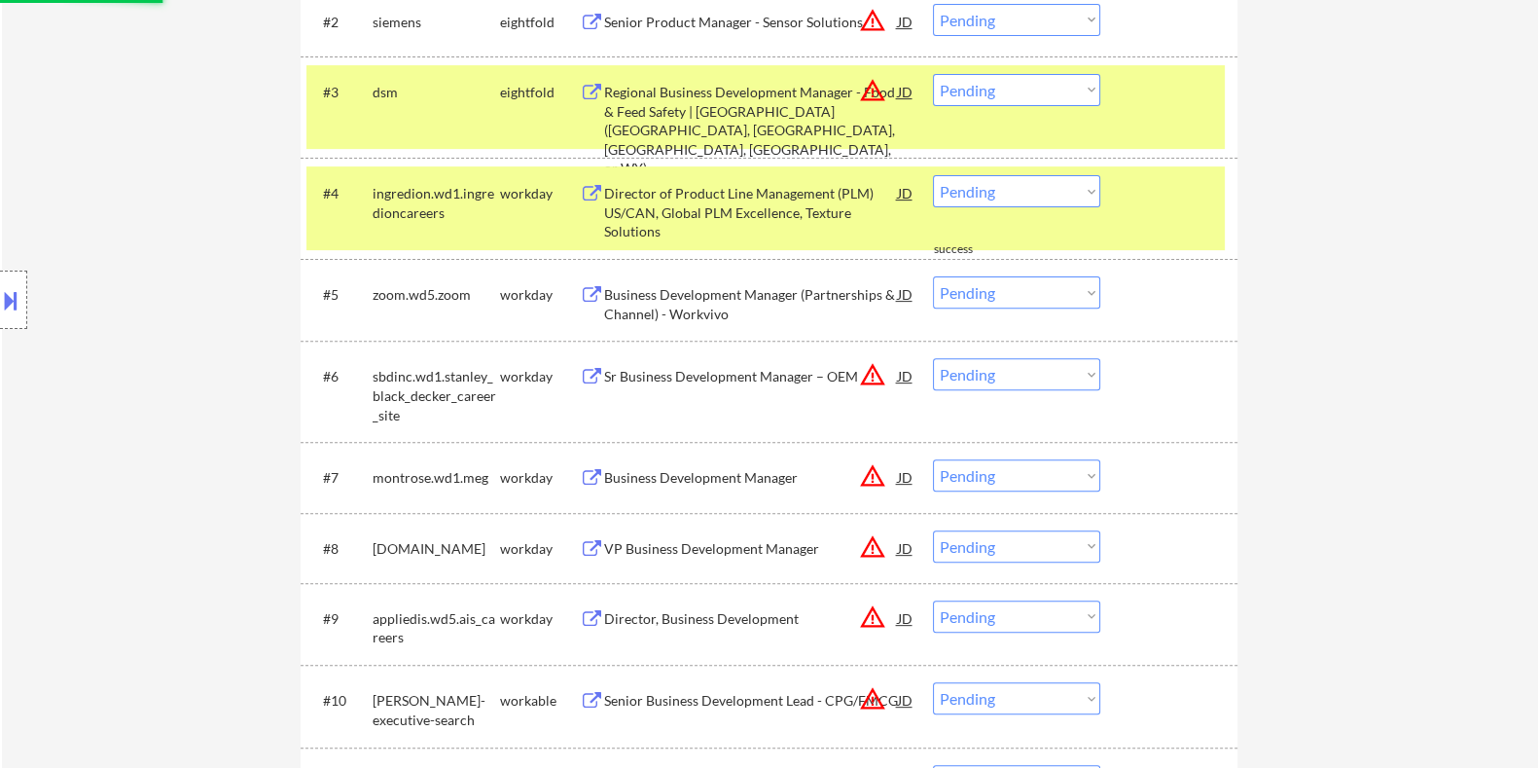
scroll to position [850, 0]
click at [668, 211] on div "Director of Product Line Management (PLM) US/CAN, Global PLM Excellence, Textur…" at bounding box center [750, 212] width 294 height 57
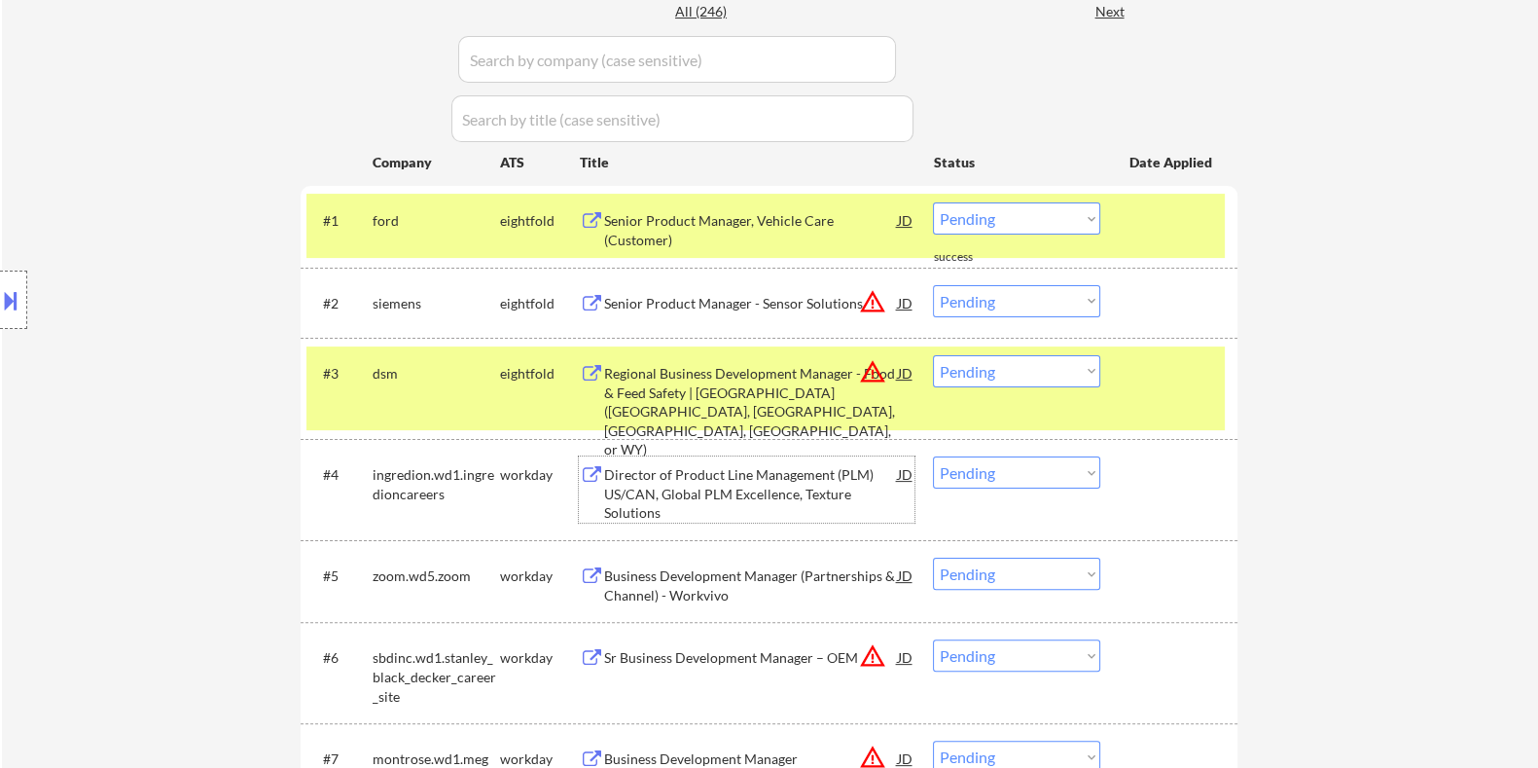
scroll to position [626, 0]
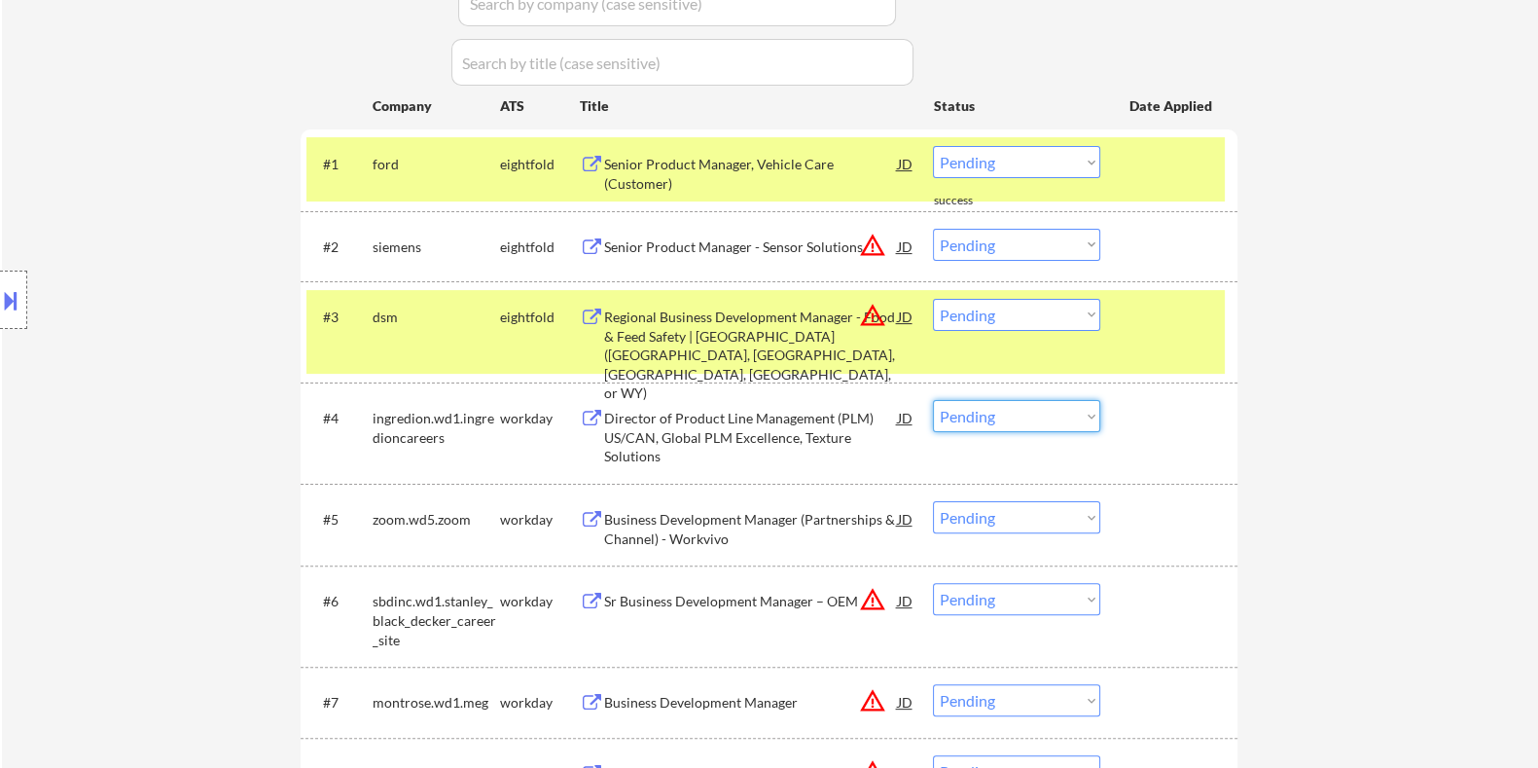
click at [1034, 417] on select "Choose an option... Pending Applied Excluded (Questions) Excluded (Expired) Exc…" at bounding box center [1016, 416] width 167 height 32
click at [933, 400] on select "Choose an option... Pending Applied Excluded (Questions) Excluded (Expired) Exc…" at bounding box center [1016, 416] width 167 height 32
select select ""pending""
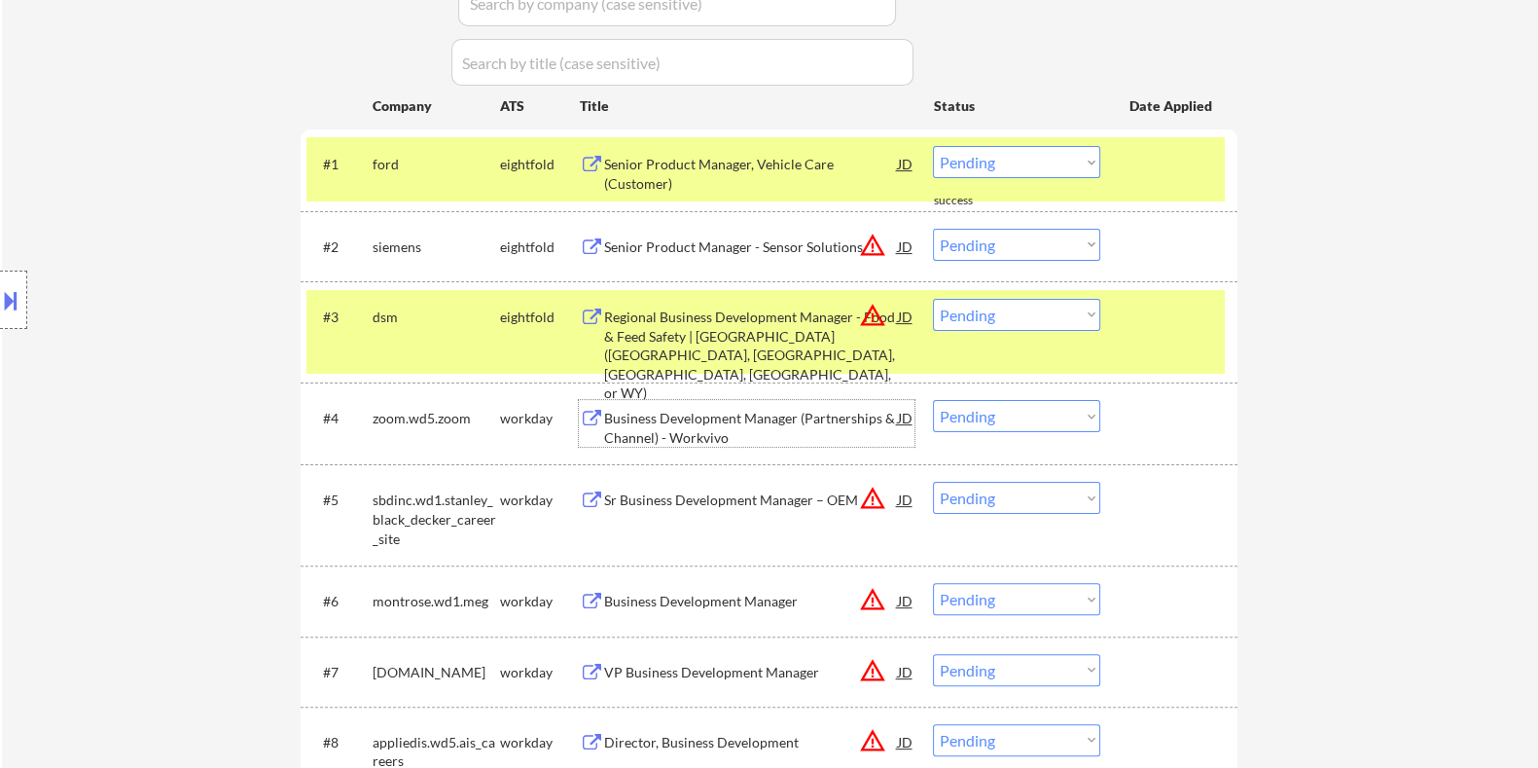
click at [744, 420] on div "Business Development Manager (Partnerships & Channel) - Workvivo" at bounding box center [750, 428] width 294 height 38
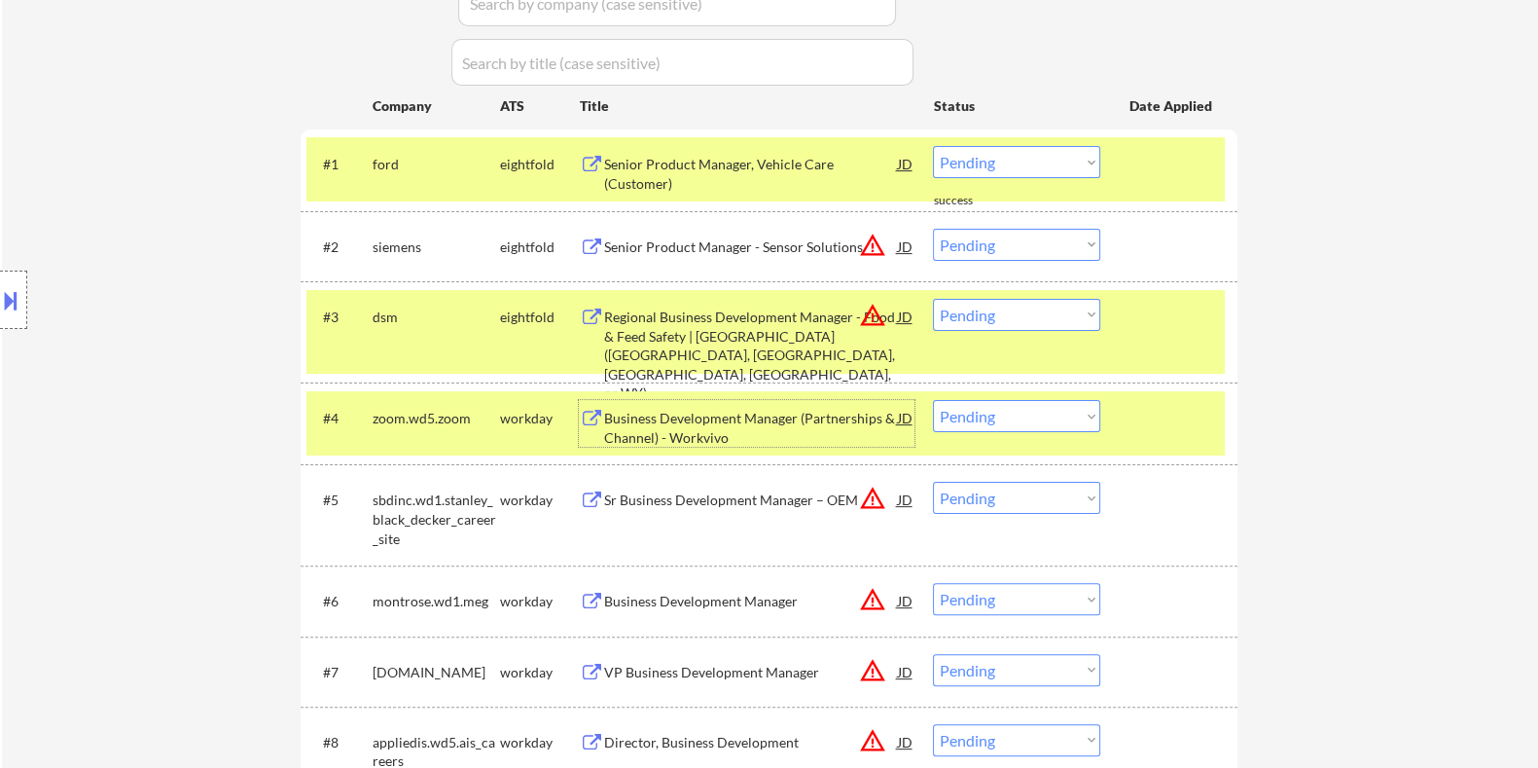
click at [686, 500] on div "Sr Business Development Manager – OEM" at bounding box center [750, 499] width 294 height 19
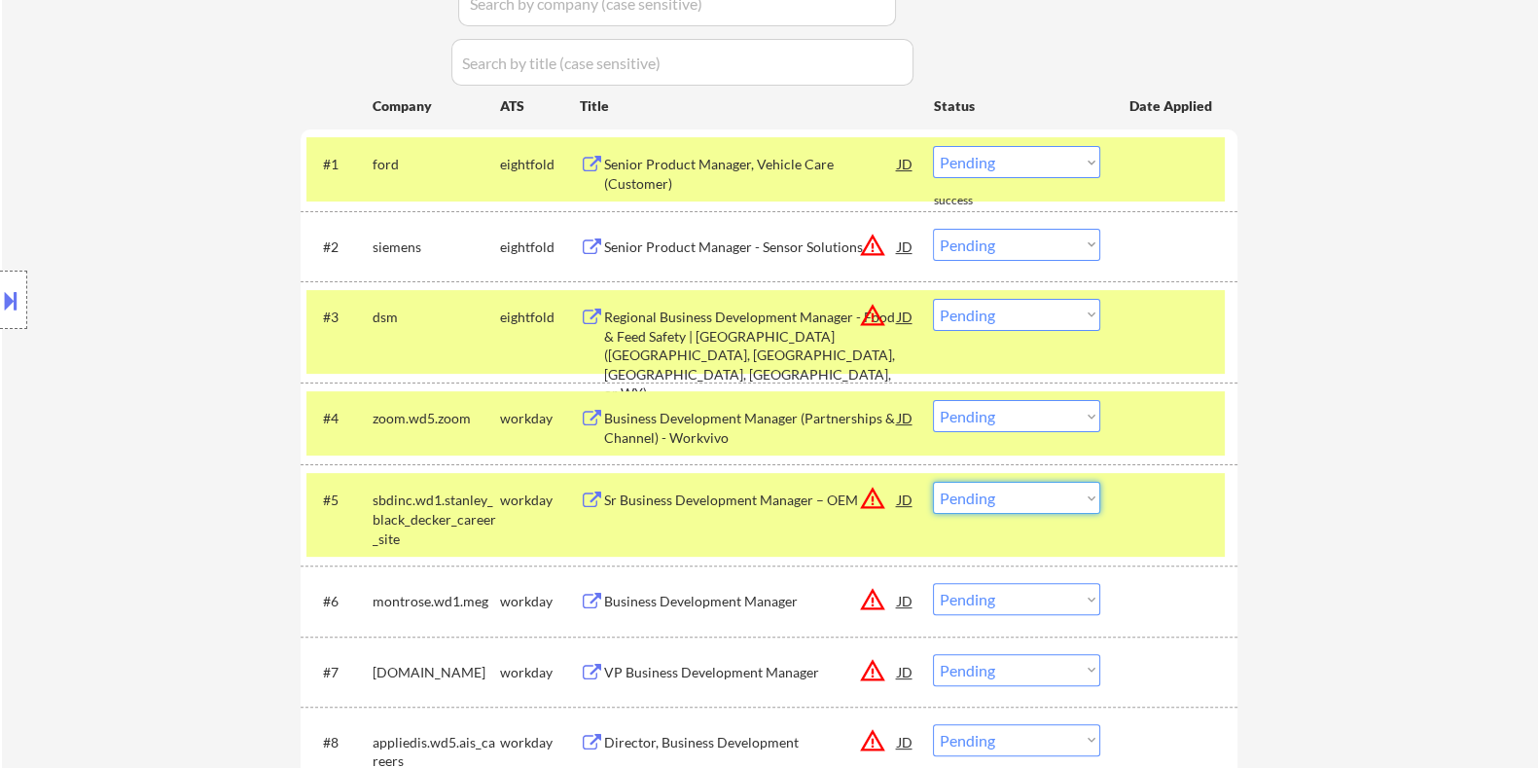
click at [1023, 494] on select "Choose an option... Pending Applied Excluded (Questions) Excluded (Expired) Exc…" at bounding box center [1016, 498] width 167 height 32
click at [933, 482] on select "Choose an option... Pending Applied Excluded (Questions) Excluded (Expired) Exc…" at bounding box center [1016, 498] width 167 height 32
select select ""pending""
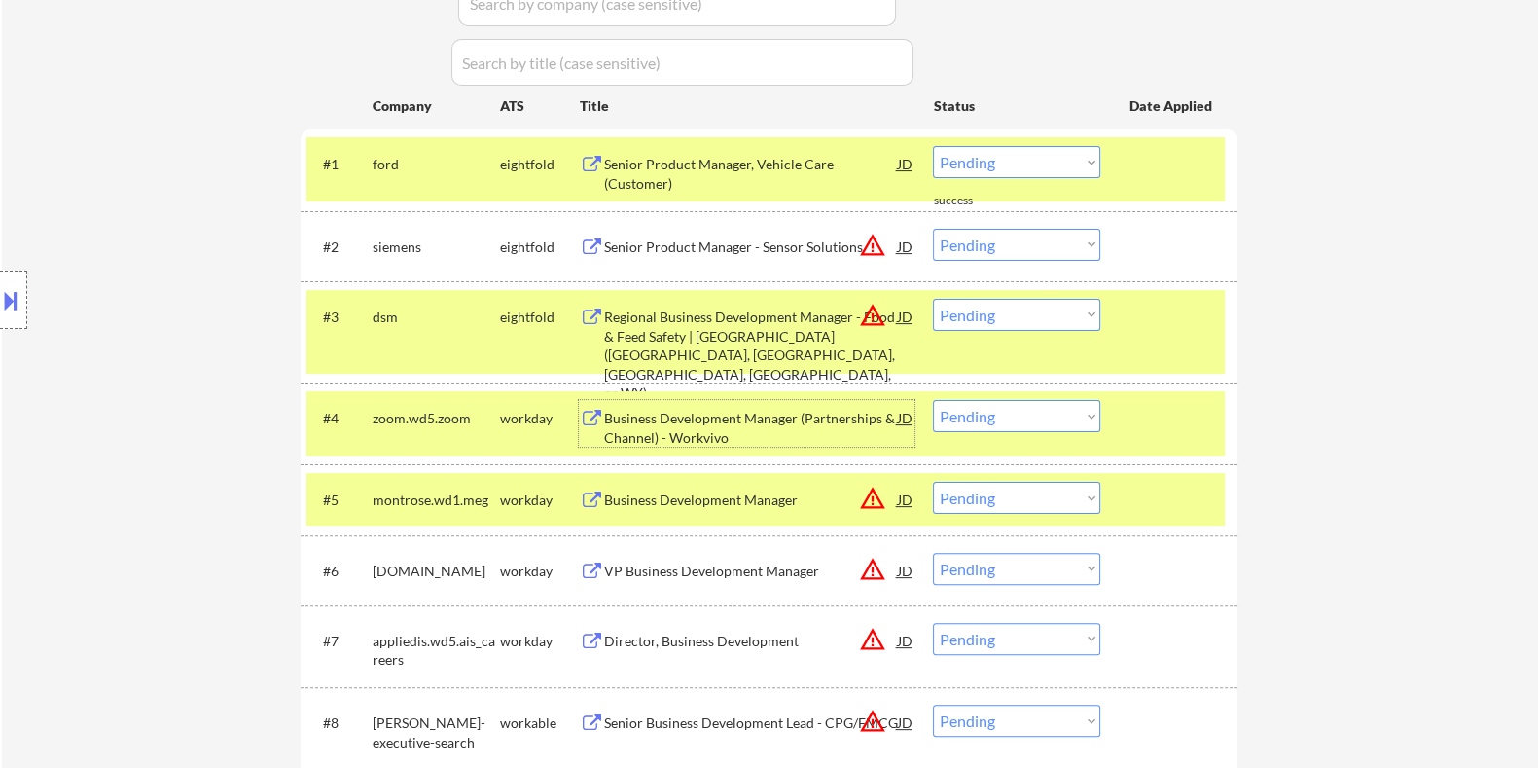
click at [774, 422] on div "Business Development Manager (Partnerships & Channel) - Workvivo" at bounding box center [750, 428] width 294 height 38
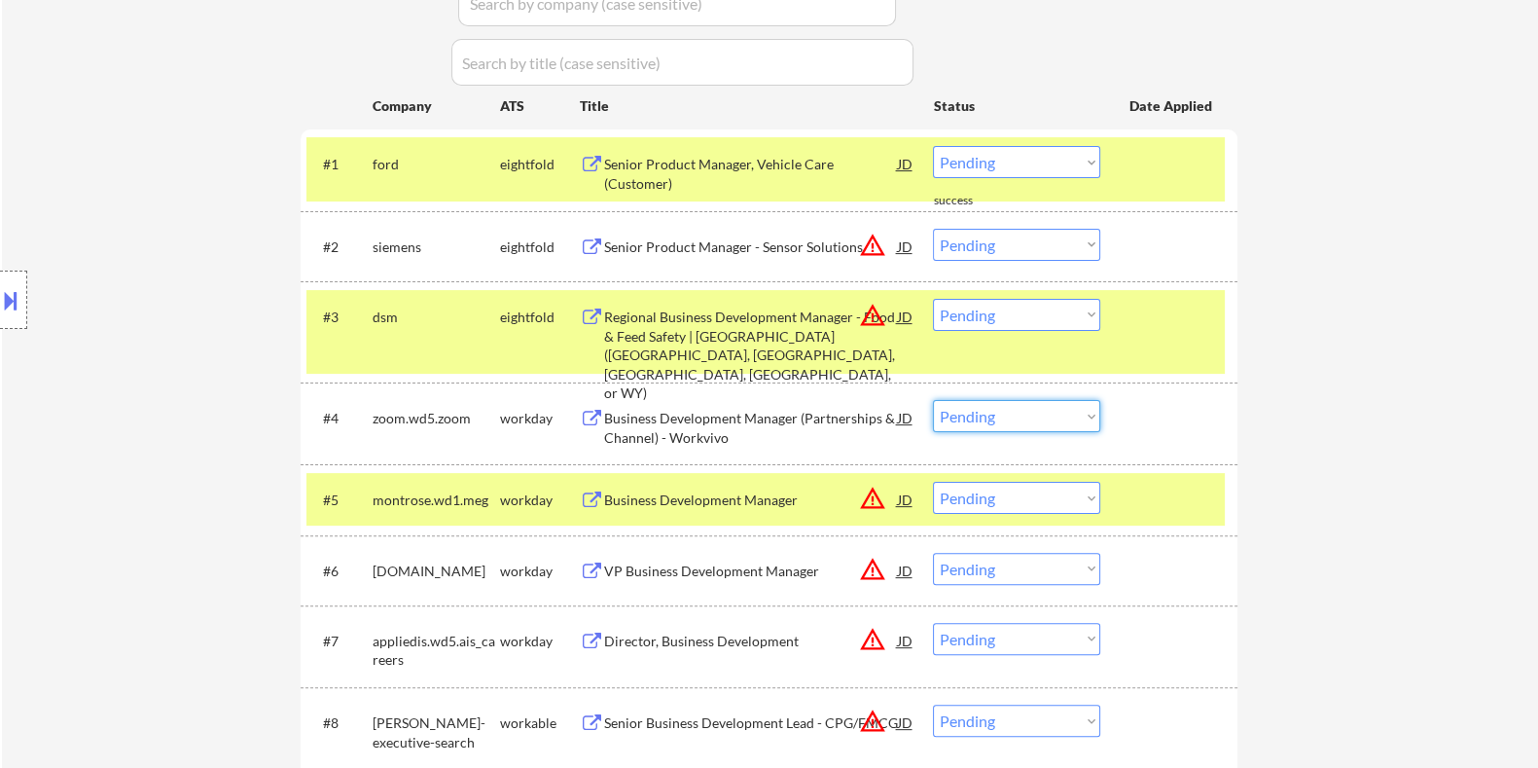
click at [1055, 406] on select "Choose an option... Pending Applied Excluded (Questions) Excluded (Expired) Exc…" at bounding box center [1016, 416] width 167 height 32
click at [933, 400] on select "Choose an option... Pending Applied Excluded (Questions) Excluded (Expired) Exc…" at bounding box center [1016, 416] width 167 height 32
select select ""pending""
